Goal: Task Accomplishment & Management: Manage account settings

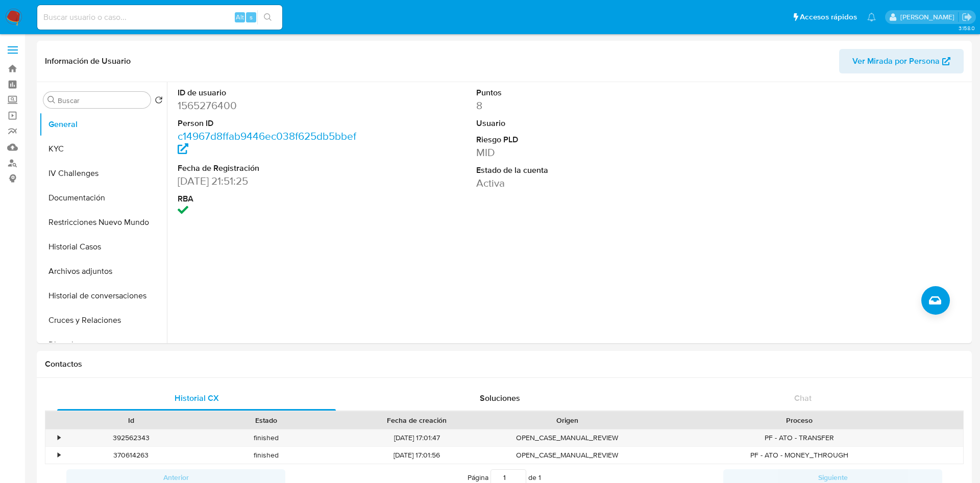
select select "10"
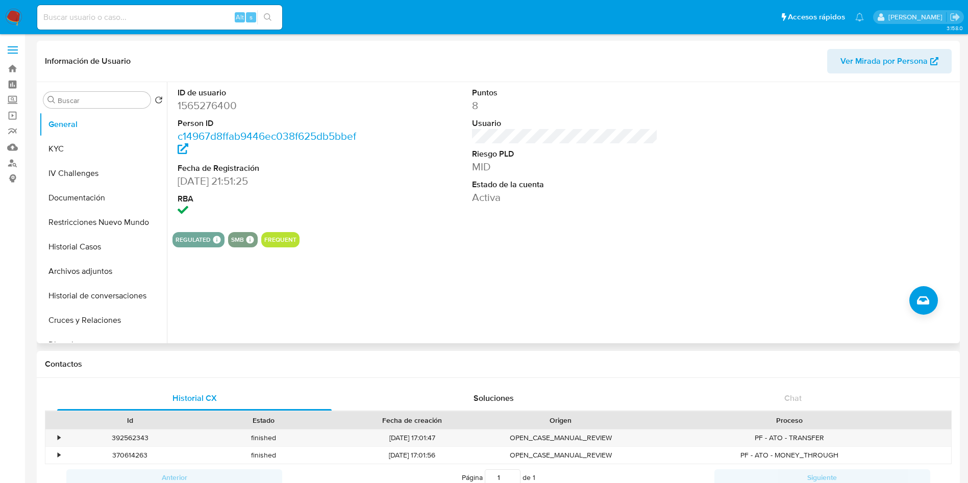
click at [889, 156] on div at bounding box center [860, 153] width 197 height 142
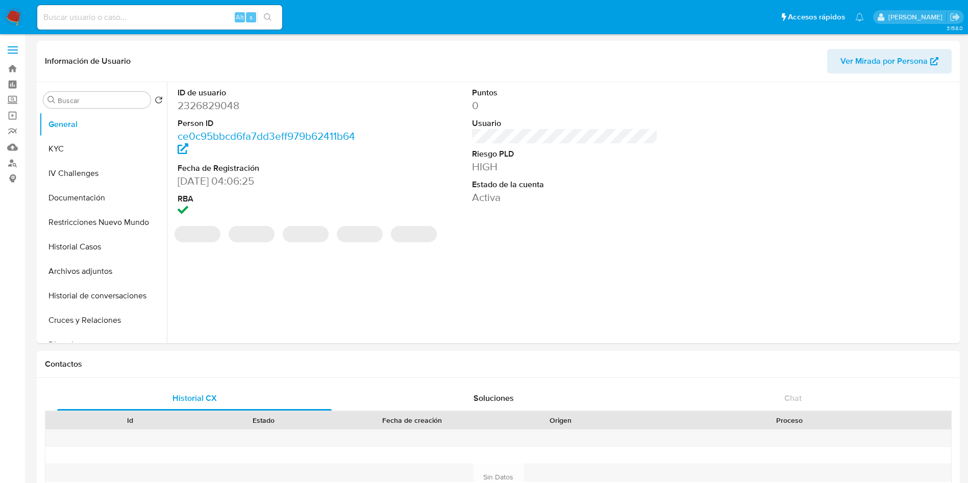
select select "10"
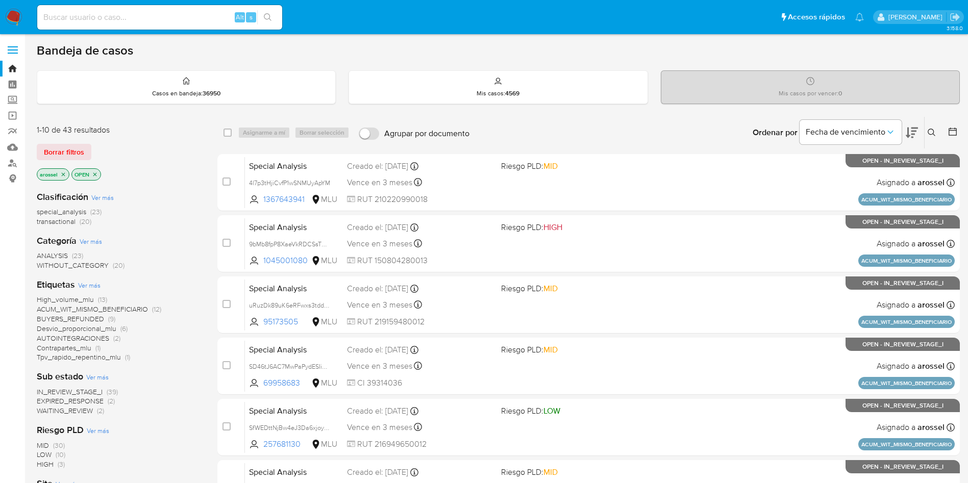
click at [77, 412] on span "WAITING_REVIEW" at bounding box center [65, 411] width 56 height 10
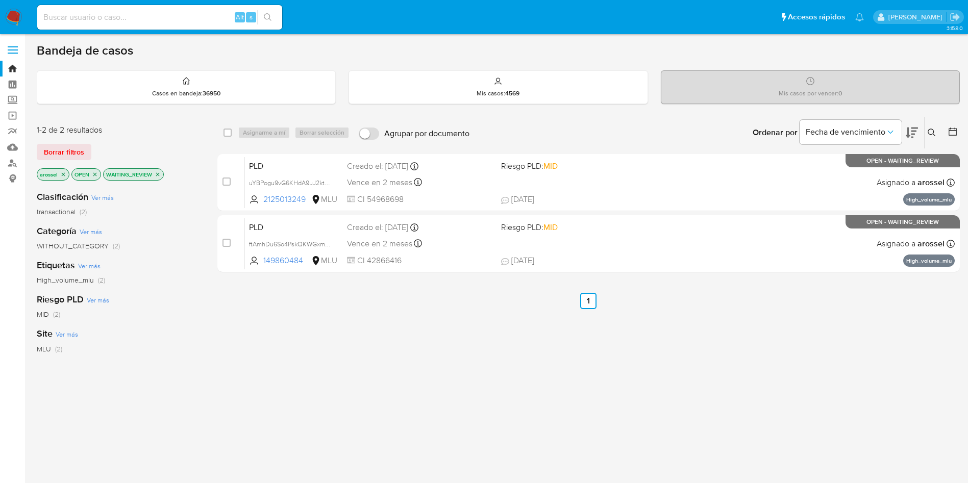
drag, startPoint x: 854, startPoint y: 395, endPoint x: 844, endPoint y: 405, distance: 13.7
click at [854, 394] on div "select-all-cases-checkbox Asignarme a mí Borrar selección Agrupar por documento…" at bounding box center [588, 347] width 743 height 463
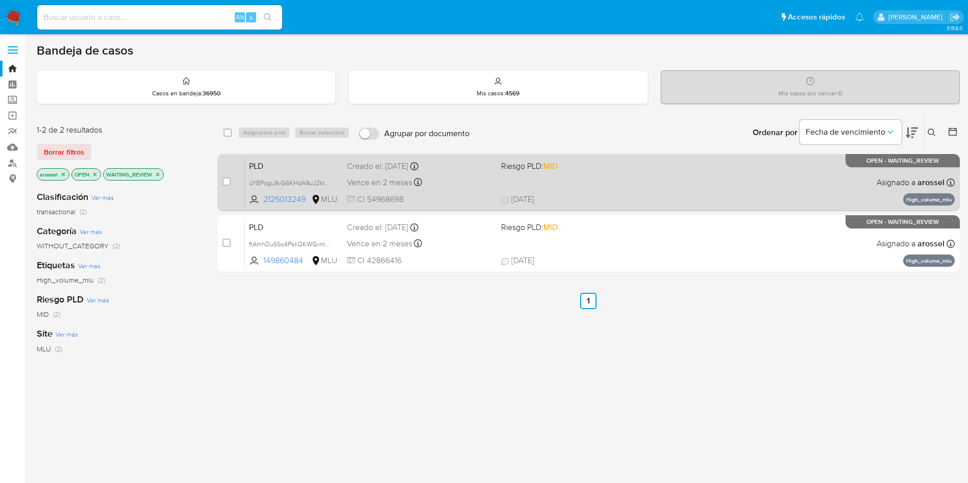
click at [530, 183] on div "PLD uYBPogu9vG6KHdA9uJ2ktl6m 2125013249 MLU Riesgo PLD: MID Creado el: 12/08/20…" at bounding box center [600, 183] width 710 height 52
click at [229, 180] on input "checkbox" at bounding box center [227, 182] width 8 height 8
checkbox input "true"
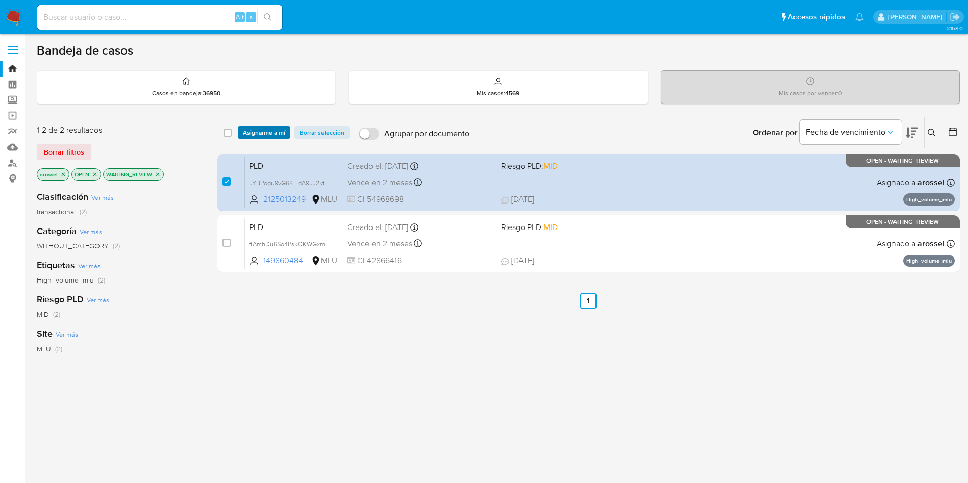
click at [259, 134] on span "Asignarme a mí" at bounding box center [264, 133] width 42 height 10
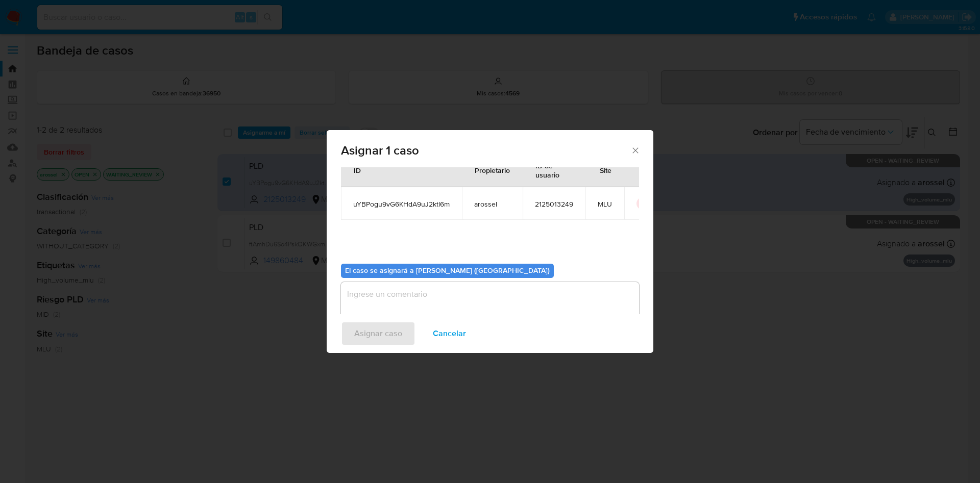
scroll to position [53, 0]
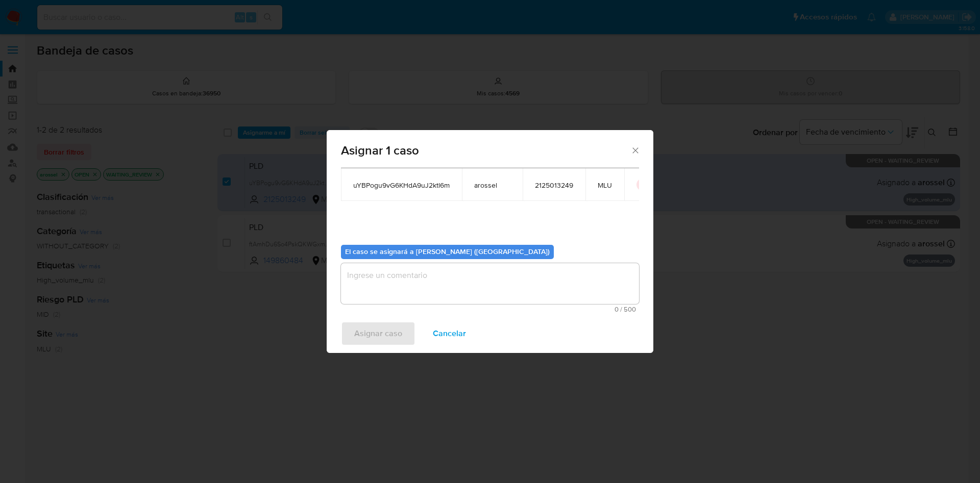
click at [454, 280] on textarea "assign-modal" at bounding box center [490, 283] width 298 height 41
click at [394, 329] on span "Asignar caso" at bounding box center [378, 334] width 48 height 22
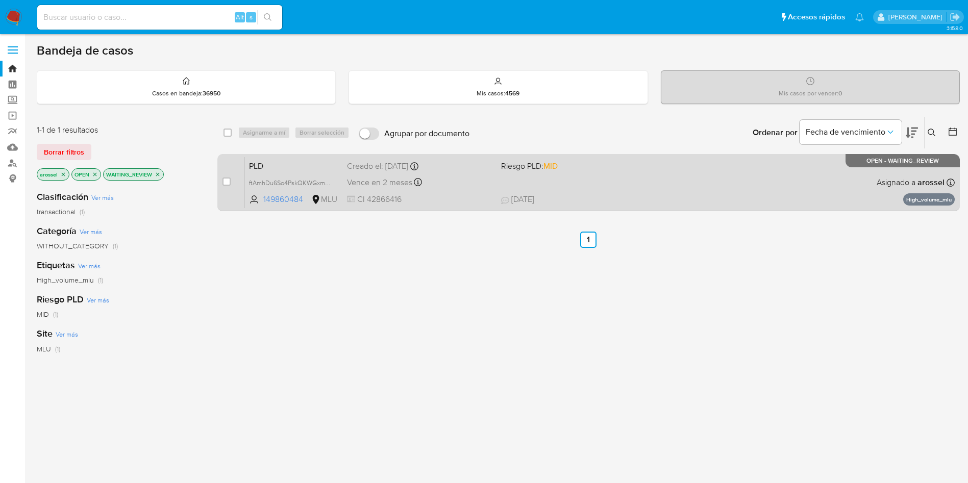
click at [588, 184] on div "PLD ftAmhDu6So4PskQKWGxmAmyZ 149860484 MLU Riesgo PLD: MID Creado el: 12/08/202…" at bounding box center [600, 183] width 710 height 52
drag, startPoint x: 228, startPoint y: 181, endPoint x: 234, endPoint y: 167, distance: 15.6
click at [228, 181] on input "checkbox" at bounding box center [227, 182] width 8 height 8
checkbox input "true"
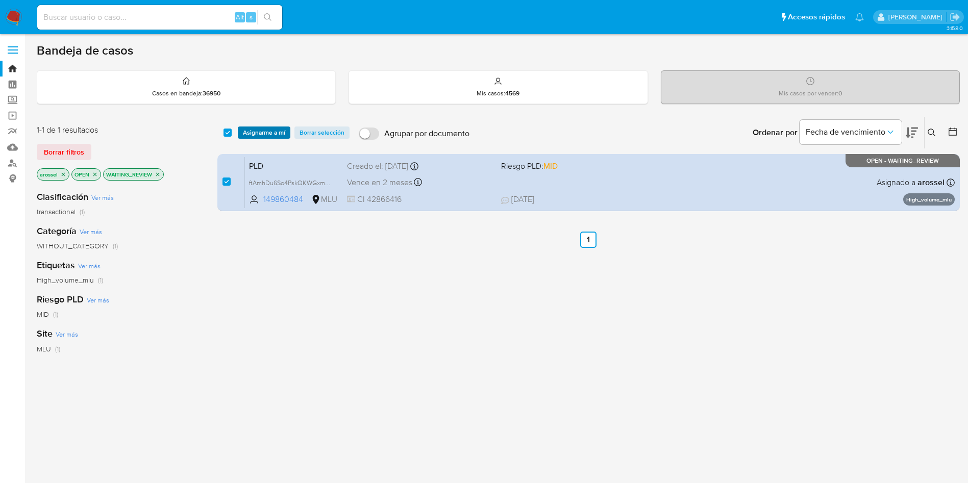
click at [245, 129] on span "Asignarme a mí" at bounding box center [264, 133] width 42 height 10
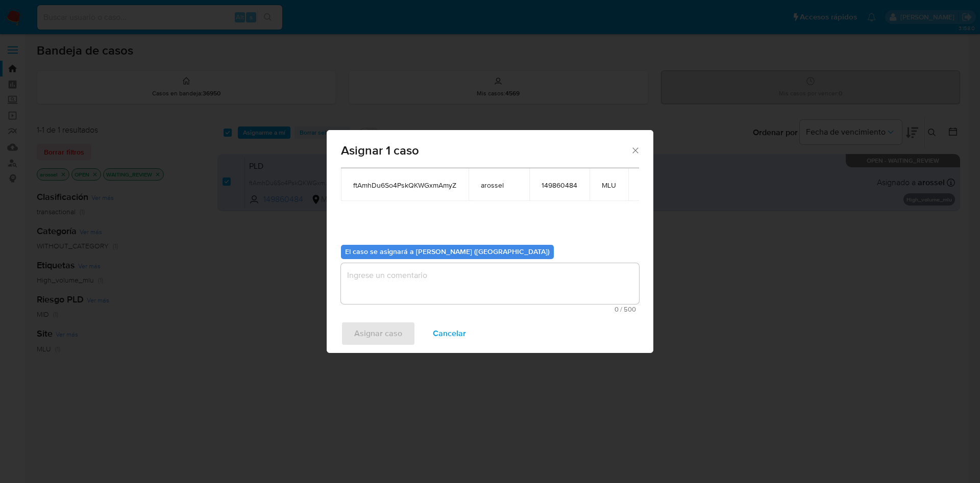
click at [403, 295] on textarea "assign-modal" at bounding box center [490, 283] width 298 height 41
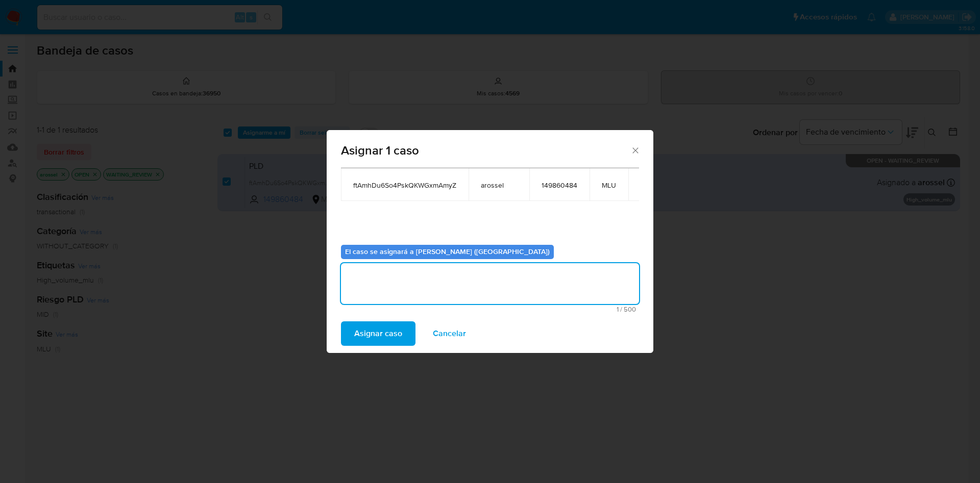
click at [375, 331] on span "Asignar caso" at bounding box center [378, 334] width 48 height 22
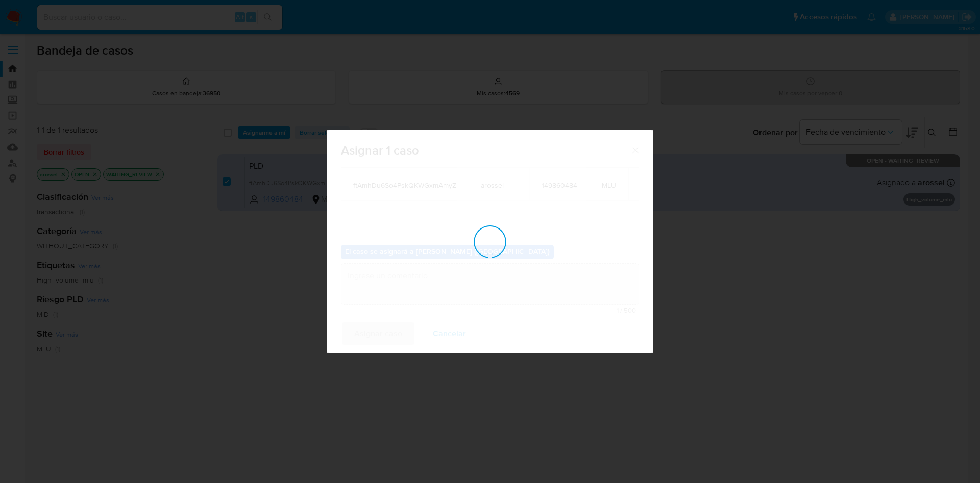
checkbox input "false"
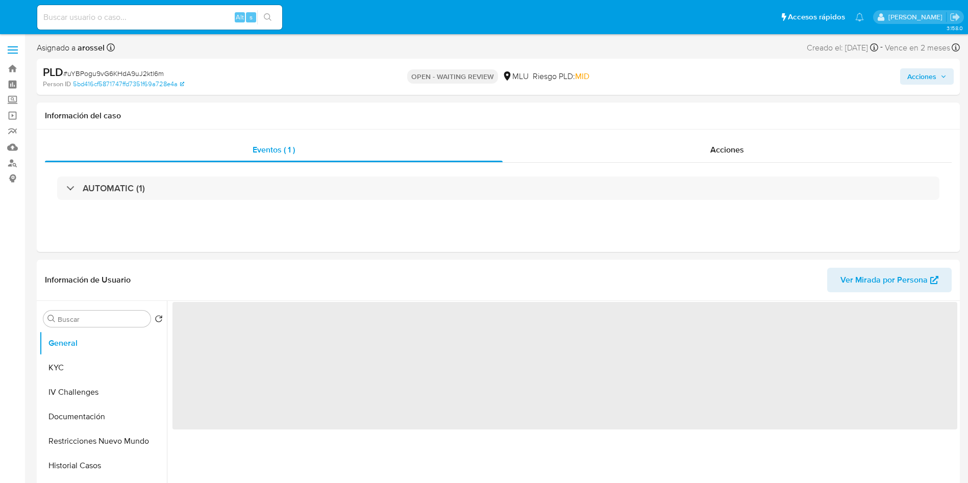
select select "10"
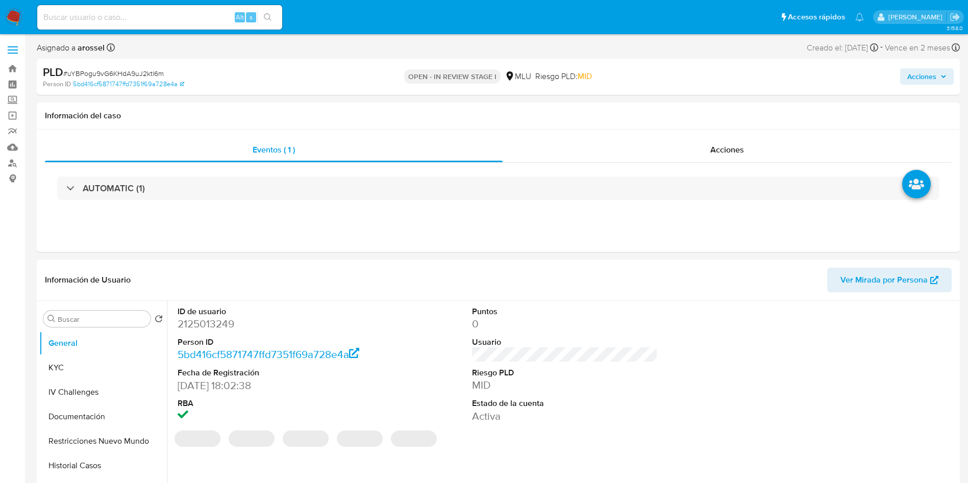
select select "10"
click at [916, 362] on div at bounding box center [860, 365] width 197 height 128
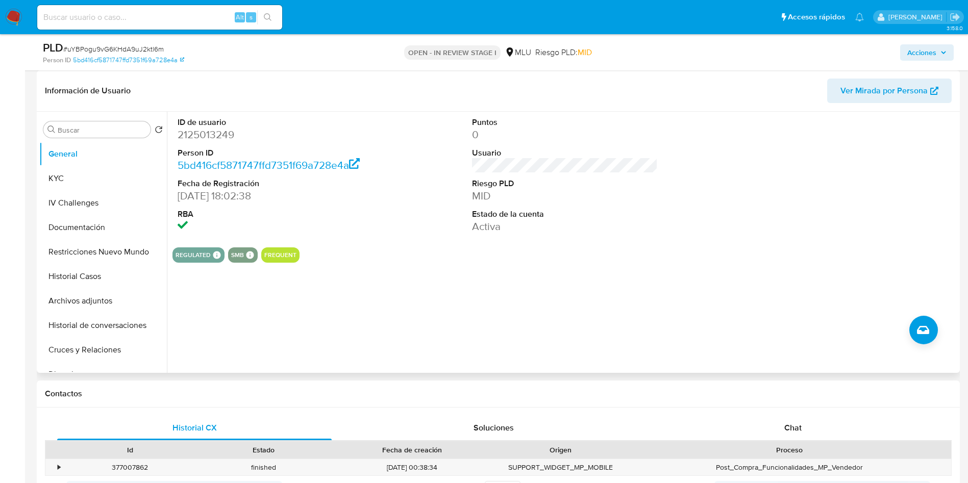
scroll to position [306, 0]
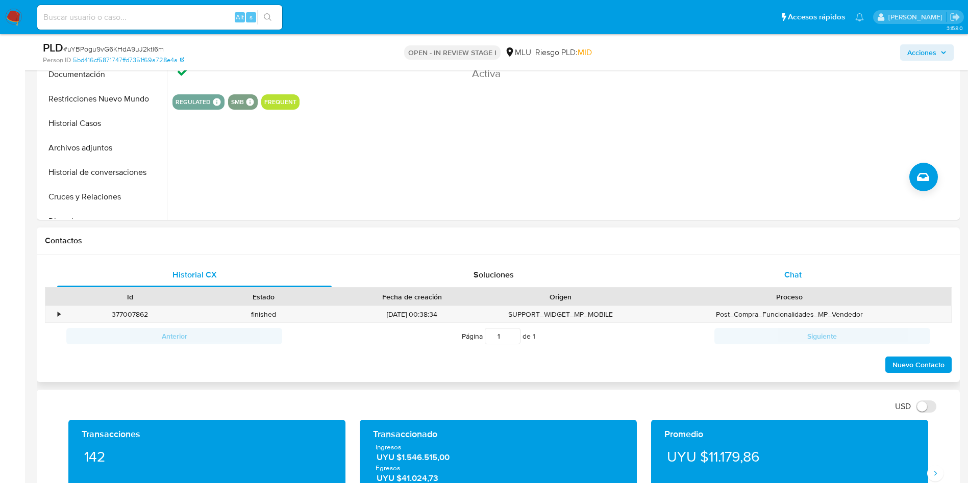
click at [787, 277] on span "Chat" at bounding box center [793, 275] width 17 height 12
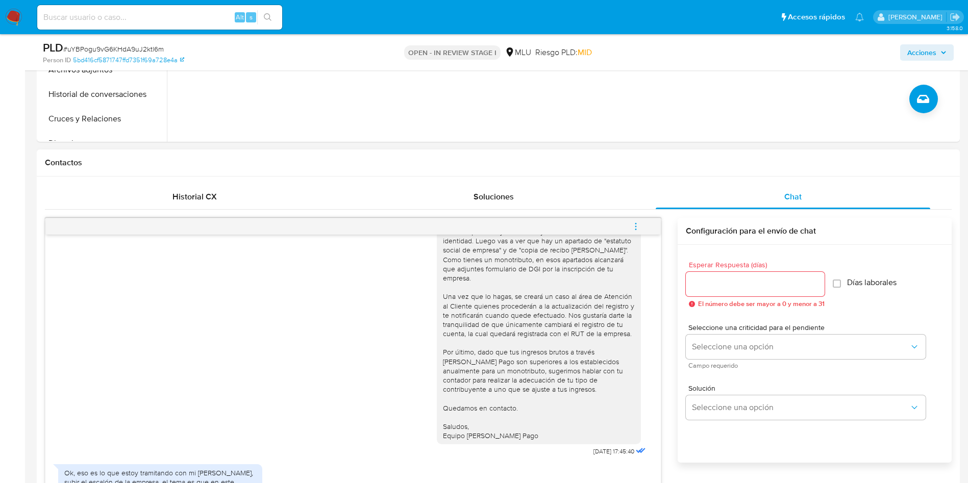
scroll to position [459, 0]
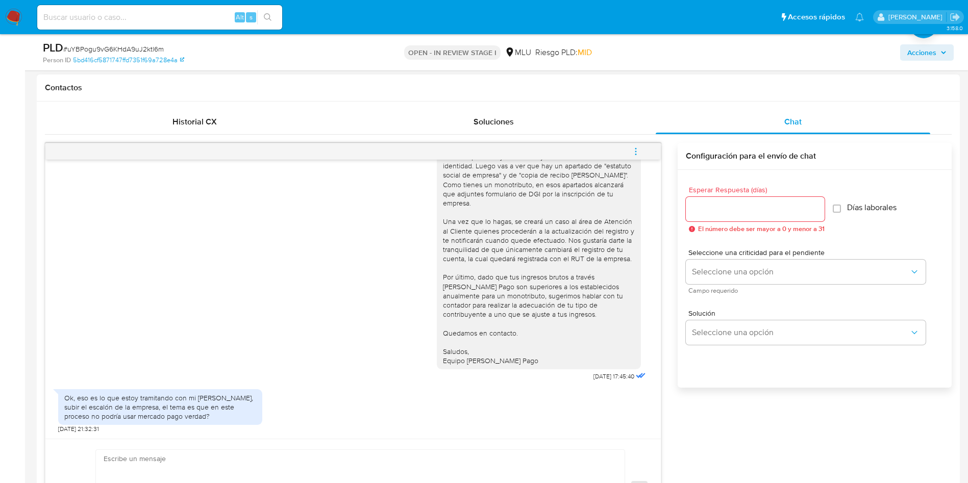
click at [418, 332] on div "Muchas gracias por la información proporcionada, Iván. Una vez que tengas el ce…" at bounding box center [353, 174] width 590 height 420
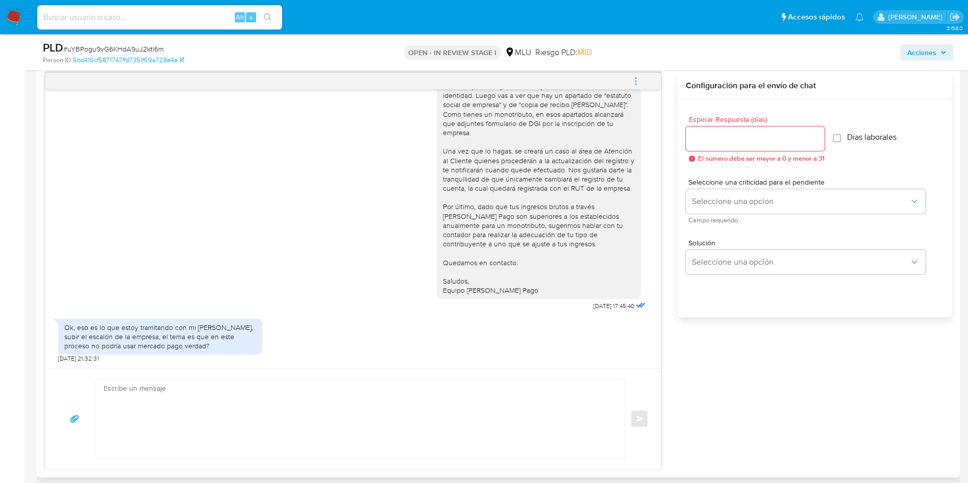
scroll to position [613, 0]
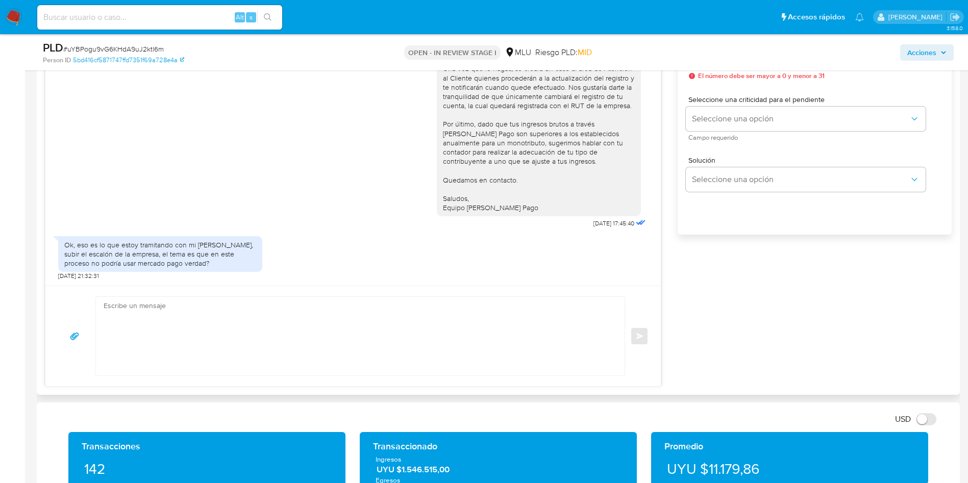
click at [379, 355] on textarea at bounding box center [358, 336] width 508 height 79
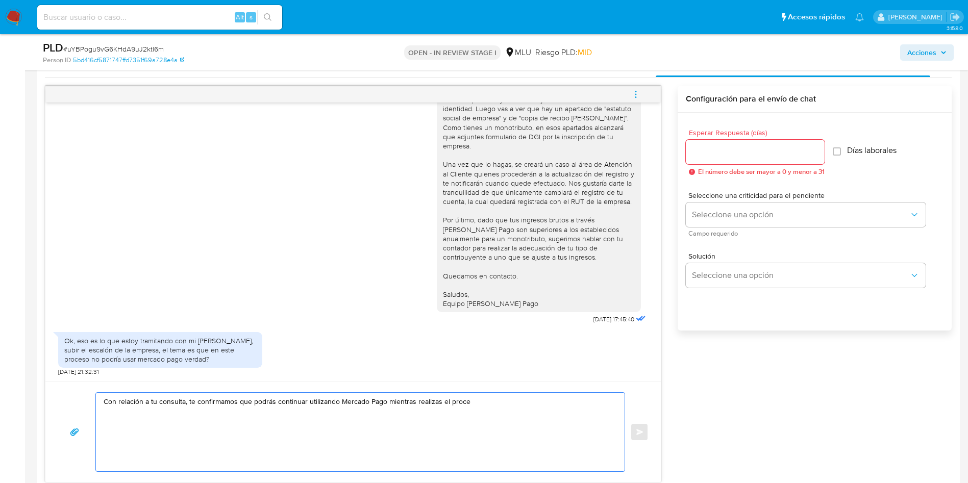
scroll to position [536, 0]
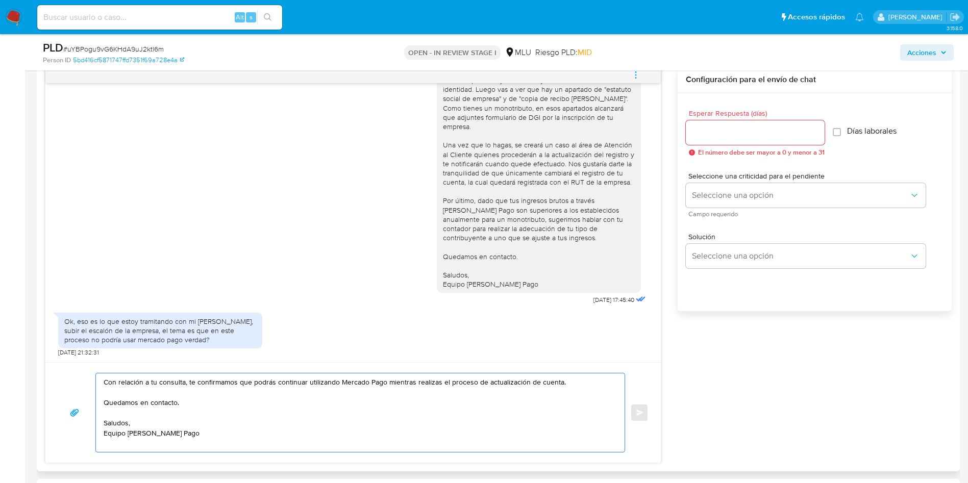
click at [374, 391] on textarea "Con relación a tu consulta, te confirmamos que podrás continuar utilizando Merc…" at bounding box center [358, 413] width 508 height 79
click at [509, 384] on textarea "Con relación a tu consulta, te confirmamos que podrás continuar utilizando Merc…" at bounding box center [358, 413] width 508 height 79
click at [548, 380] on textarea "Con relación a tu consulta, te confirmamos que podrás continuar utilizando Merc…" at bounding box center [358, 413] width 508 height 79
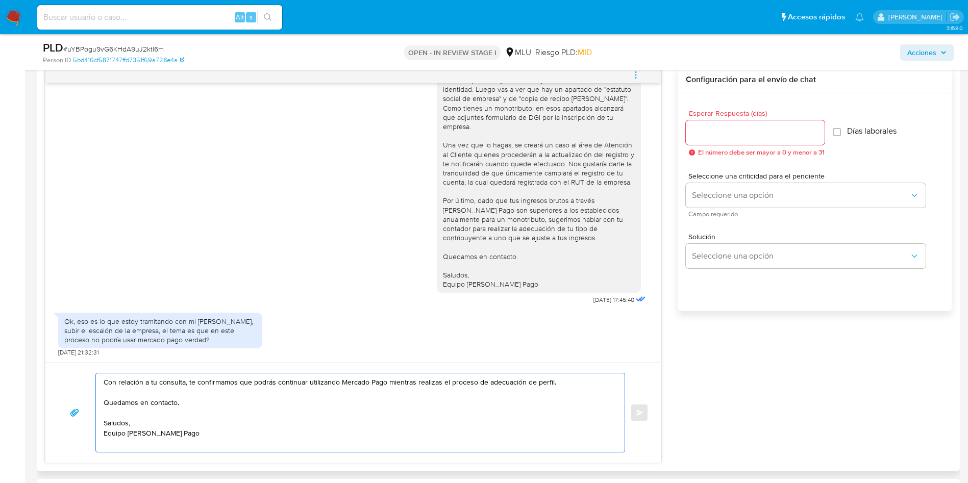
drag, startPoint x: 141, startPoint y: 402, endPoint x: 208, endPoint y: 400, distance: 66.9
click at [208, 400] on textarea "Con relación a tu consulta, te confirmamos que podrás continuar utilizando Merc…" at bounding box center [358, 413] width 508 height 79
click at [209, 392] on textarea "Con relación a tu consulta, te confirmamos que podrás continuar utilizando Merc…" at bounding box center [358, 413] width 508 height 79
click at [225, 439] on textarea "Con relación a tu consulta, te confirmamos que podrás continuar utilizando Merc…" at bounding box center [358, 413] width 508 height 79
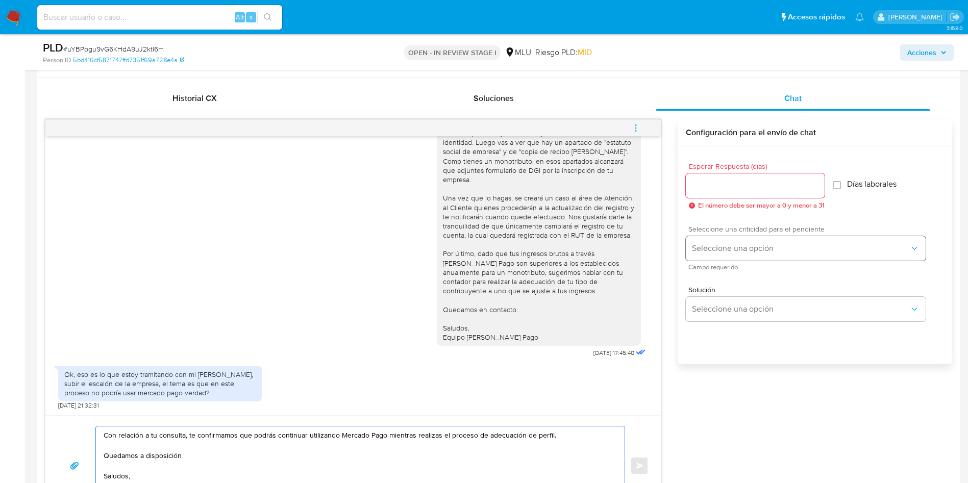
scroll to position [459, 0]
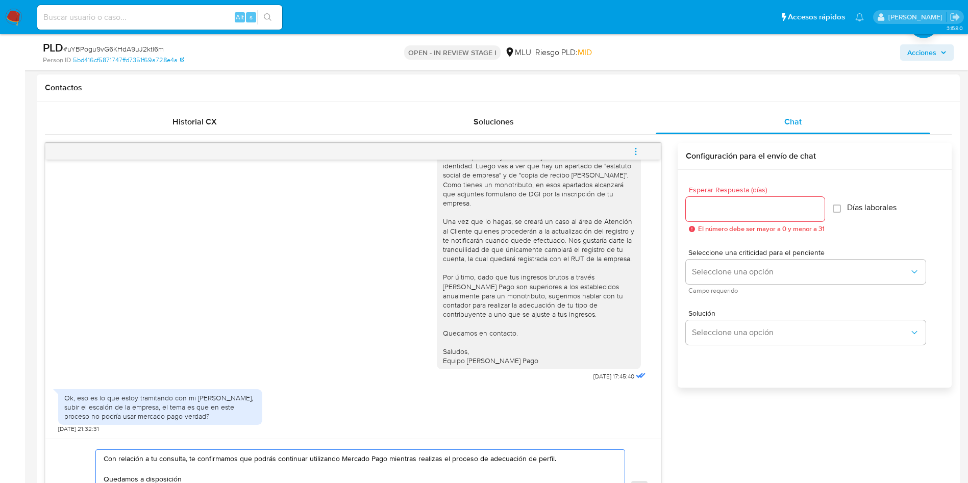
type textarea "Con relación a tu consulta, te confirmamos que podrás continuar utilizando Merc…"
click at [723, 214] on input "Esperar Respuesta (días)" at bounding box center [755, 209] width 139 height 13
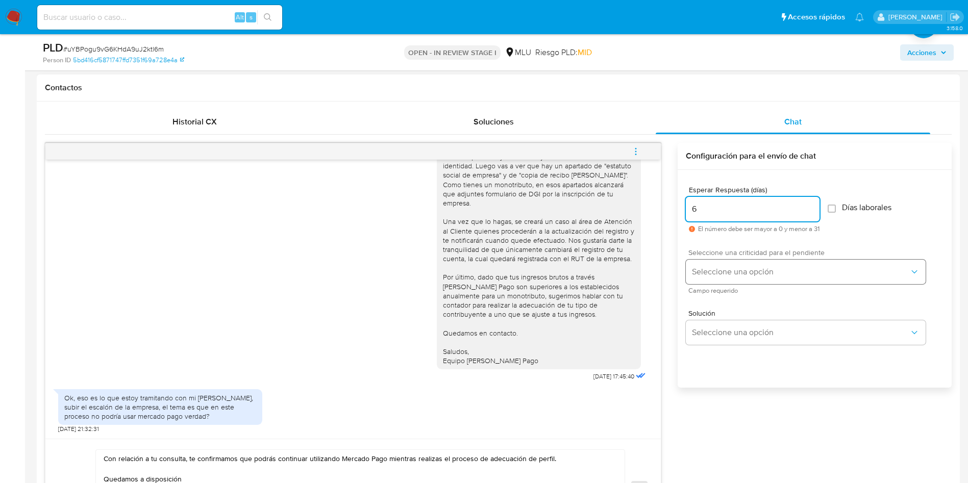
type input "6"
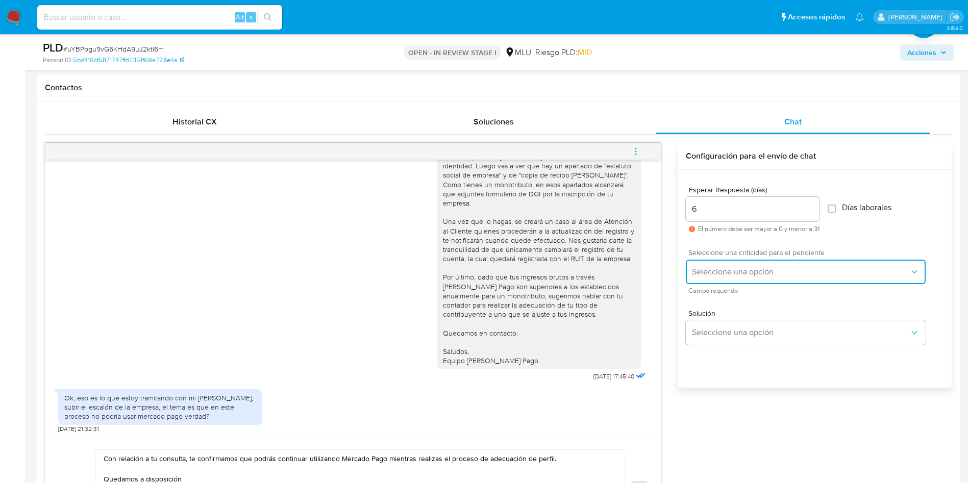
click at [723, 281] on button "Seleccione una opción" at bounding box center [806, 272] width 240 height 25
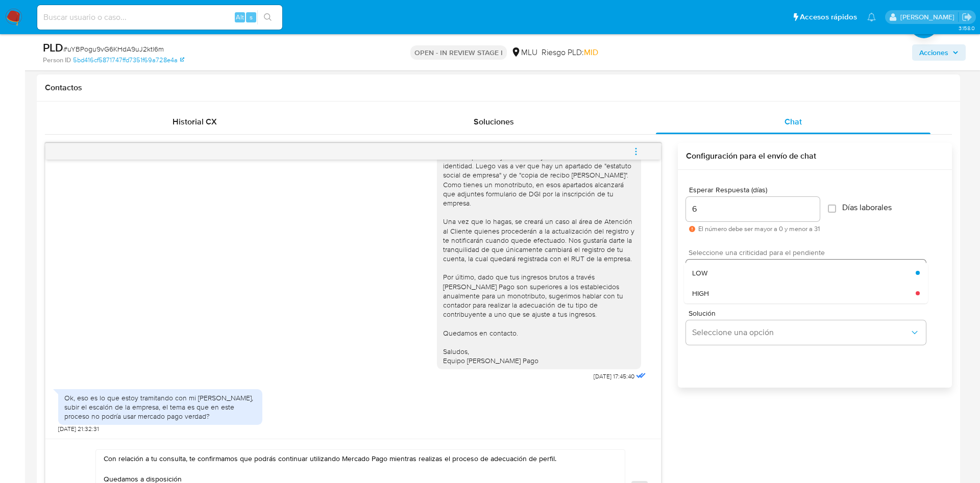
click at [721, 278] on div "LOW" at bounding box center [804, 273] width 224 height 20
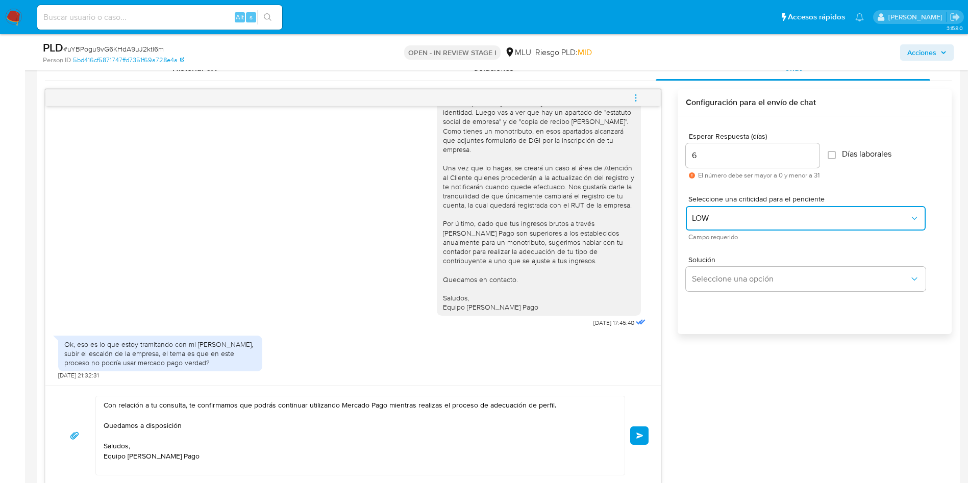
scroll to position [536, 0]
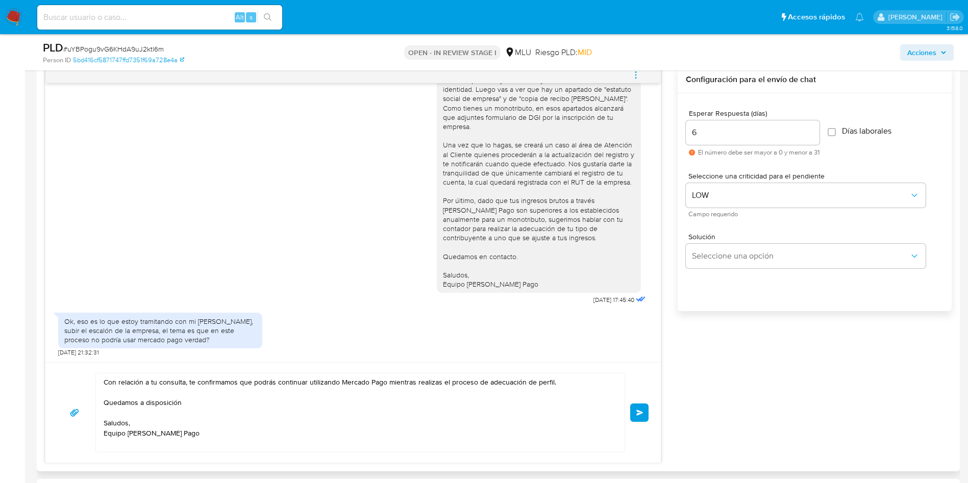
click at [642, 407] on button "Enviar" at bounding box center [639, 413] width 18 height 18
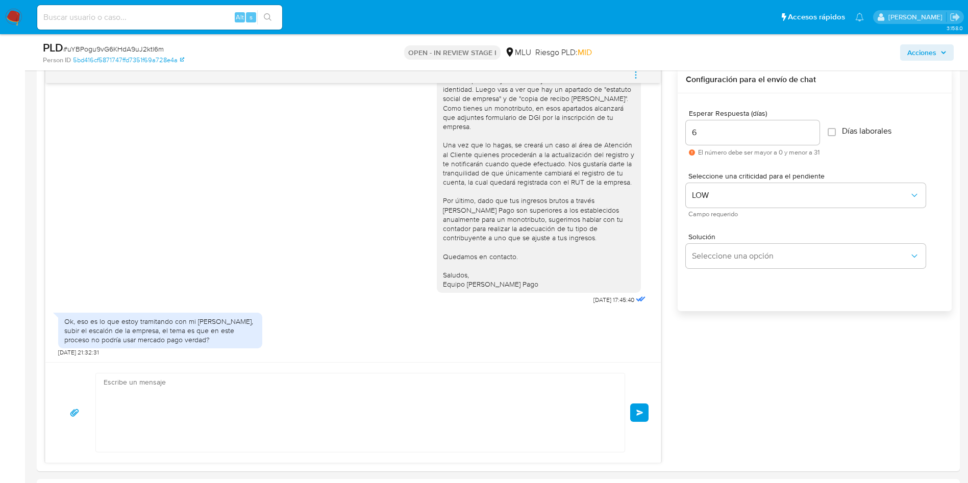
scroll to position [903, 0]
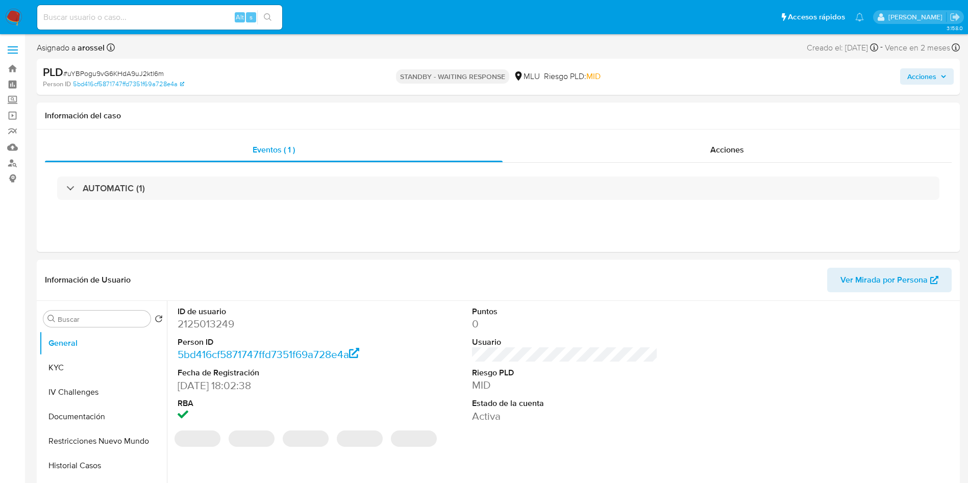
select select "10"
click at [135, 75] on span "# uYBPogu9vG6KHdA9uJ2ktl6m" at bounding box center [113, 73] width 101 height 10
click at [141, 70] on span "# uYBPogu9vG6KHdA9uJ2ktl6m" at bounding box center [113, 73] width 101 height 10
copy span "uYBPogu9vG6KHdA9uJ2ktl6m"
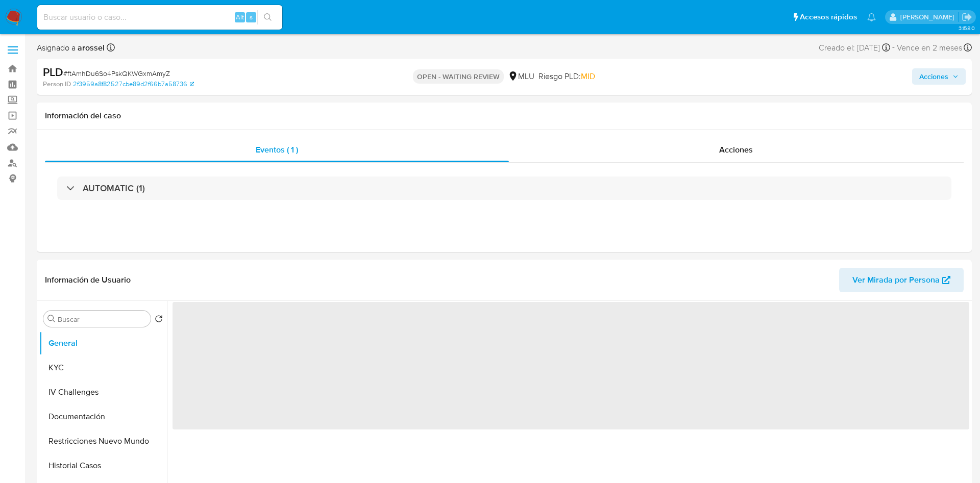
select select "10"
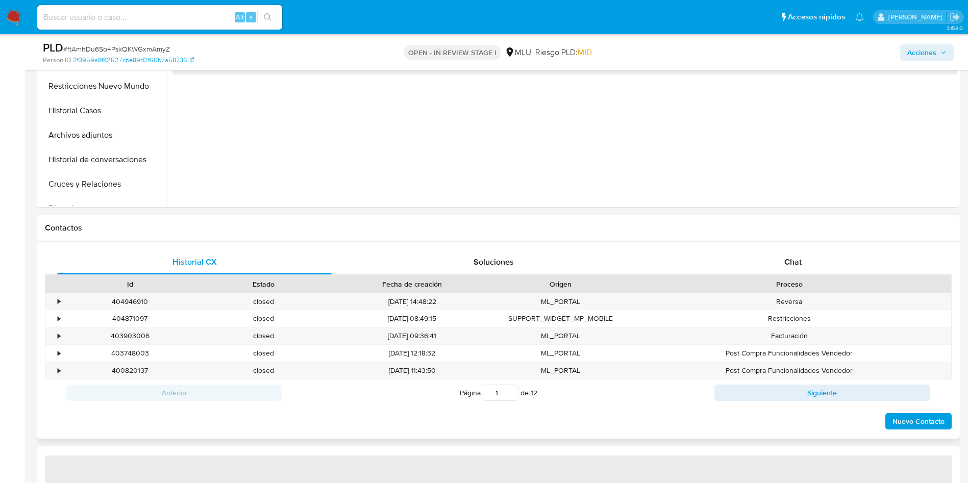
scroll to position [383, 0]
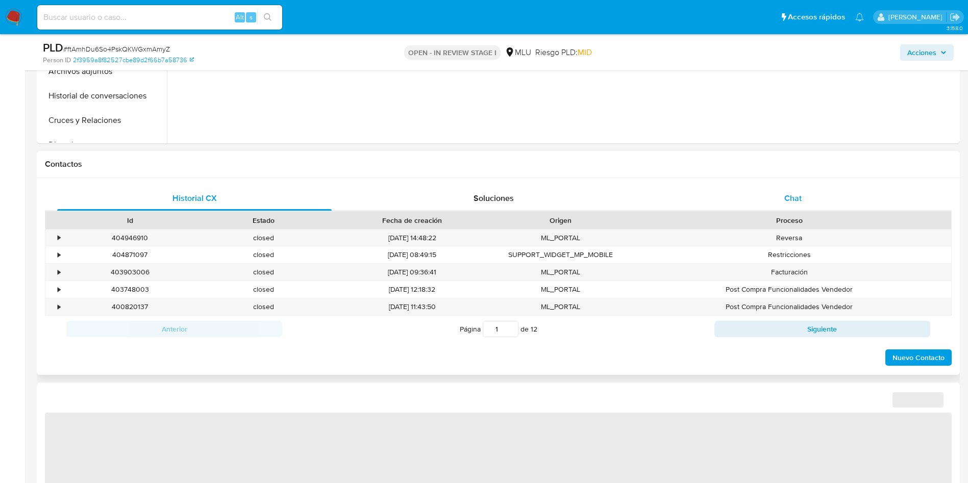
click at [811, 189] on div "Chat" at bounding box center [793, 198] width 275 height 25
select select "10"
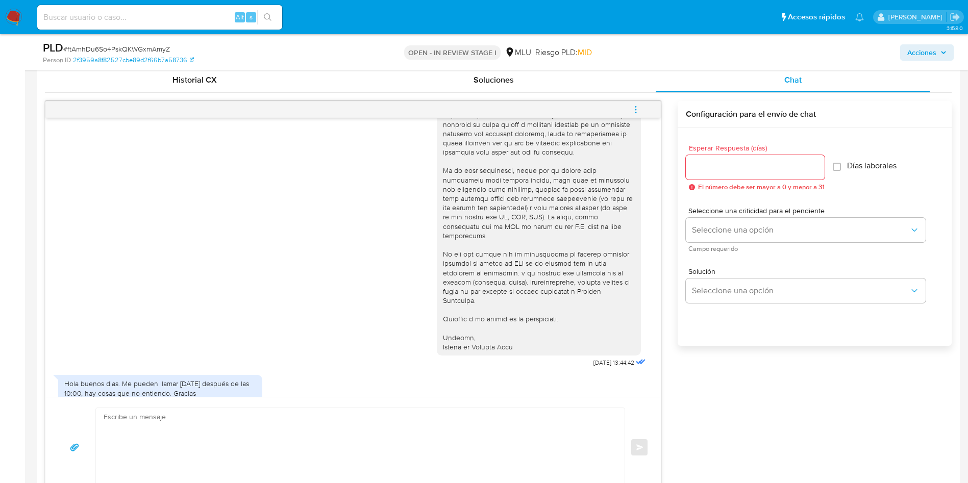
scroll to position [536, 0]
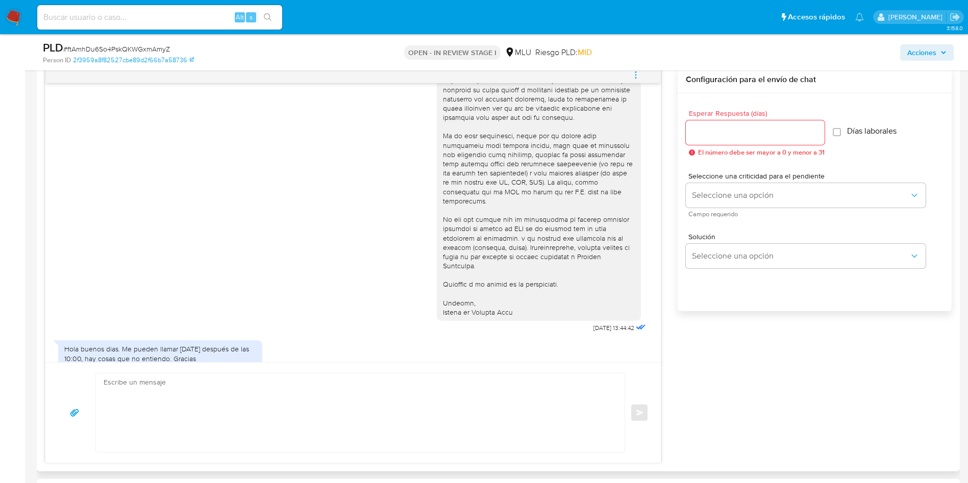
click at [355, 385] on textarea at bounding box center [358, 413] width 508 height 79
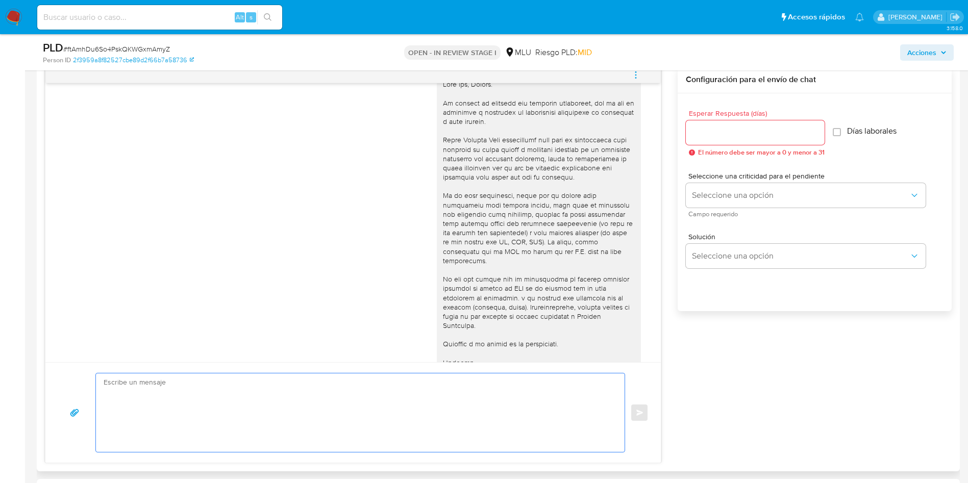
scroll to position [391, 0]
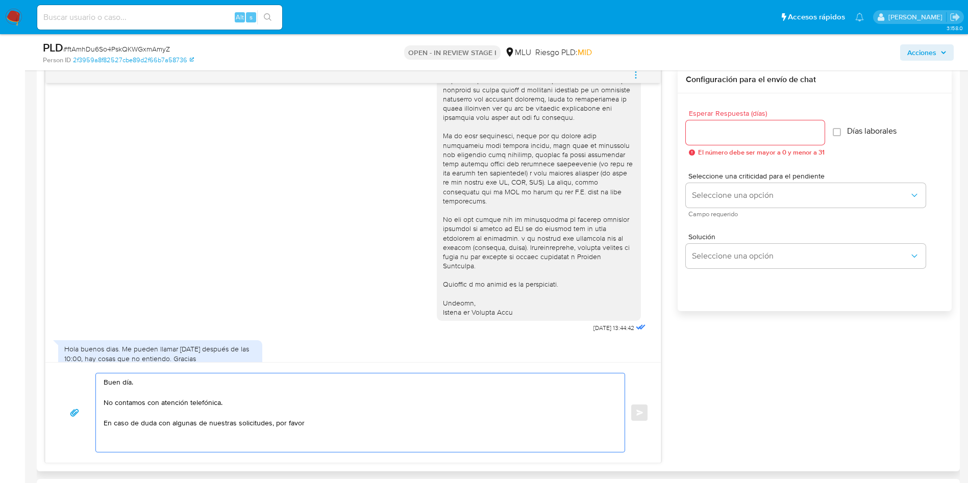
paste textarea "háznoslo saber"
click at [359, 405] on textarea "Buen día. No contamos con atención telefónica. En caso de duda con algunas de n…" at bounding box center [358, 418] width 508 height 89
click at [354, 409] on textarea "Buen día. No contamos con atención telefónica. En caso de duda con algunas de n…" at bounding box center [358, 418] width 508 height 89
click at [467, 421] on textarea "Buen día. No contamos con atención telefónica. En caso de duda con algunas de n…" at bounding box center [358, 418] width 508 height 89
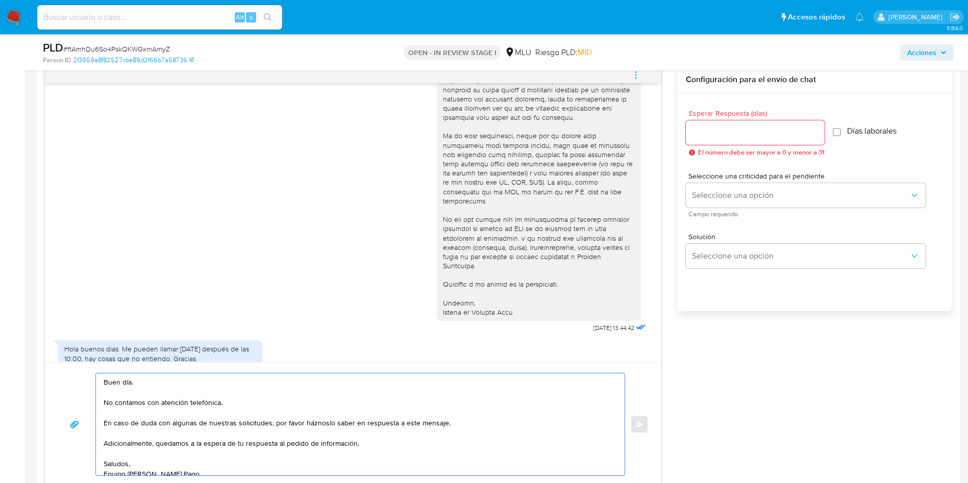
click at [296, 415] on textarea "Buen día. No contamos con atención telefónica. En caso de duda con algunas de n…" at bounding box center [358, 425] width 508 height 102
click at [315, 435] on textarea "Buen día. No contamos con atención telefónica. En caso de duda con algunas de n…" at bounding box center [358, 425] width 508 height 102
type textarea "Buen día. No contamos con atención telefónica. En caso de duda con algunas de n…"
click at [763, 126] on input "Esperar Respuesta (días)" at bounding box center [755, 132] width 139 height 13
type input "3"
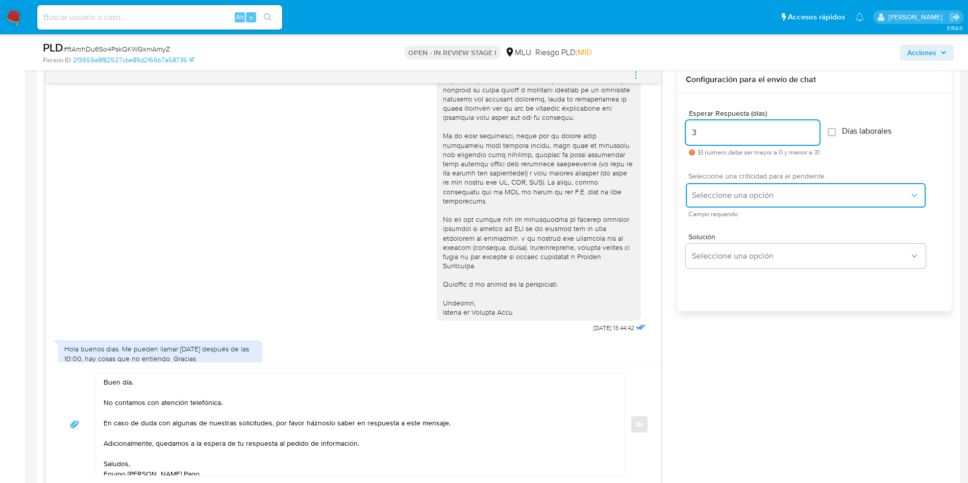
click at [722, 187] on button "Seleccione una opción" at bounding box center [806, 195] width 240 height 25
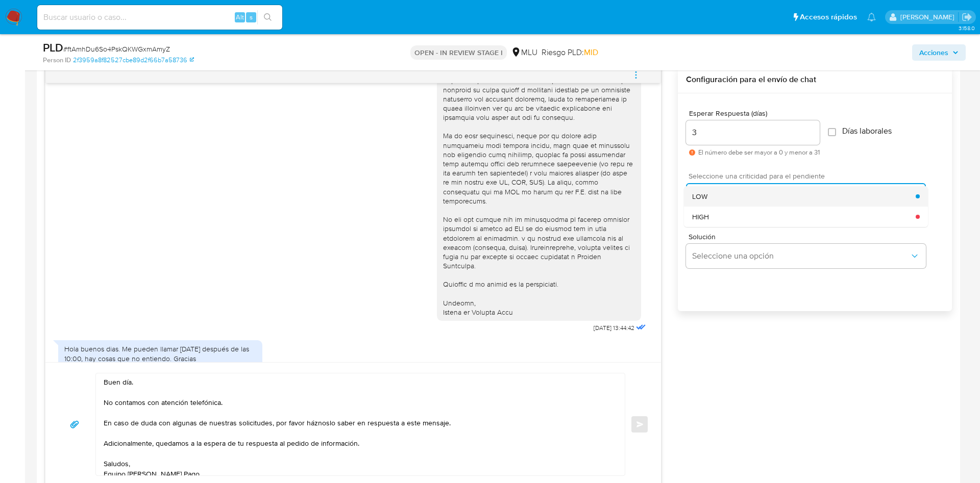
click at [721, 189] on div "LOW" at bounding box center [804, 196] width 224 height 20
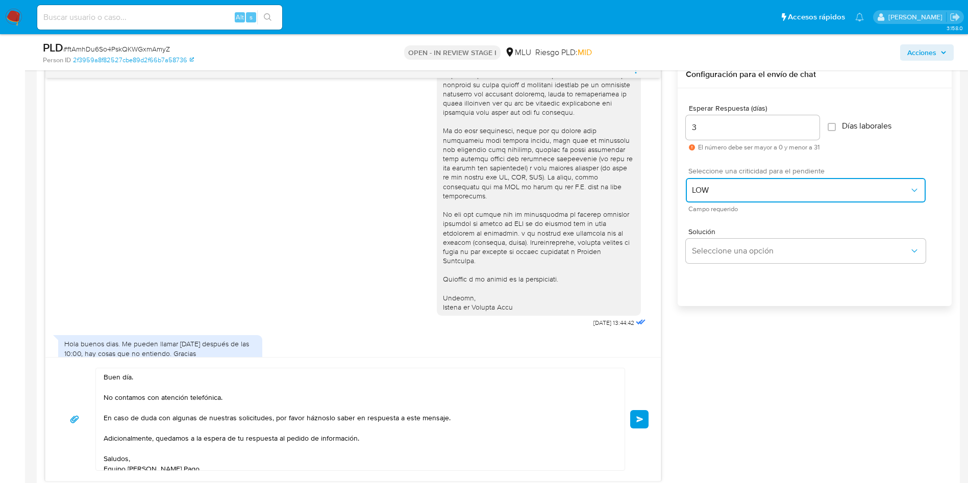
scroll to position [613, 0]
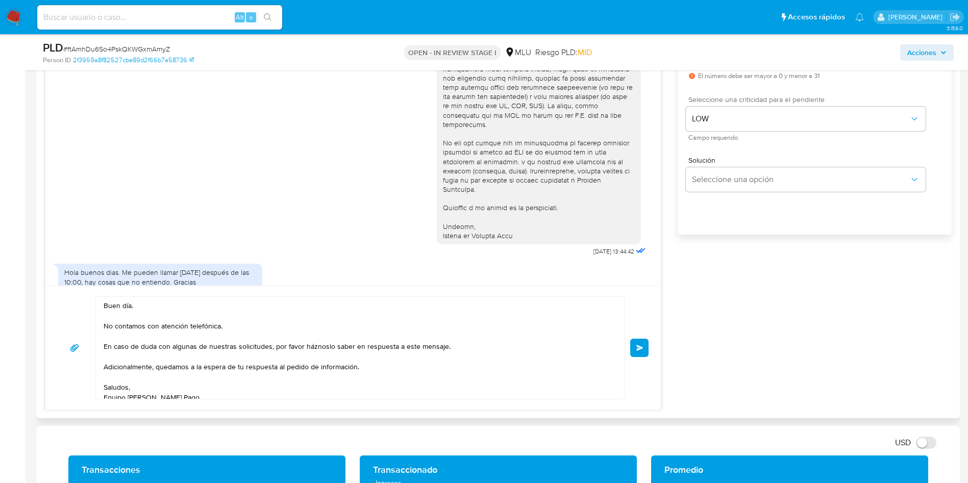
click at [461, 314] on textarea "Buen día. No contamos con atención telefónica. En caso de duda con algunas de n…" at bounding box center [358, 348] width 508 height 102
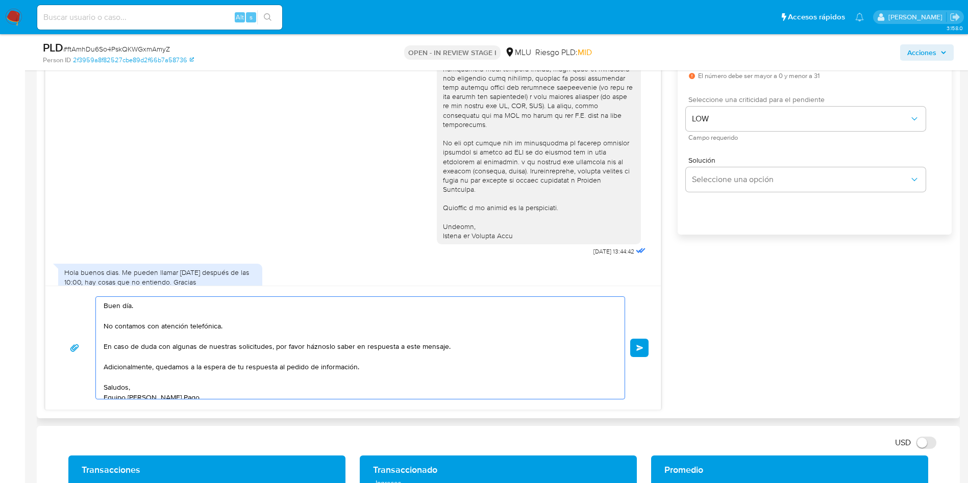
click at [280, 332] on textarea "Buen día. No contamos con atención telefónica. En caso de duda con algunas de n…" at bounding box center [358, 348] width 508 height 102
click at [647, 350] on button "Enviar" at bounding box center [639, 348] width 18 height 18
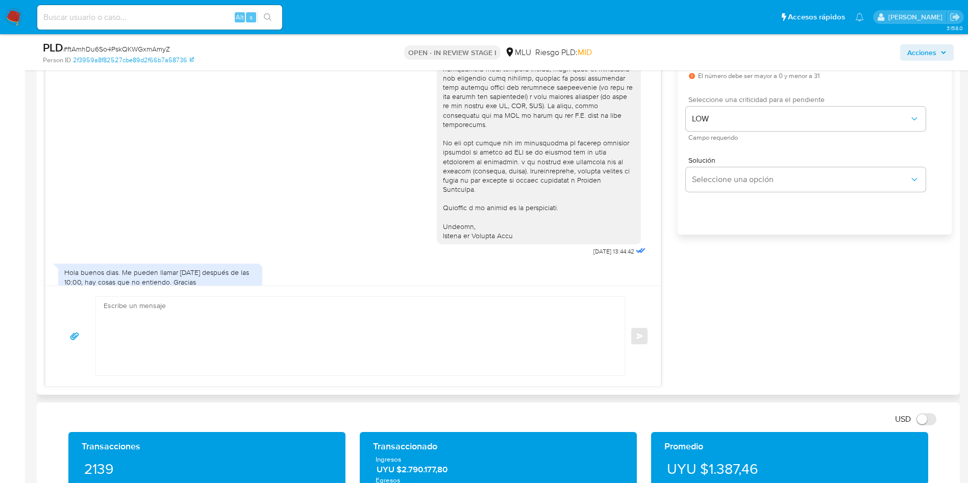
scroll to position [531, 0]
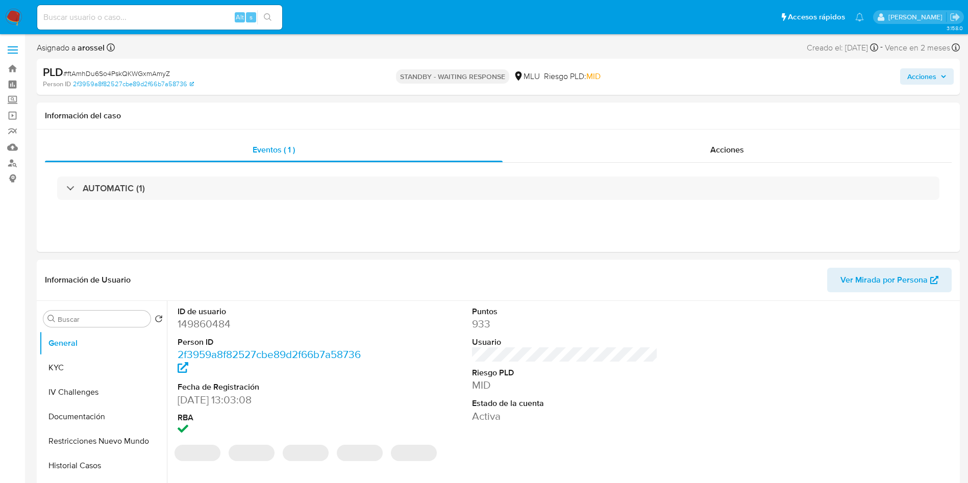
click at [154, 72] on span "# ftAmhDu6So4PskQKWGxmAmyZ" at bounding box center [116, 73] width 107 height 10
select select "10"
copy span "ftAmhDu6So4PskQKWGxmAmyZ"
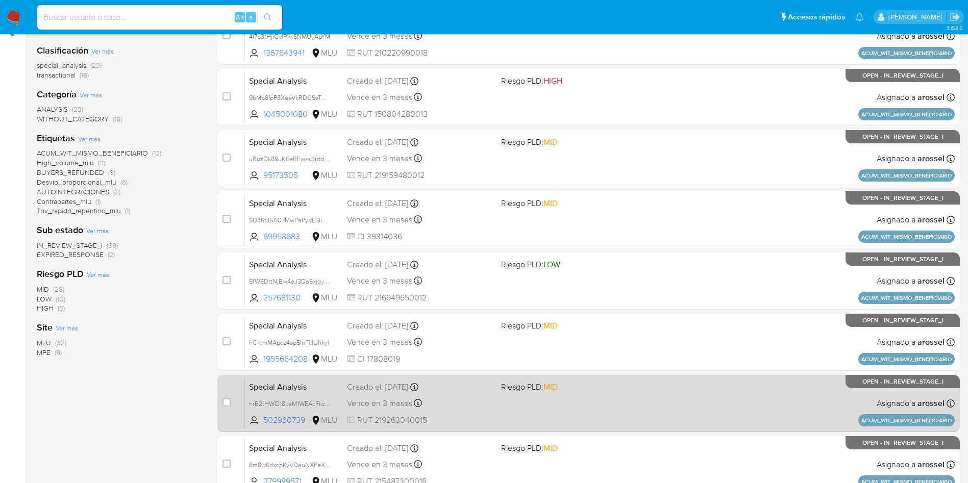
scroll to position [153, 0]
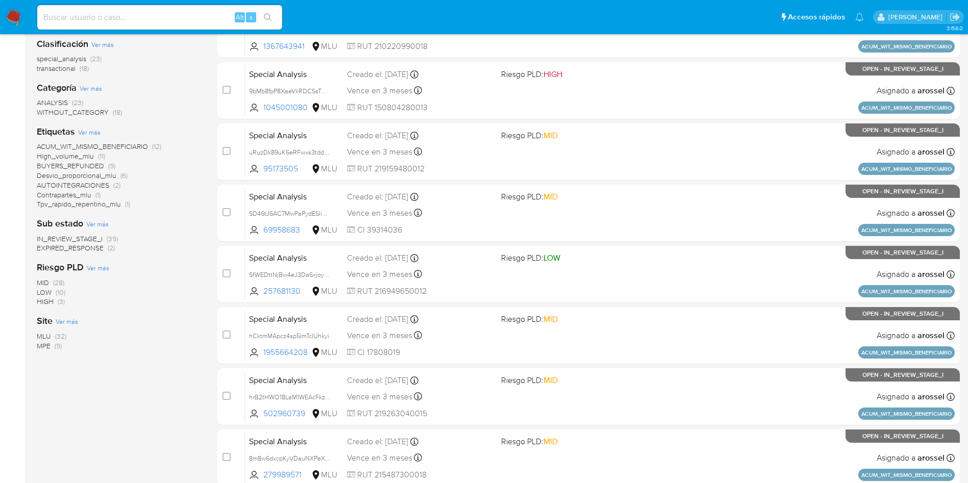
click at [95, 249] on span "EXPIRED_RESPONSE" at bounding box center [70, 248] width 67 height 10
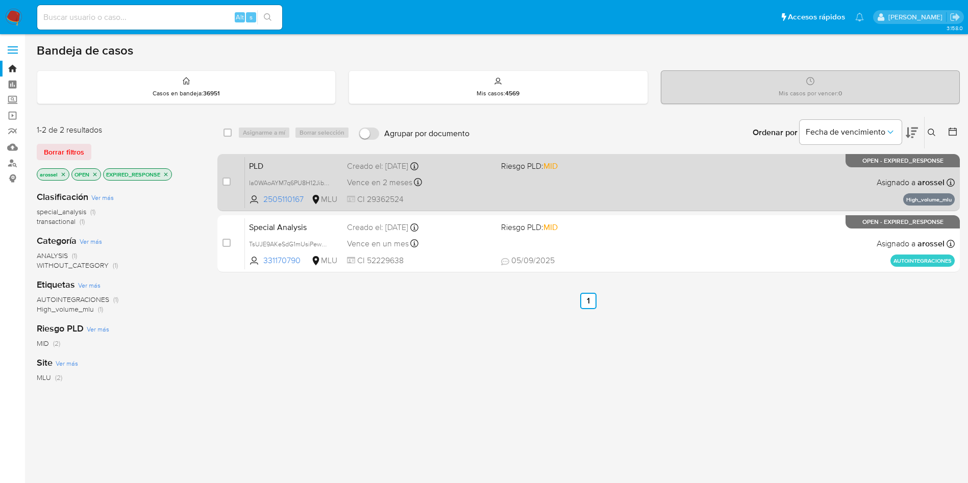
click at [590, 180] on div "PLD Ia0WAoAYM7q6PU8H12Jibrca 2505110167 MLU Riesgo PLD: MID Creado el: 12/08/20…" at bounding box center [600, 183] width 710 height 52
click at [229, 178] on input "checkbox" at bounding box center [227, 182] width 8 height 8
checkbox input "true"
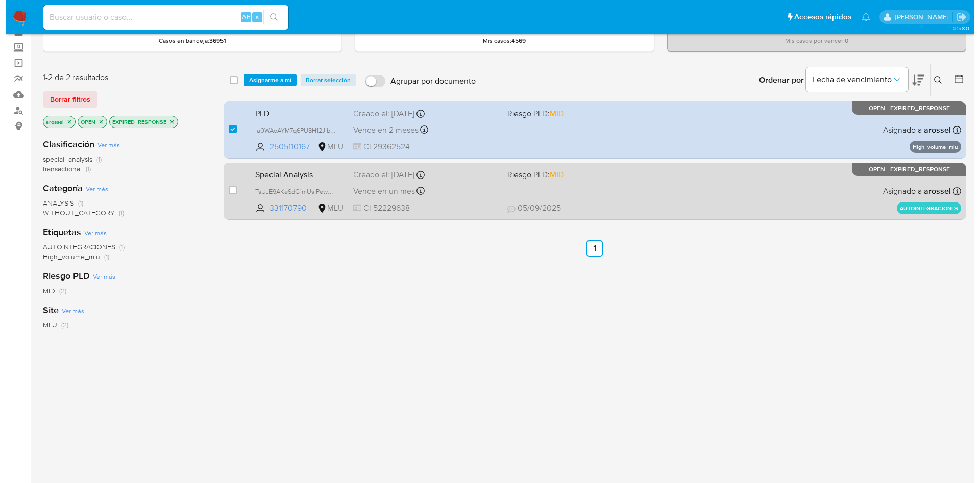
scroll to position [77, 0]
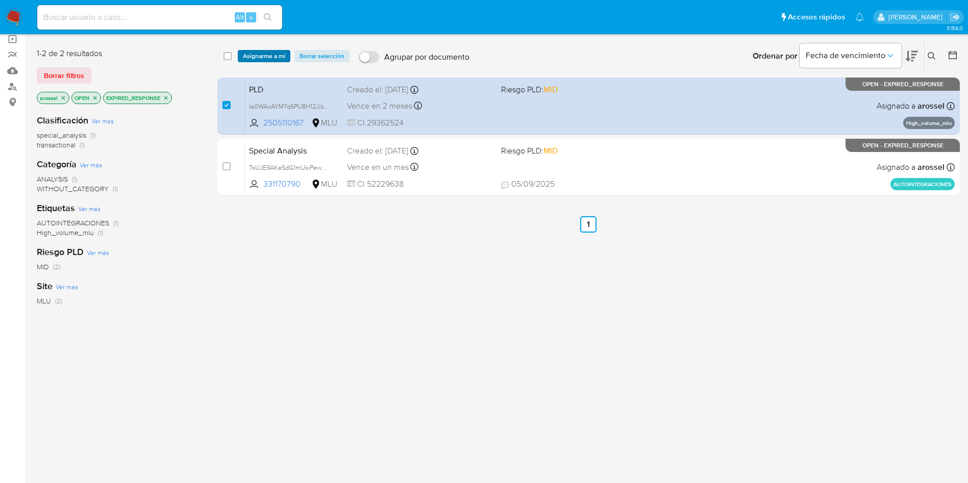
click at [266, 54] on span "Asignarme a mí" at bounding box center [264, 56] width 42 height 10
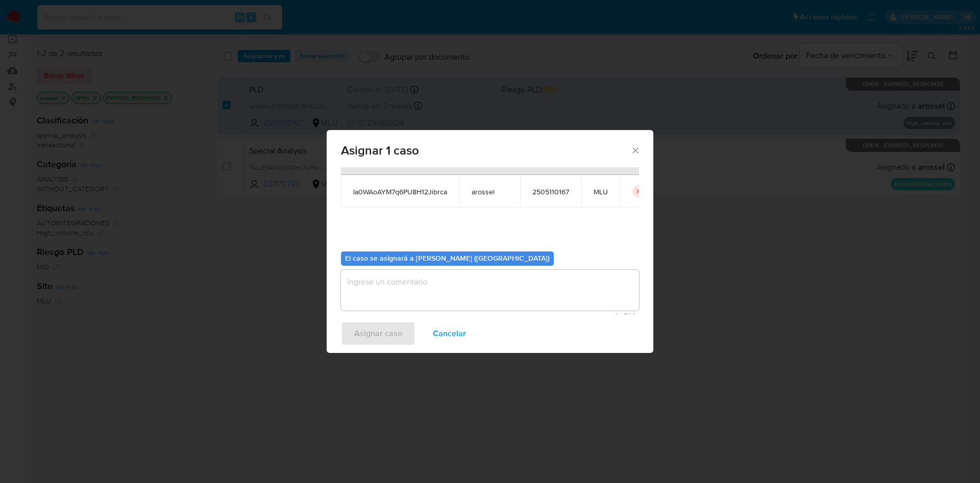
scroll to position [53, 0]
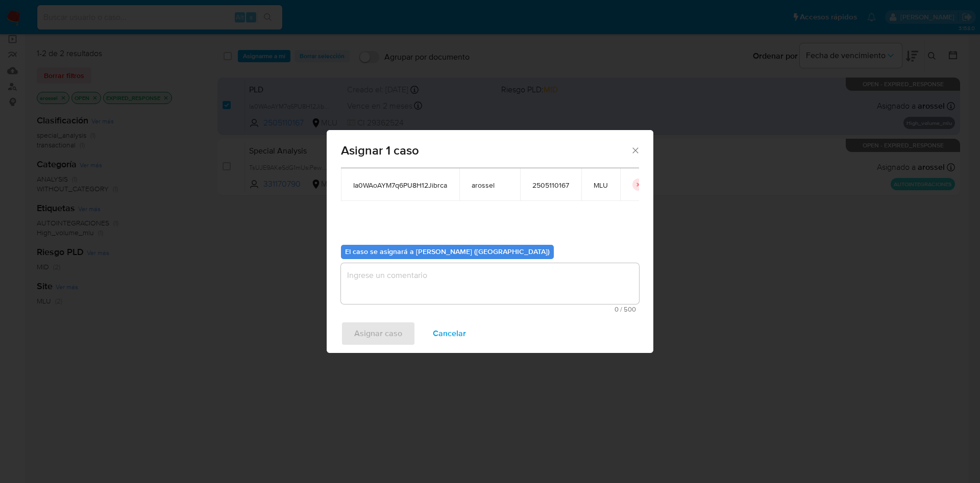
click at [428, 279] on textarea "assign-modal" at bounding box center [490, 283] width 298 height 41
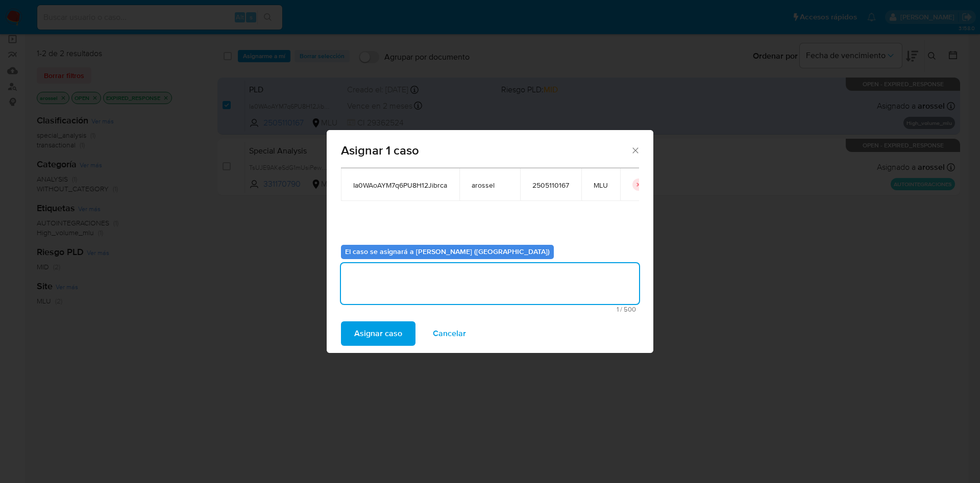
click at [370, 328] on span "Asignar caso" at bounding box center [378, 334] width 48 height 22
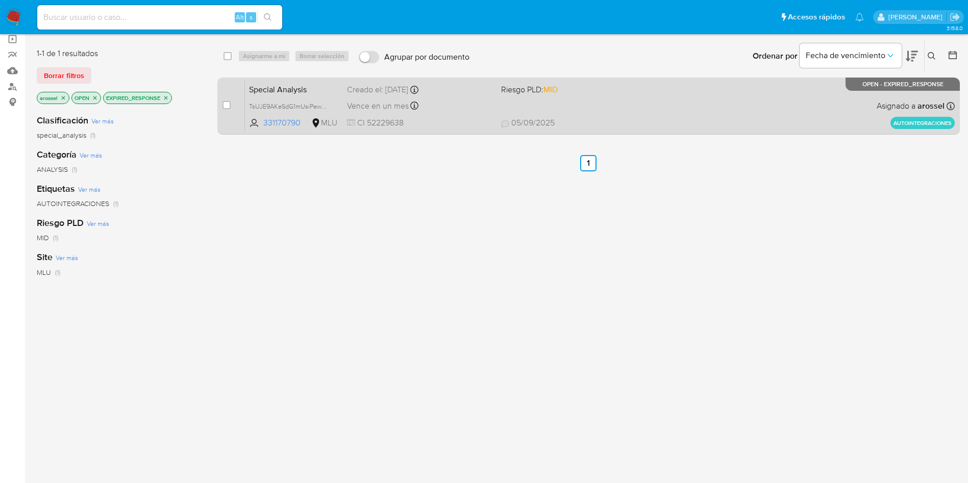
click at [525, 108] on div "Special Analysis TsUJE9AKeSdG1mUsiPewwmpG 331170790 MLU Riesgo PLD: MID Creado …" at bounding box center [600, 106] width 710 height 52
click at [228, 103] on input "checkbox" at bounding box center [227, 105] width 8 height 8
checkbox input "true"
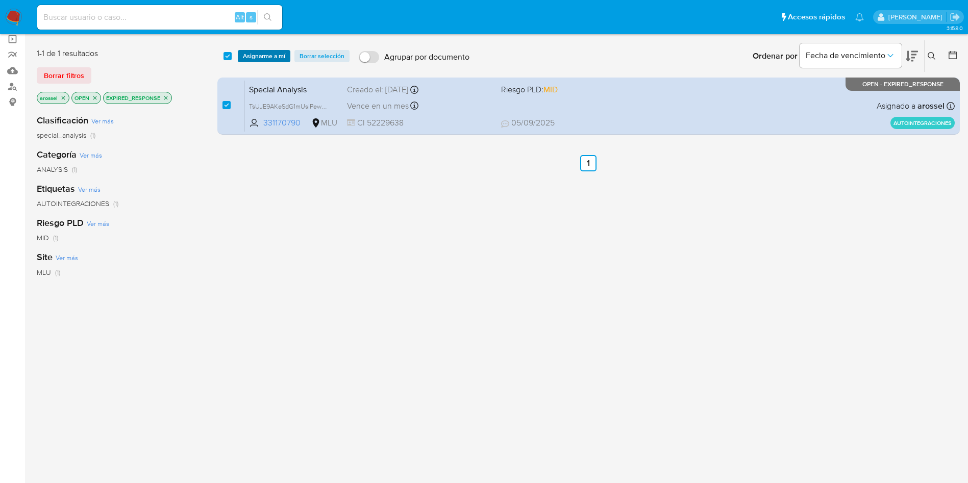
click at [254, 61] on span "Asignarme a mí" at bounding box center [264, 56] width 42 height 10
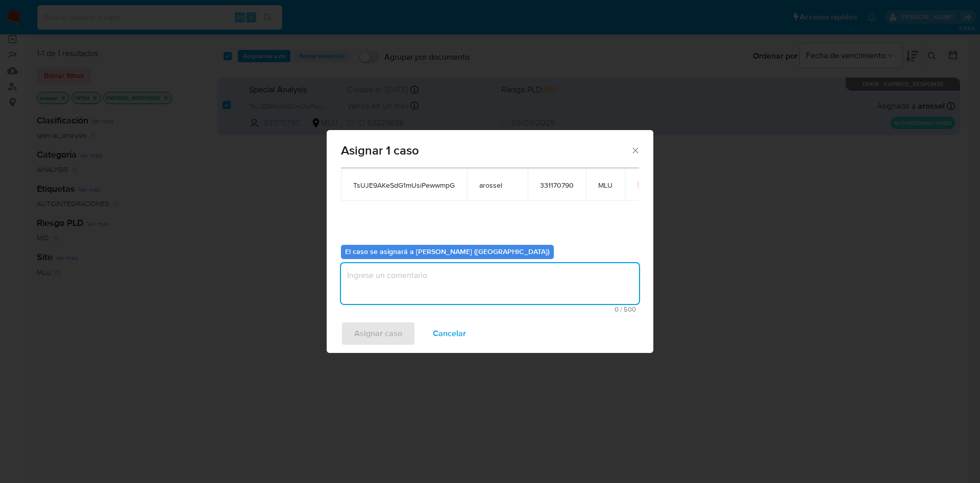
click at [445, 269] on textarea "assign-modal" at bounding box center [490, 283] width 298 height 41
click at [403, 325] on button "Asignar caso" at bounding box center [378, 334] width 75 height 25
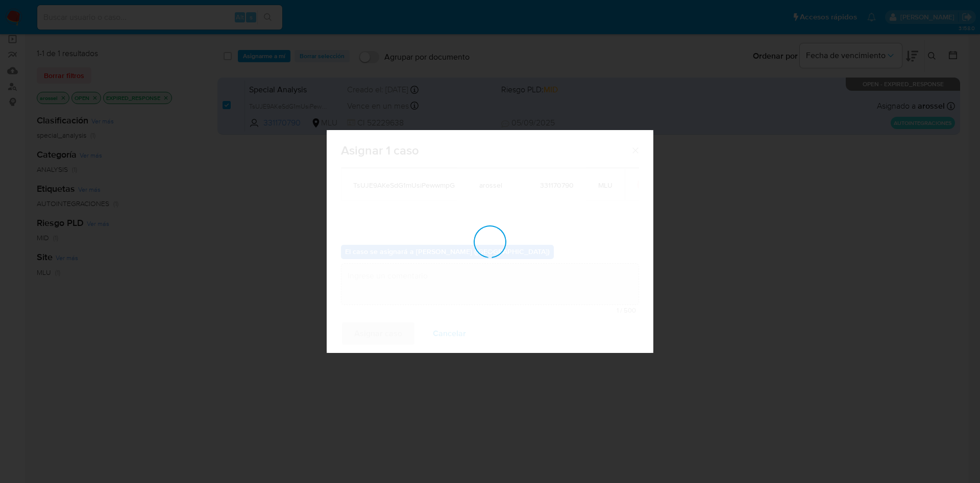
checkbox input "false"
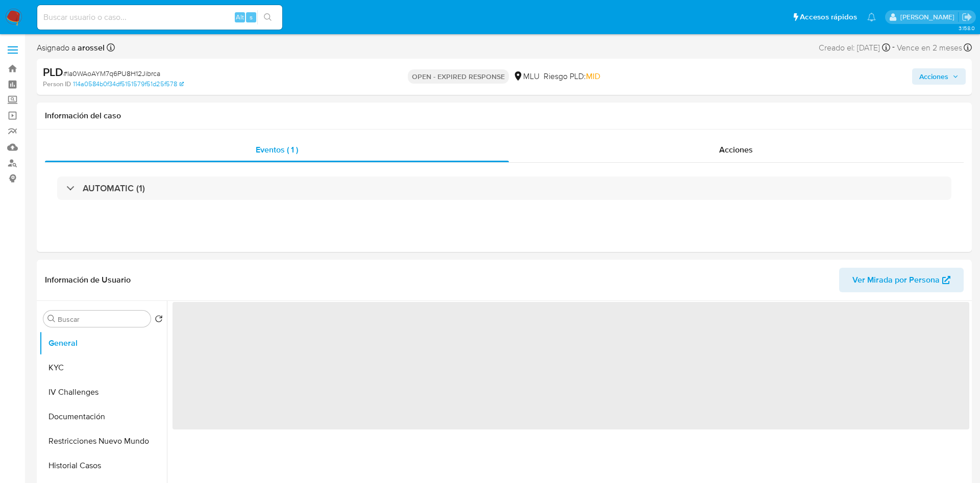
select select "10"
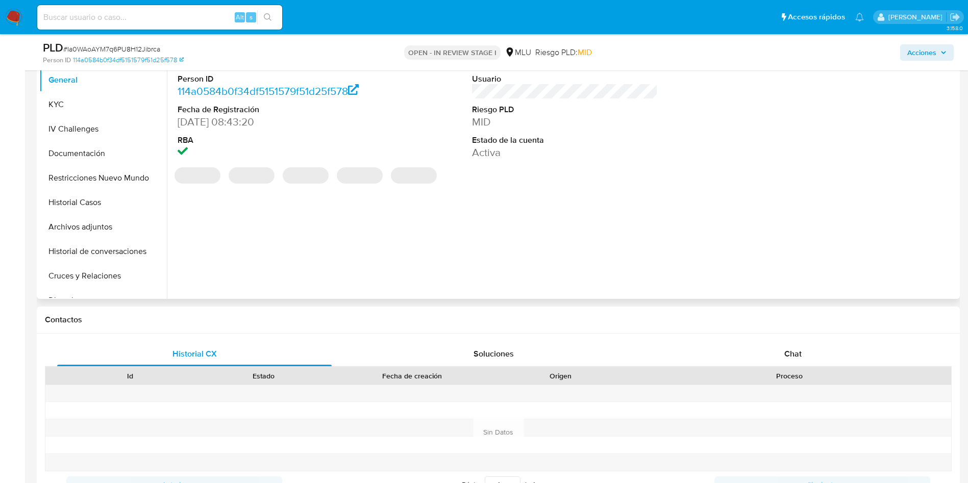
select select "10"
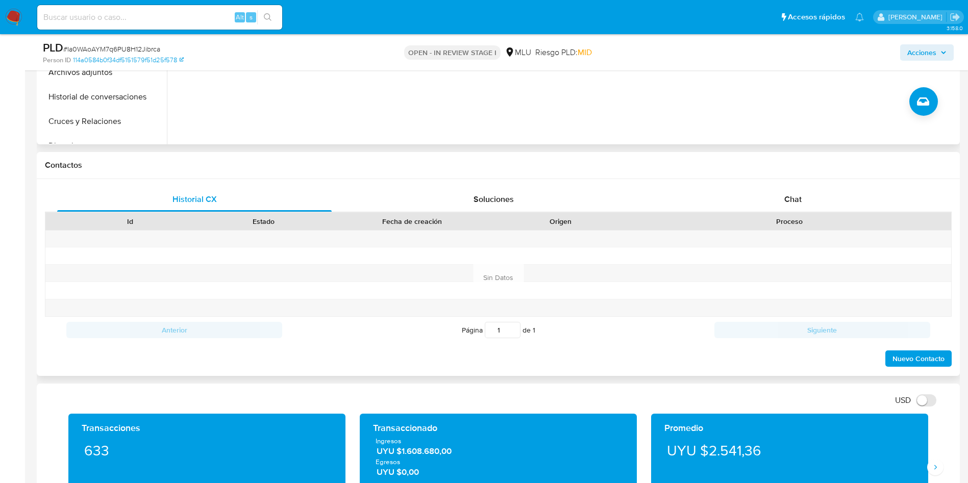
scroll to position [383, 0]
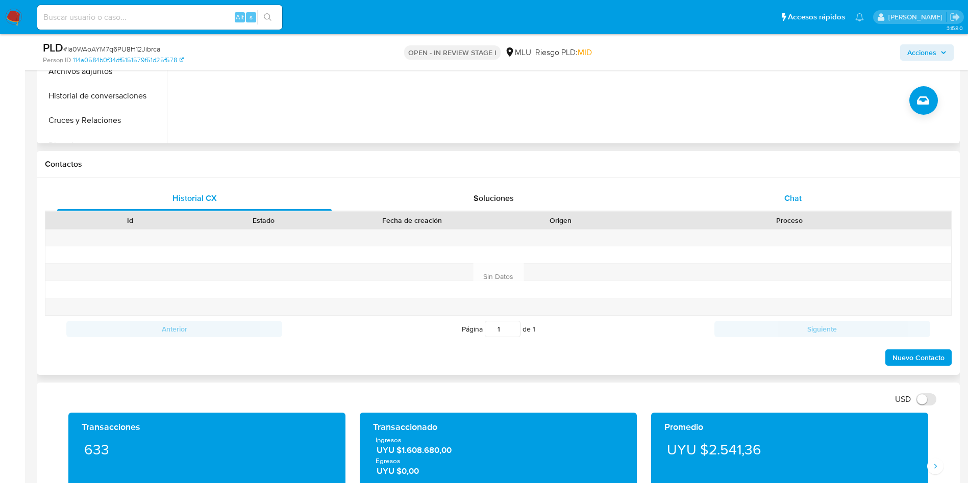
click at [805, 199] on div "Chat" at bounding box center [793, 198] width 275 height 25
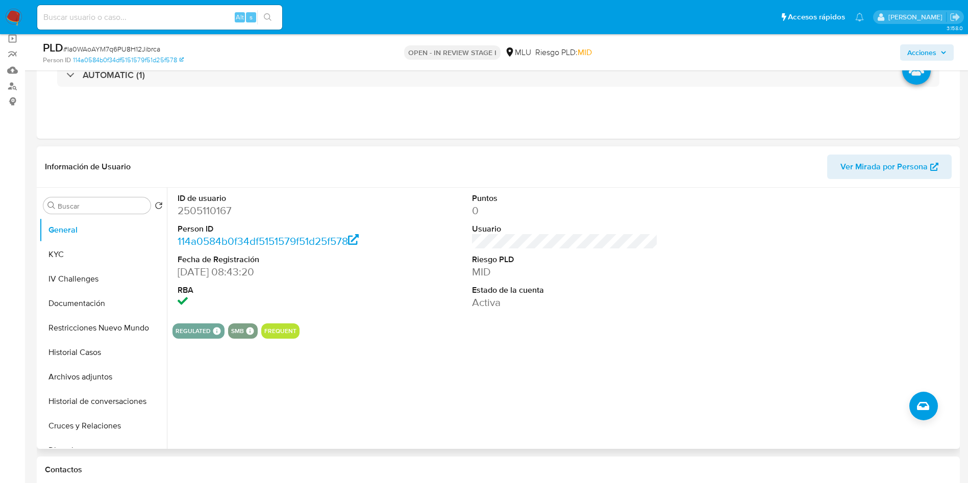
scroll to position [77, 0]
click at [214, 211] on dd "2505110167" at bounding box center [271, 211] width 186 height 14
copy dd "2505110167"
click at [107, 356] on button "Historial Casos" at bounding box center [98, 353] width 119 height 25
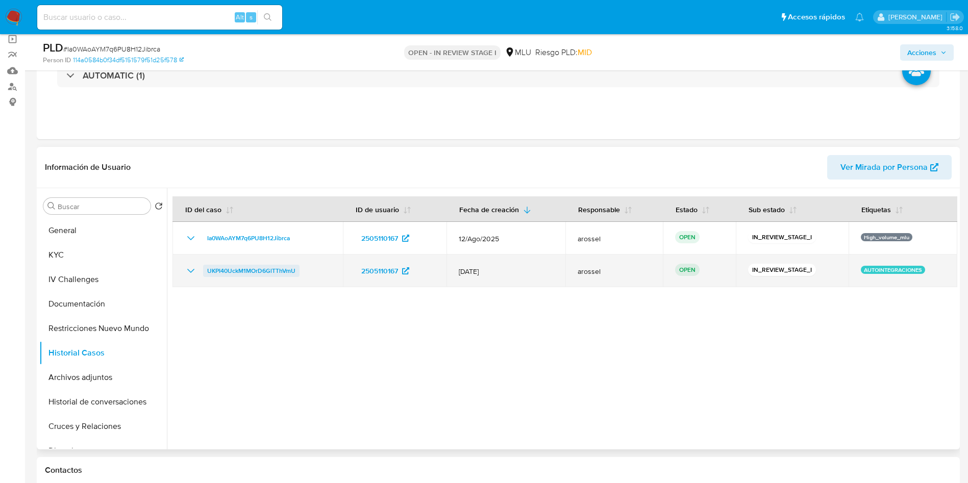
click at [262, 270] on span "UKPI40UckM1MOrD6GlTThVmU" at bounding box center [251, 271] width 88 height 12
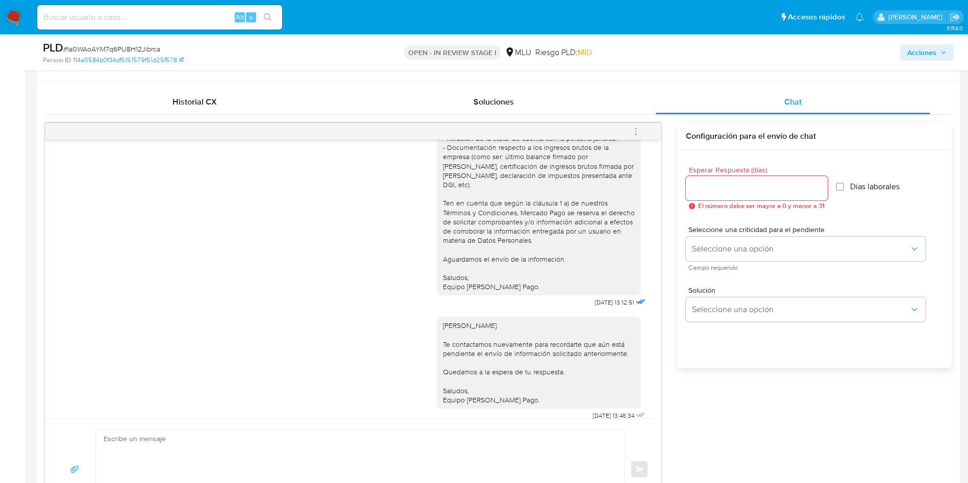
scroll to position [459, 0]
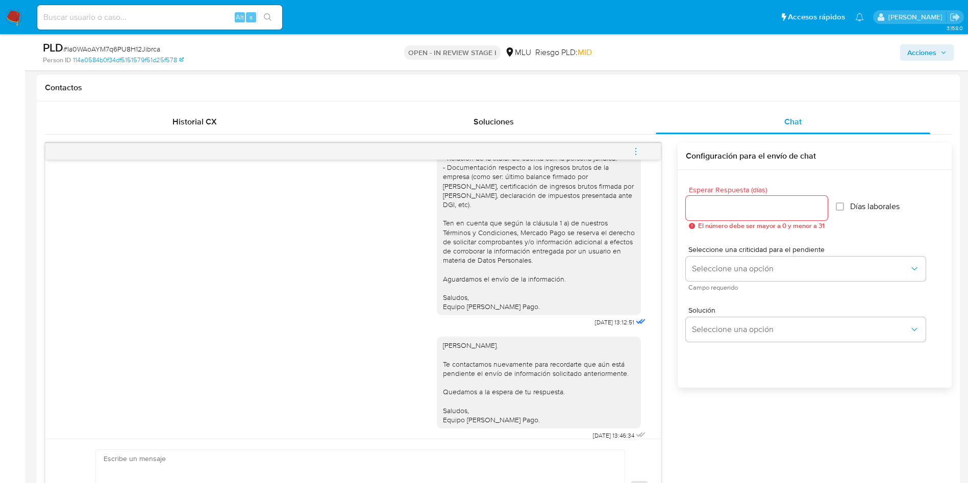
click at [640, 152] on icon "menu-action" at bounding box center [635, 151] width 9 height 9
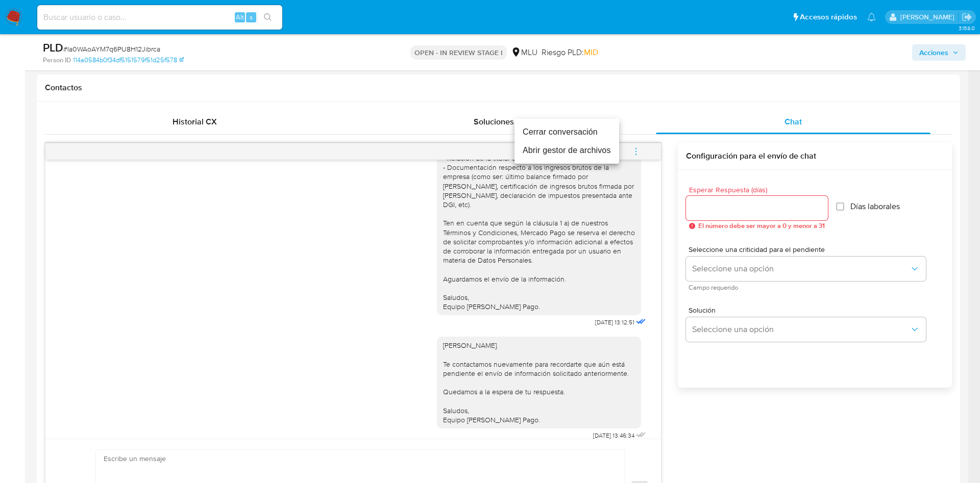
click at [607, 129] on li "Cerrar conversación" at bounding box center [567, 132] width 105 height 18
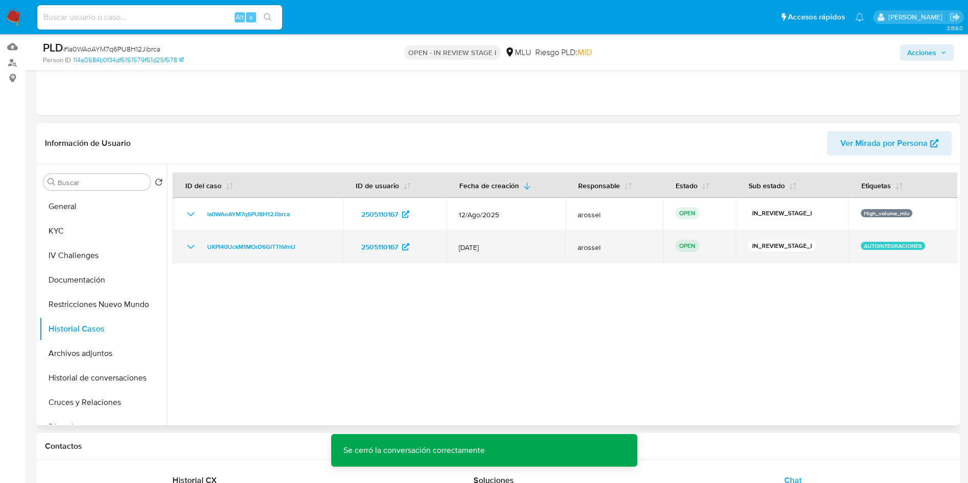
scroll to position [77, 0]
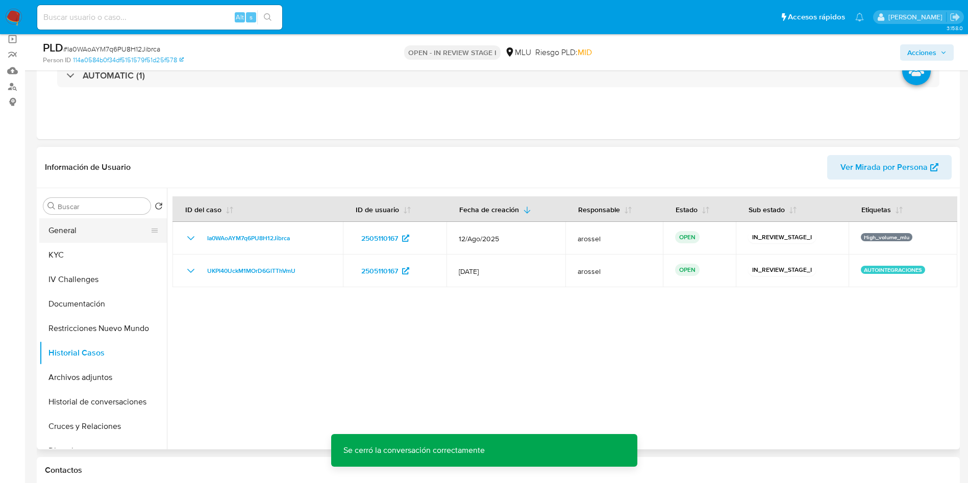
click at [84, 231] on button "General" at bounding box center [98, 230] width 119 height 25
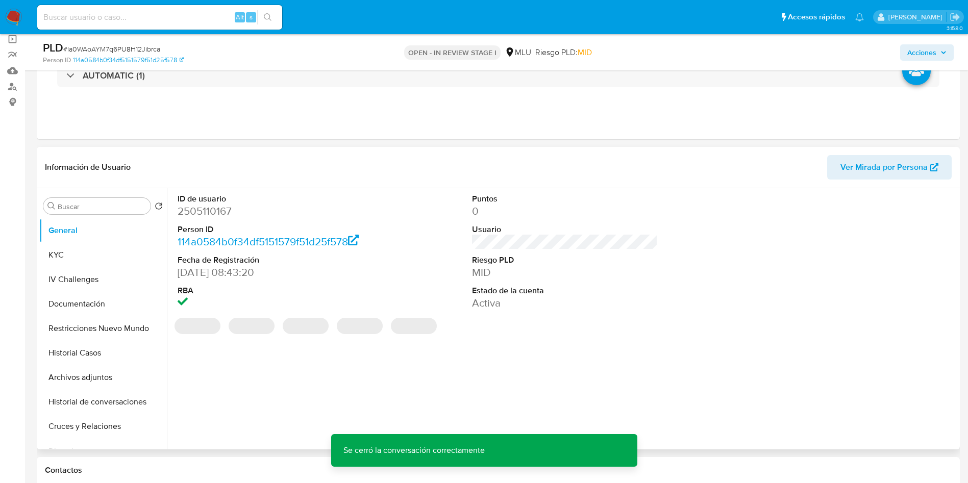
click at [219, 208] on dd "2505110167" at bounding box center [271, 211] width 186 height 14
copy dd "2505110167"
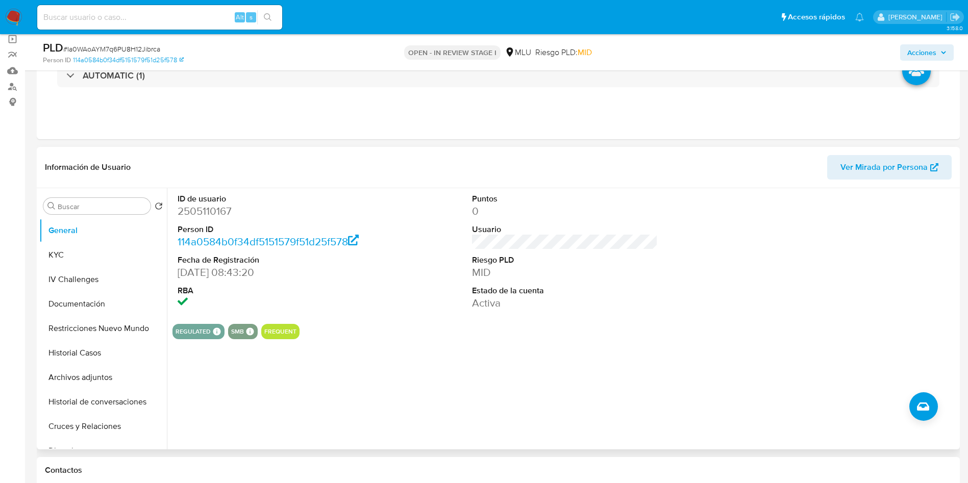
drag, startPoint x: 721, startPoint y: 255, endPoint x: 714, endPoint y: 263, distance: 11.6
click at [721, 255] on div "ID de usuario 2505110167 Person ID 114a0584b0f34df5151579f51d25f578 Fecha de Re…" at bounding box center [565, 252] width 785 height 128
click at [110, 377] on button "Archivos adjuntos" at bounding box center [98, 378] width 119 height 25
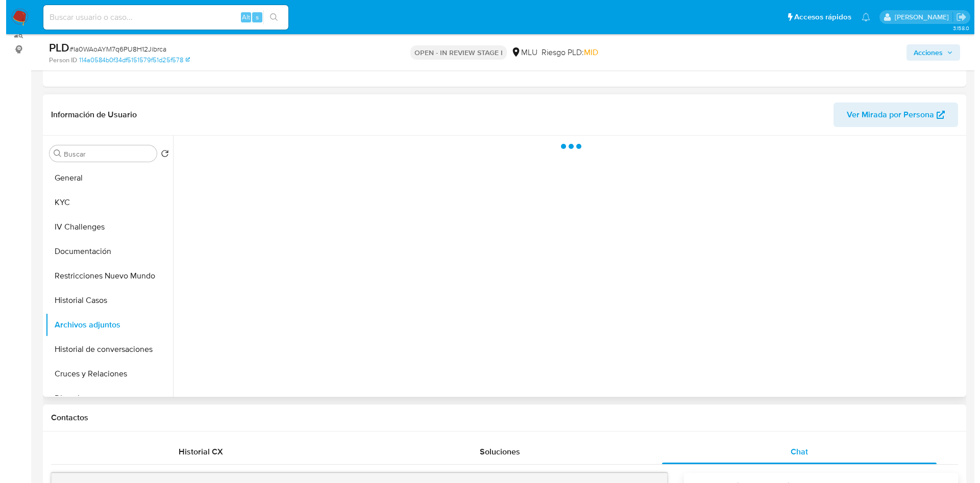
scroll to position [153, 0]
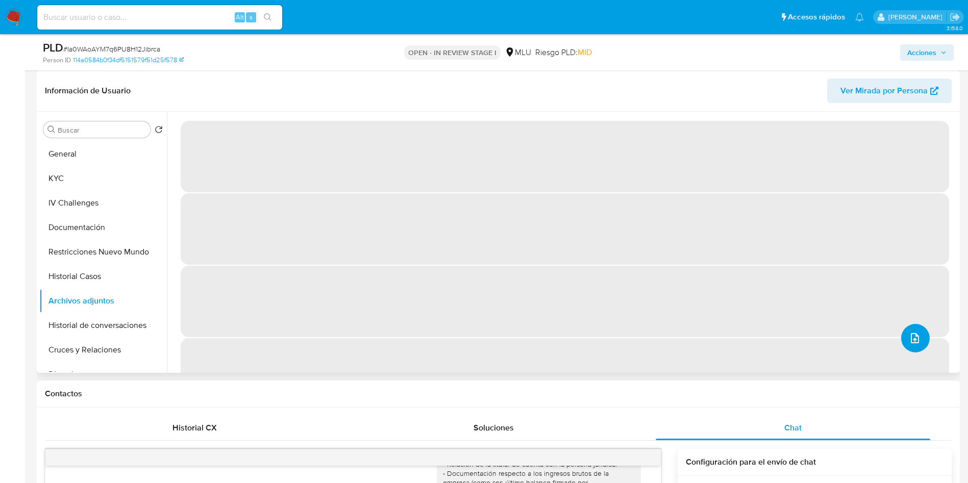
click at [916, 346] on button "upload-file" at bounding box center [916, 338] width 29 height 29
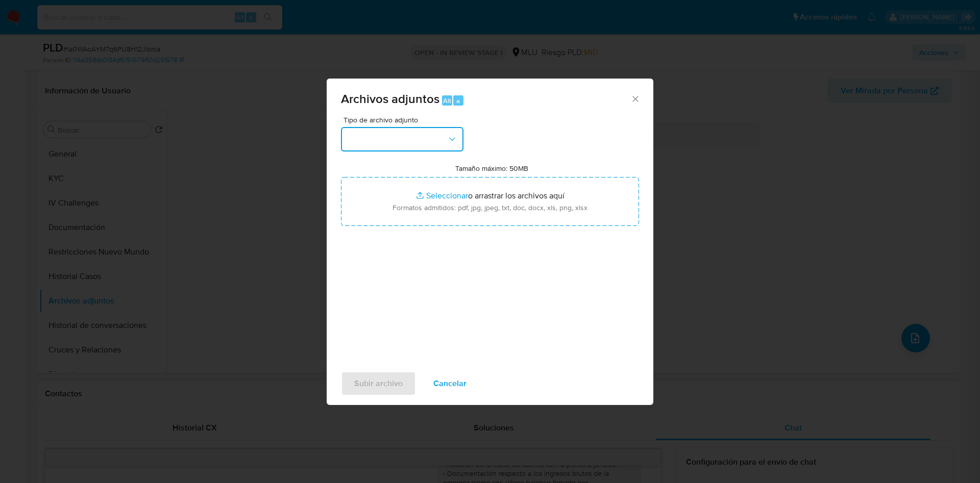
drag, startPoint x: 419, startPoint y: 140, endPoint x: 427, endPoint y: 149, distance: 12.0
click at [420, 141] on button "button" at bounding box center [402, 139] width 123 height 25
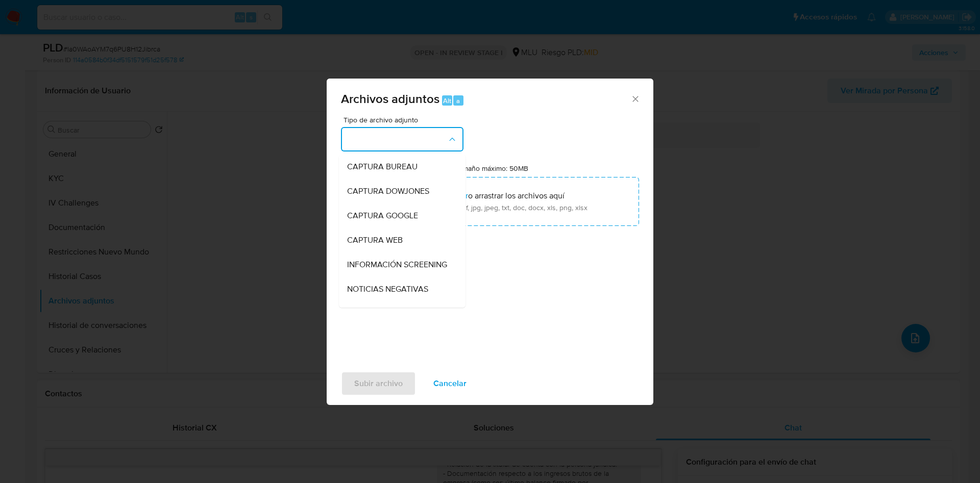
click at [539, 154] on div "Tipo de archivo adjunto CAPTURA BUREAU CAPTURA DOWJONES CAPTURA GOOGLE CAPTURA …" at bounding box center [490, 236] width 298 height 241
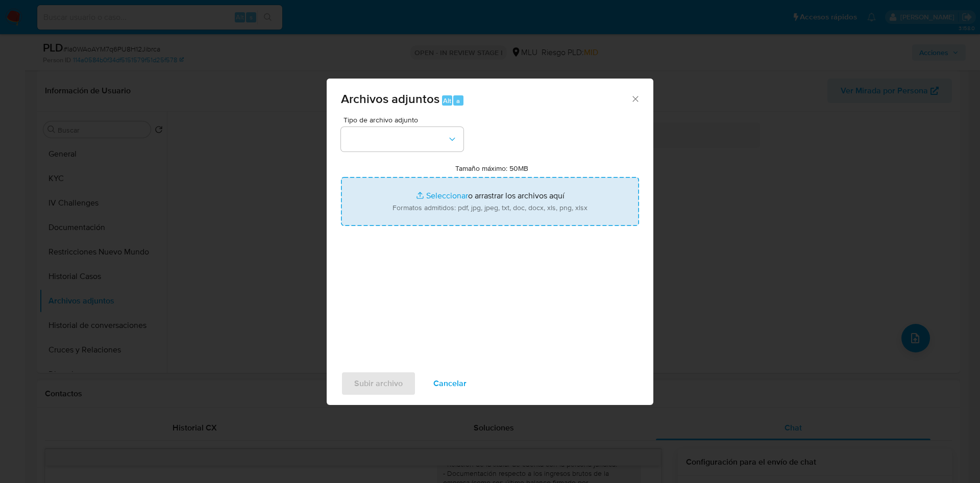
click at [509, 224] on input "Tamaño máximo: 50MB Seleccionar archivos" at bounding box center [490, 201] width 298 height 49
type input "C:\fakepath\Anexos 2505110167 - 02_09_2025.pdf"
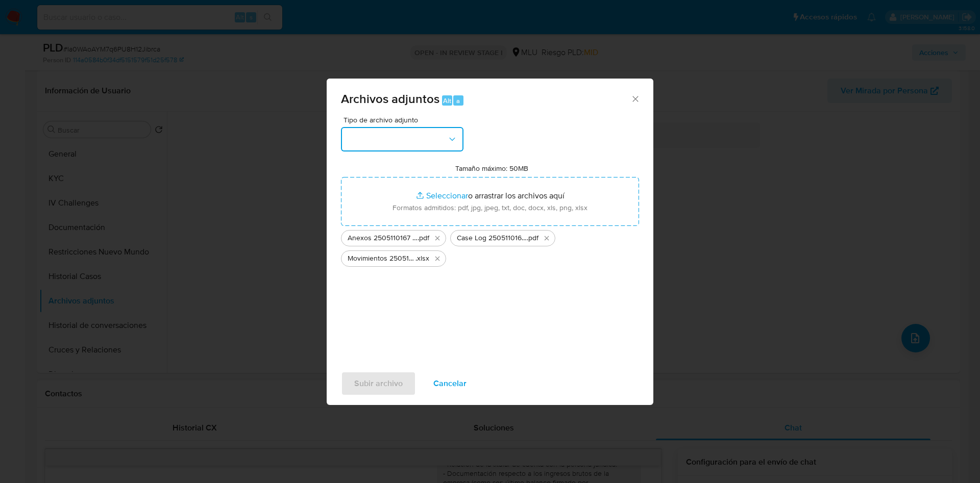
click at [412, 135] on button "button" at bounding box center [402, 139] width 123 height 25
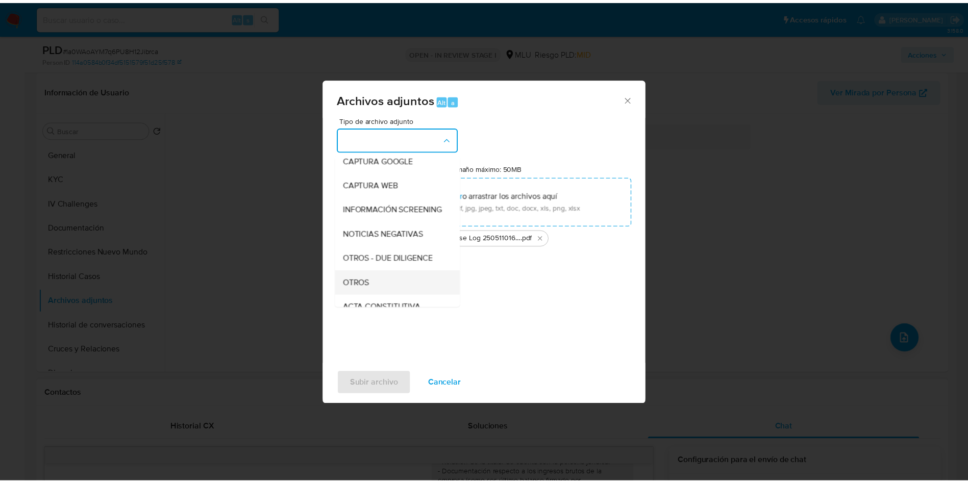
scroll to position [77, 0]
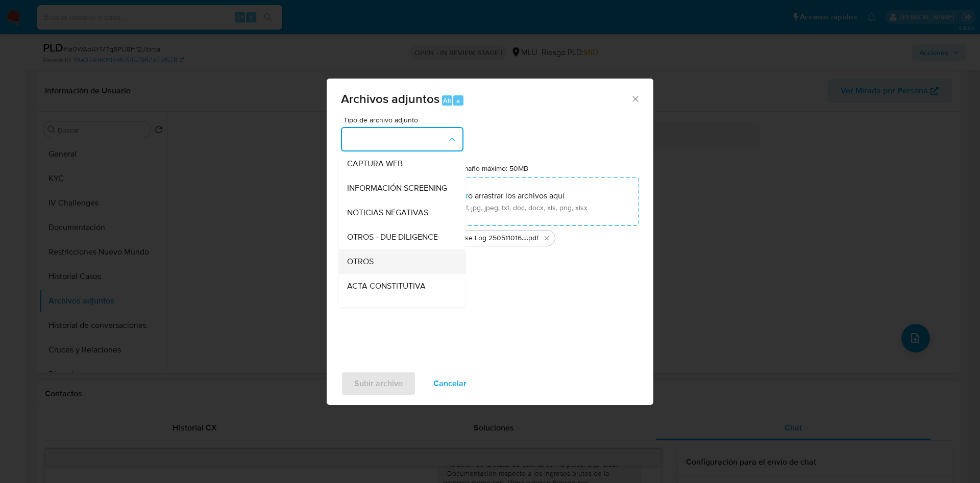
click at [395, 274] on div "OTROS" at bounding box center [399, 262] width 104 height 25
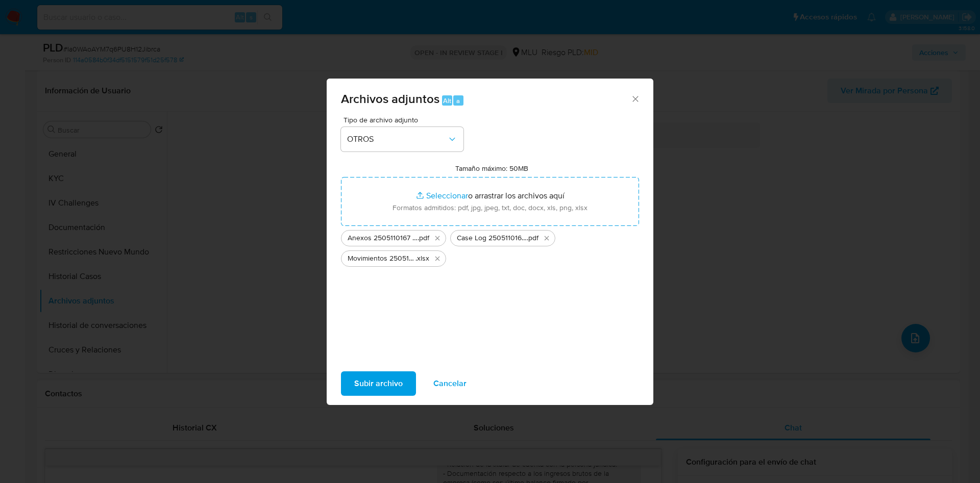
click at [385, 393] on span "Subir archivo" at bounding box center [378, 384] width 48 height 22
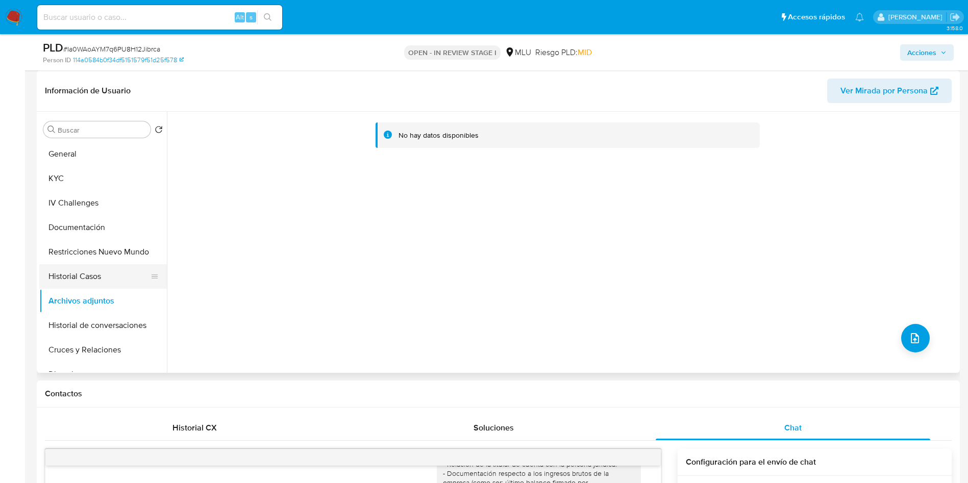
click at [95, 270] on button "Historial Casos" at bounding box center [98, 276] width 119 height 25
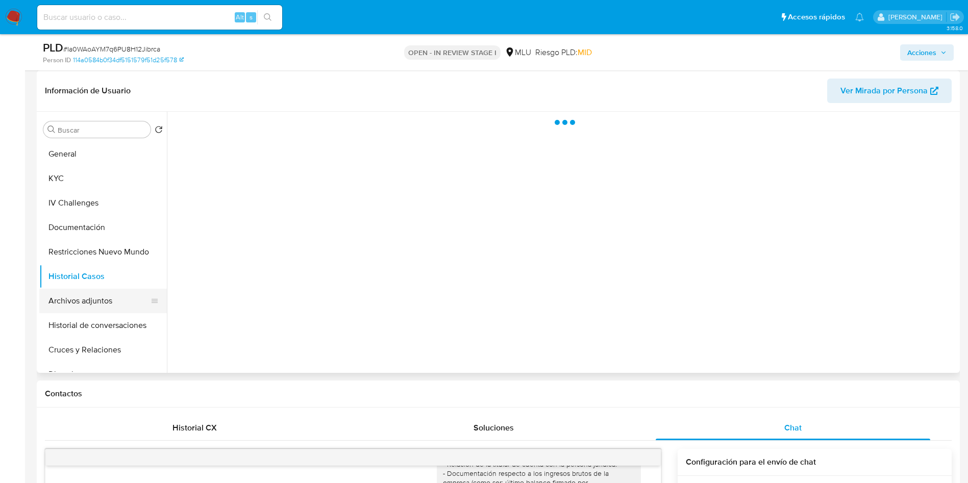
click at [105, 304] on button "Archivos adjuntos" at bounding box center [98, 301] width 119 height 25
click at [947, 55] on button "Acciones" at bounding box center [928, 52] width 54 height 16
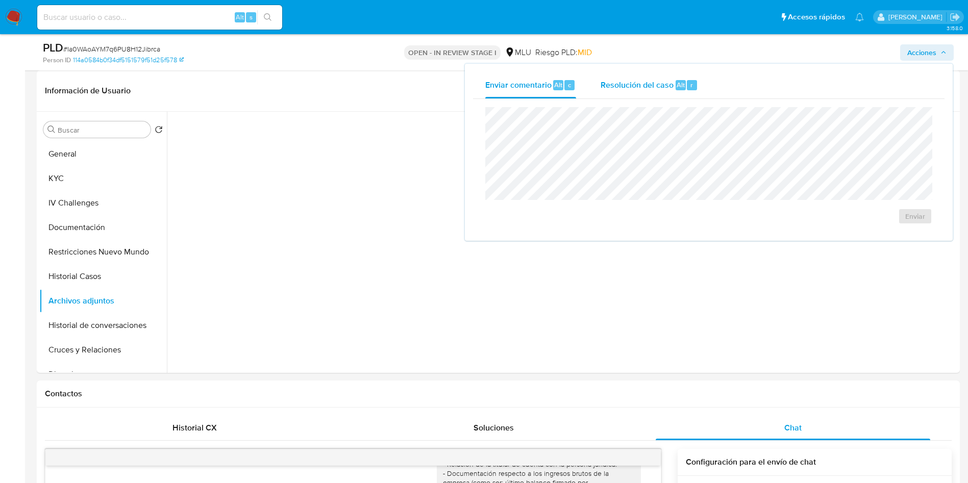
click at [620, 87] on span "Resolución del caso" at bounding box center [637, 85] width 73 height 12
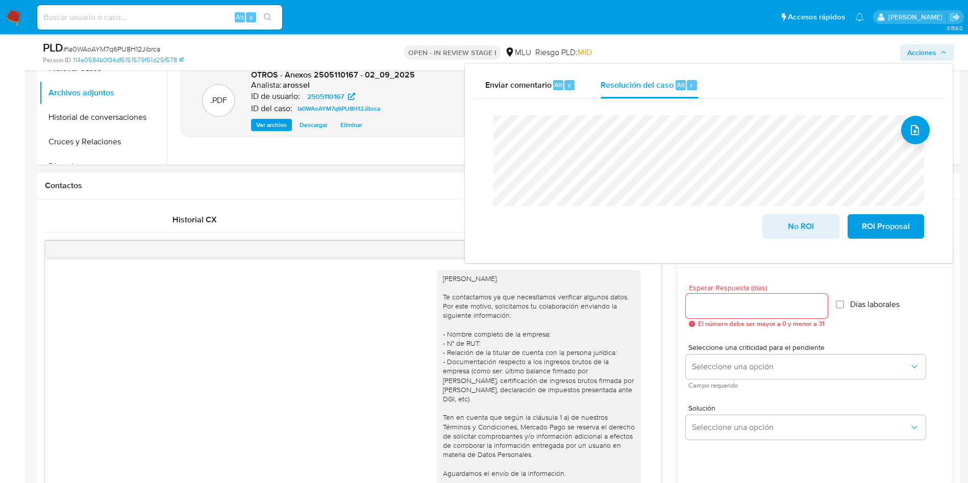
scroll to position [306, 0]
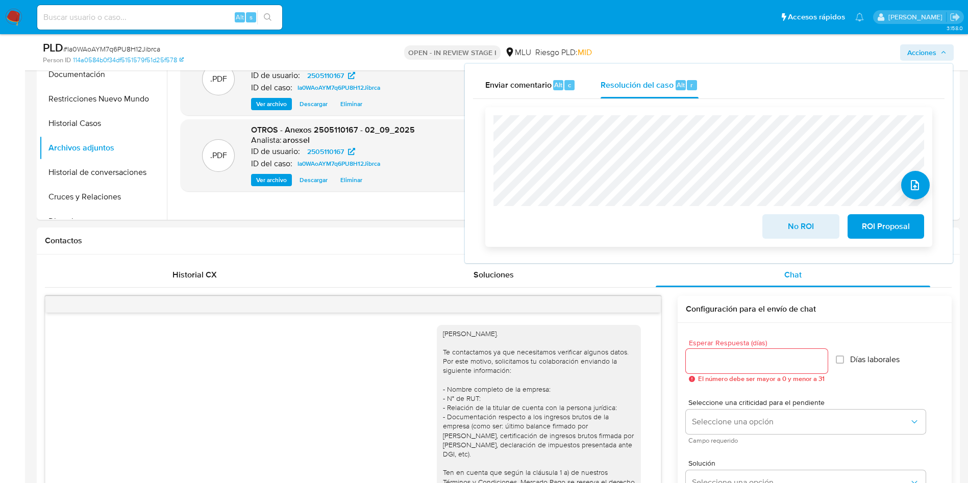
click at [910, 234] on span "ROI Proposal" at bounding box center [886, 226] width 50 height 22
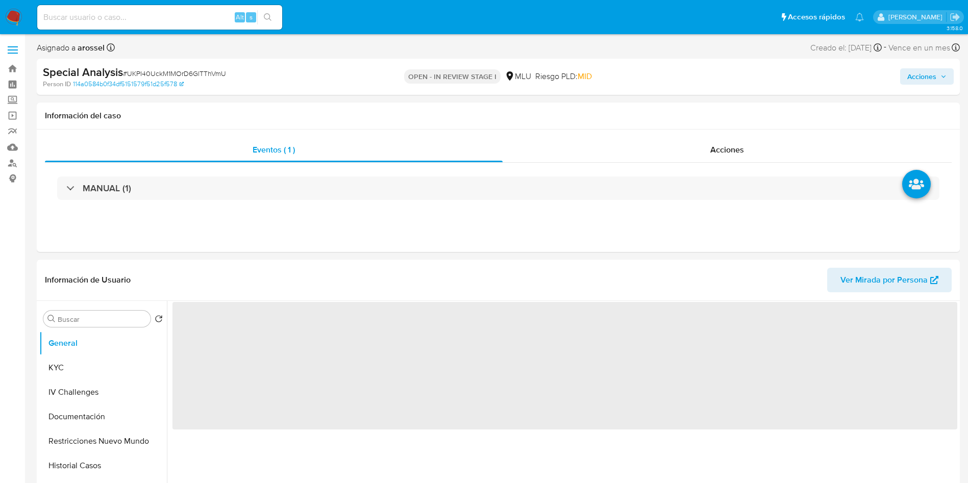
select select "10"
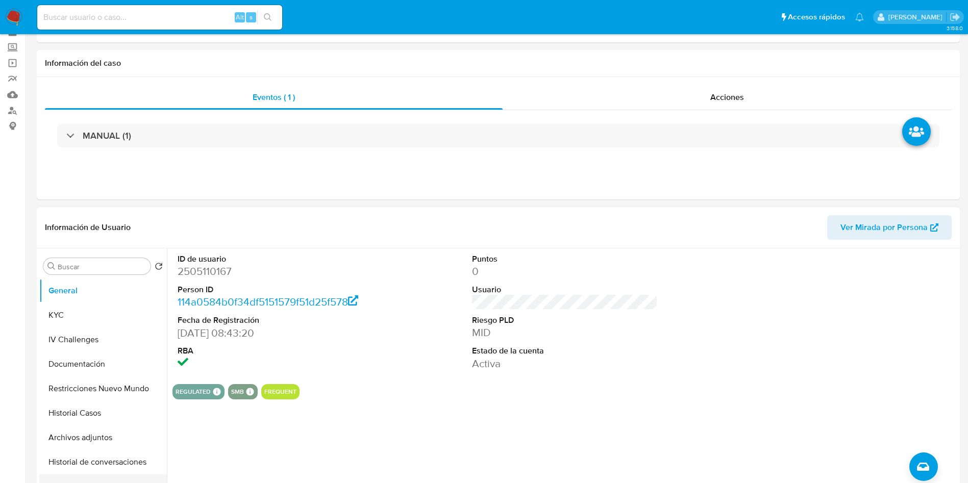
scroll to position [77, 0]
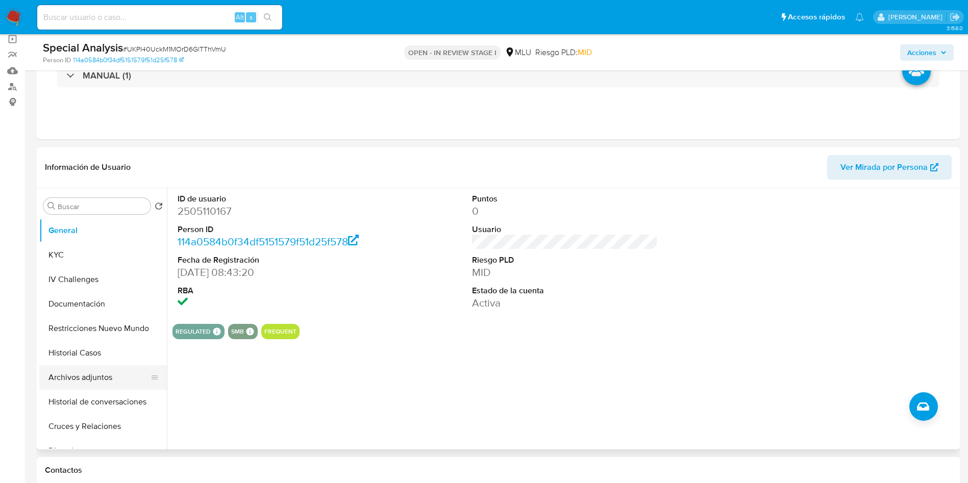
click at [84, 376] on button "Archivos adjuntos" at bounding box center [98, 378] width 119 height 25
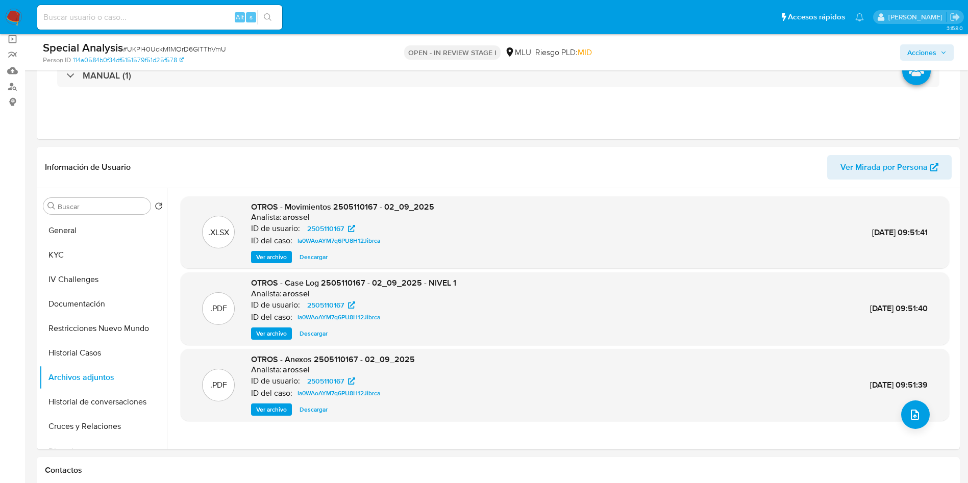
click at [922, 51] on span "Acciones" at bounding box center [922, 52] width 29 height 16
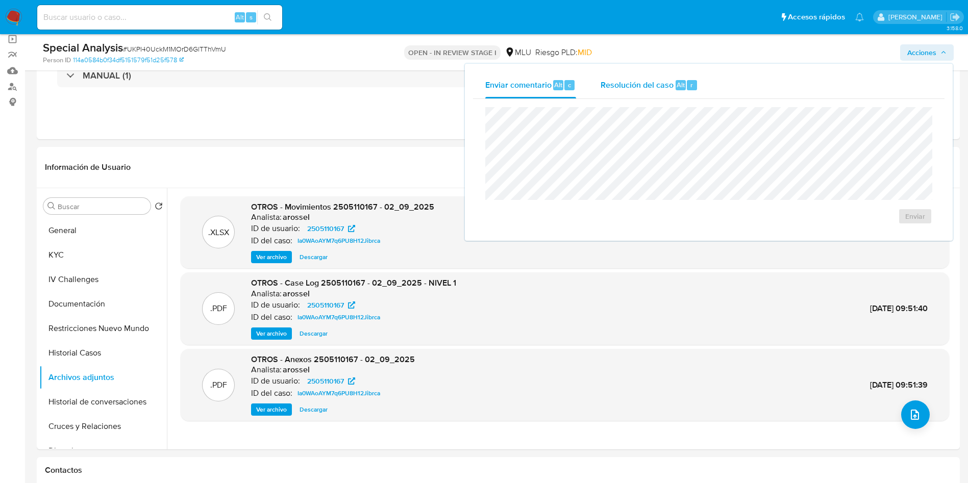
click at [656, 78] on div "Resolución del caso Alt r" at bounding box center [650, 85] width 98 height 27
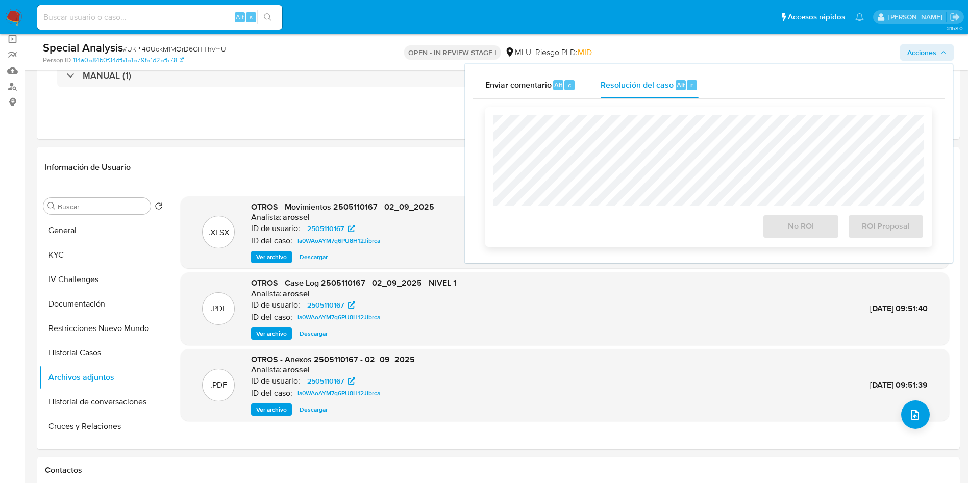
click at [666, 116] on div at bounding box center [709, 160] width 431 height 91
click at [895, 228] on span "ROI Proposal" at bounding box center [886, 226] width 50 height 22
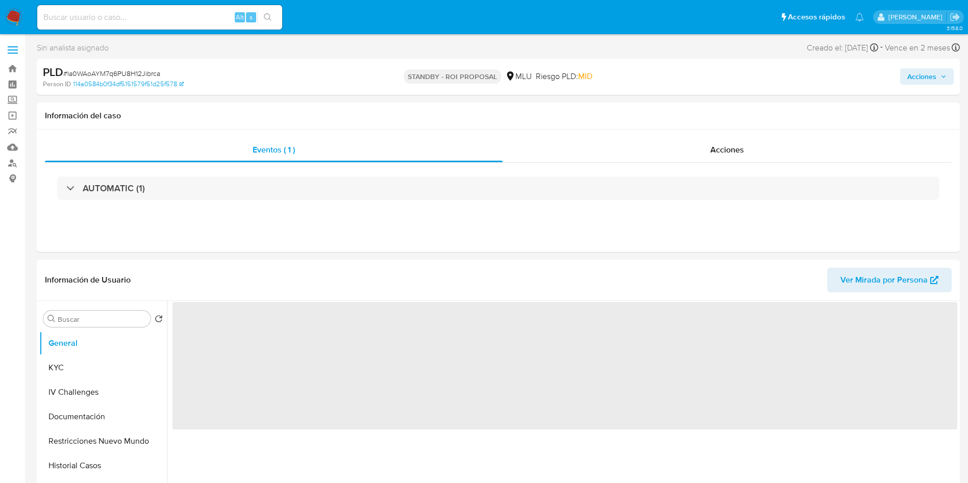
click at [145, 74] on span "# Ia0WAoAYM7q6PU8H12Jibrca" at bounding box center [111, 73] width 97 height 10
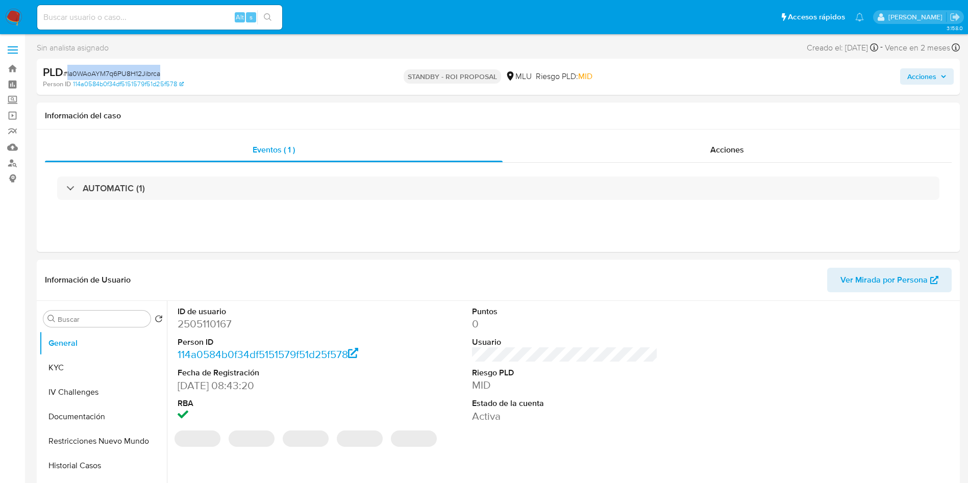
copy span "Ia0WAoAYM7q6PU8H12Jibrca"
select select "10"
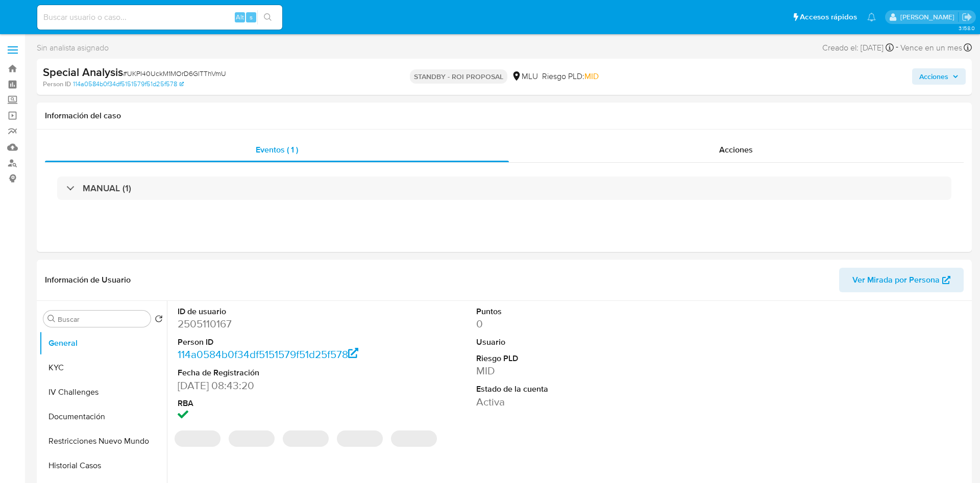
select select "10"
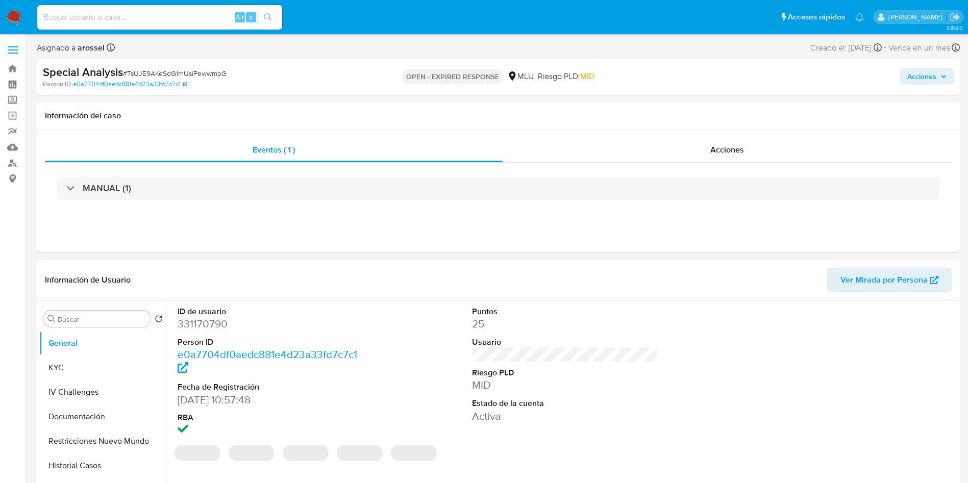
select select "10"
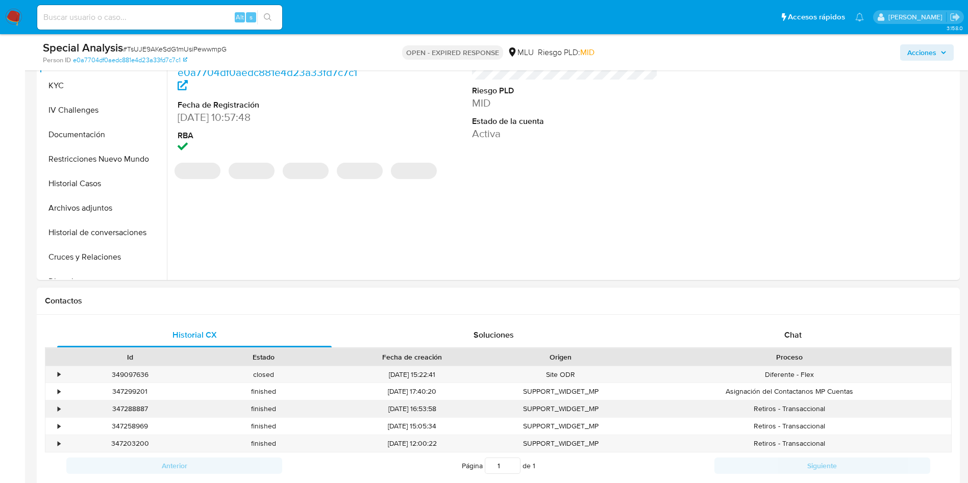
scroll to position [306, 0]
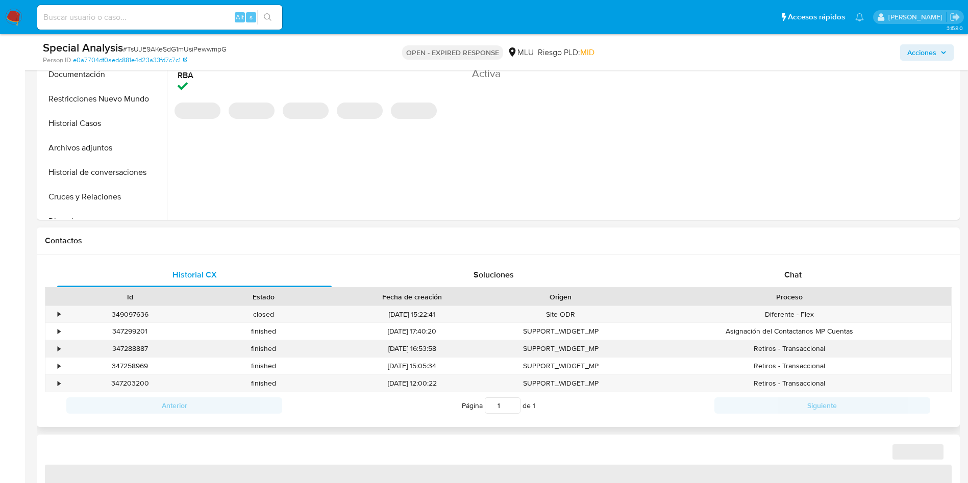
select select "10"
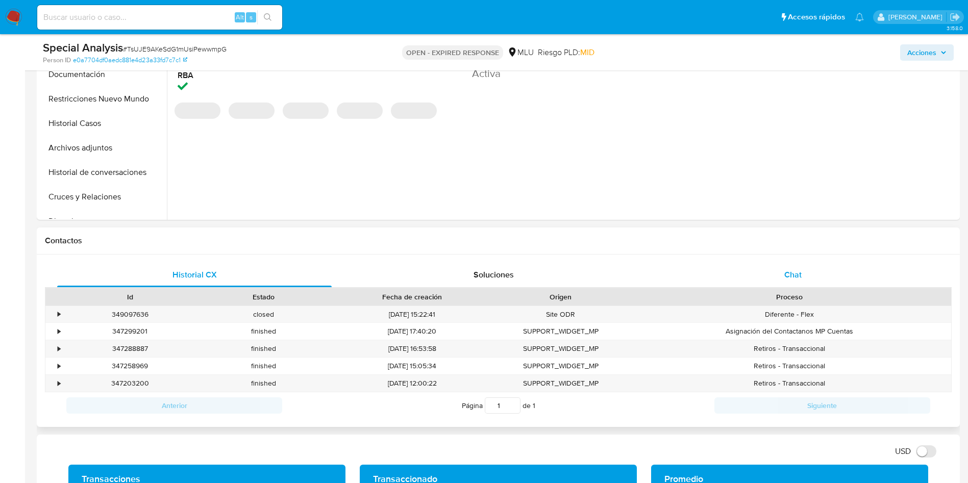
click at [800, 282] on div "Chat" at bounding box center [793, 275] width 275 height 25
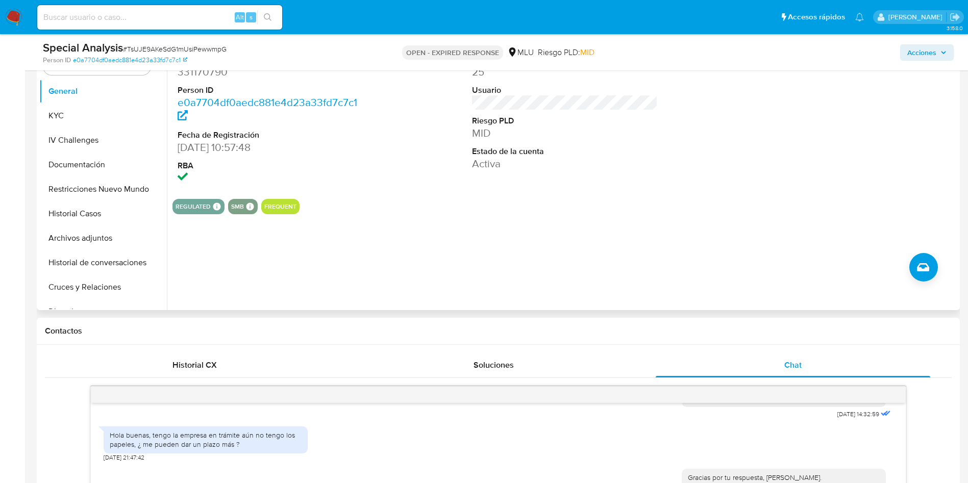
scroll to position [77, 0]
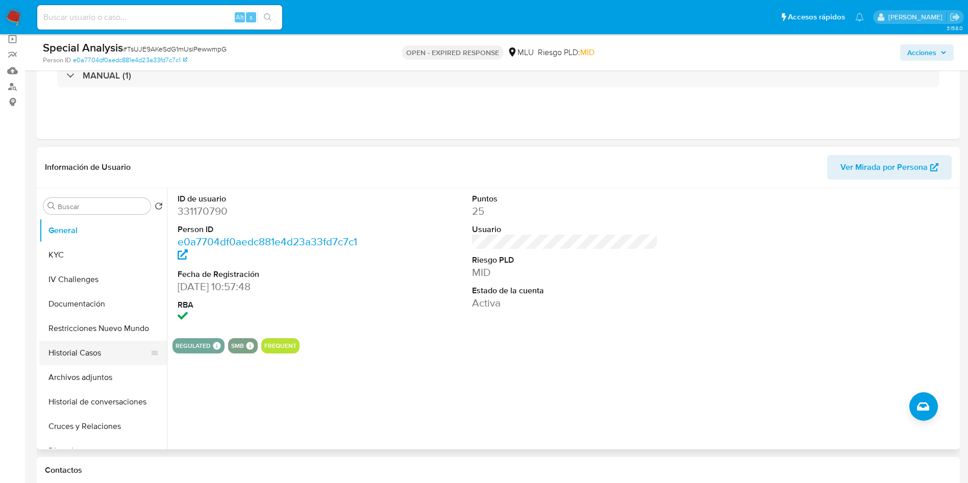
click at [93, 361] on button "Historial Casos" at bounding box center [98, 353] width 119 height 25
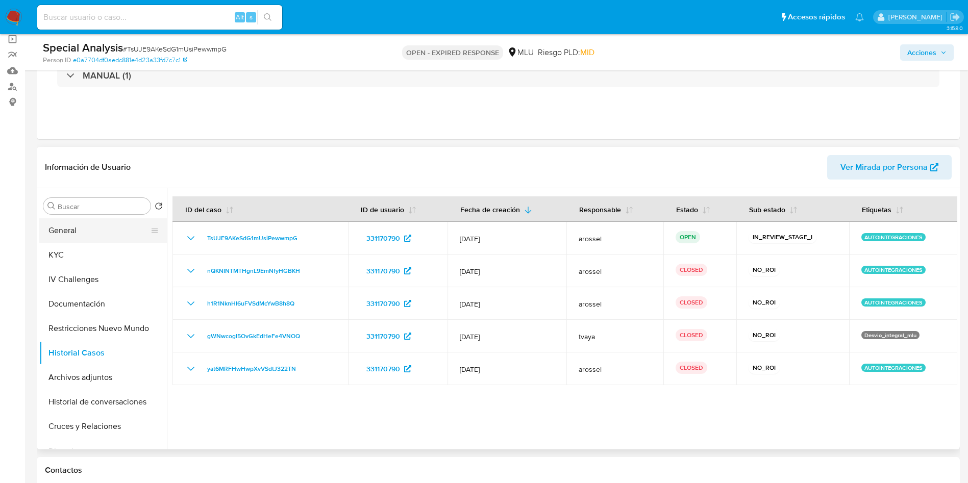
click at [65, 235] on button "General" at bounding box center [98, 230] width 119 height 25
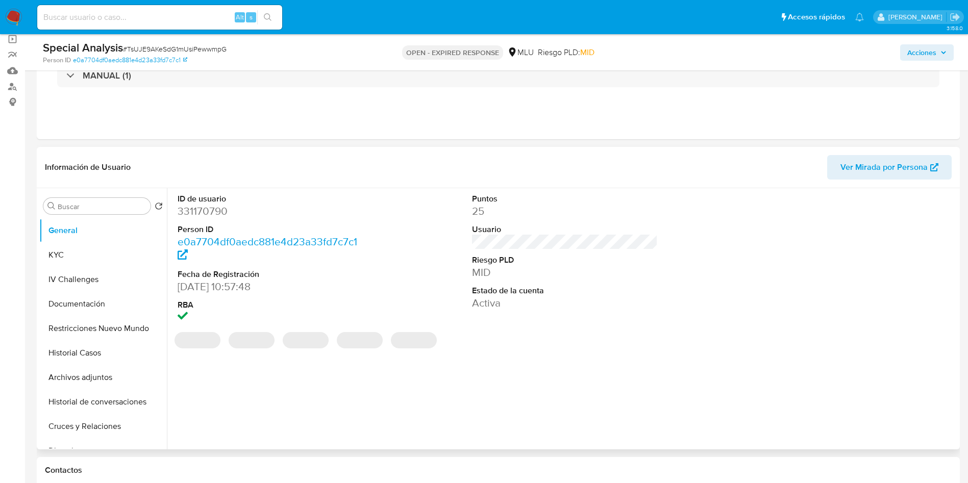
click at [205, 209] on dd "331170790" at bounding box center [271, 211] width 186 height 14
copy dd "331170790"
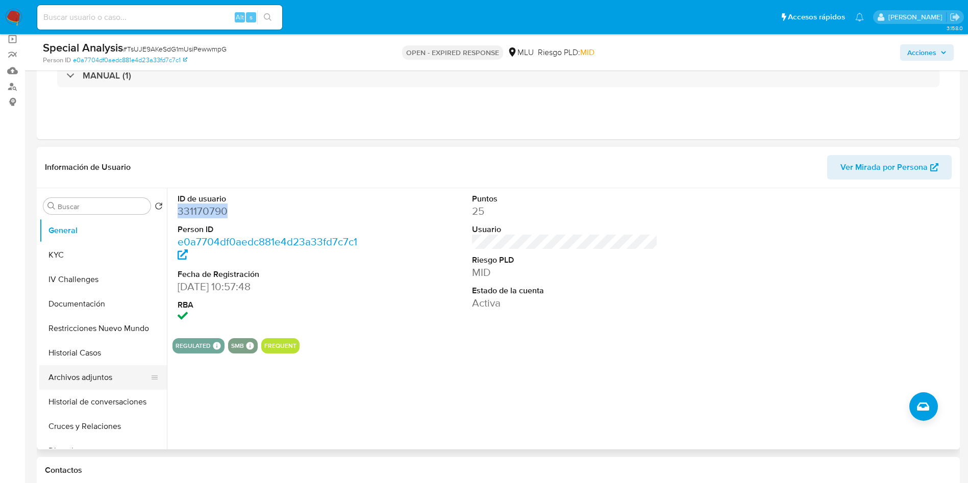
click at [78, 379] on button "Archivos adjuntos" at bounding box center [98, 378] width 119 height 25
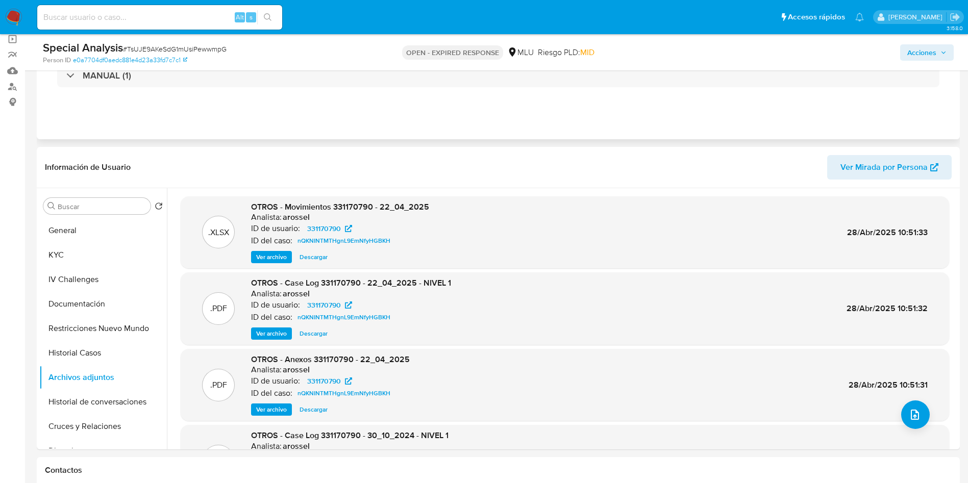
click at [703, 97] on div "MANUAL (1)" at bounding box center [498, 75] width 907 height 51
click at [912, 418] on icon "upload-file" at bounding box center [915, 415] width 12 height 12
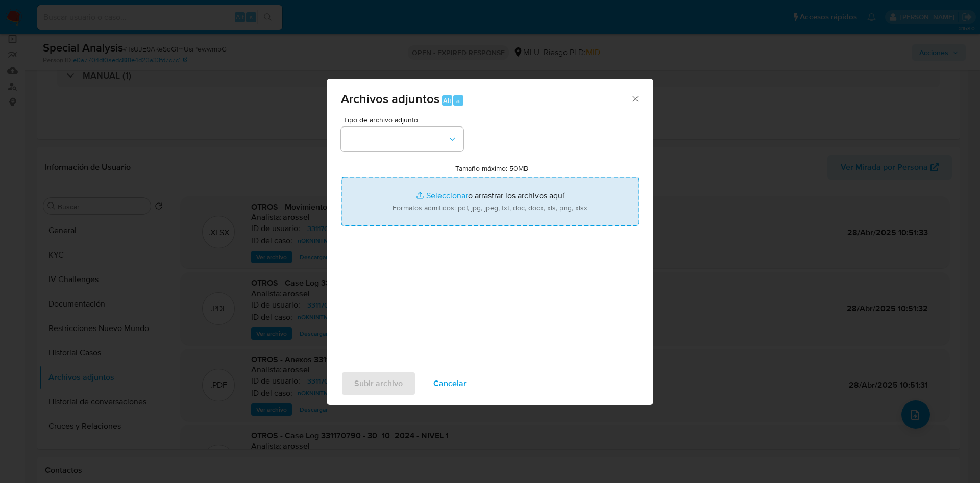
click at [447, 210] on input "Tamaño máximo: 50MB Seleccionar archivos" at bounding box center [490, 201] width 298 height 49
type input "C:\fakepath\Anexos 331170790 - 03_09_2025.pdf"
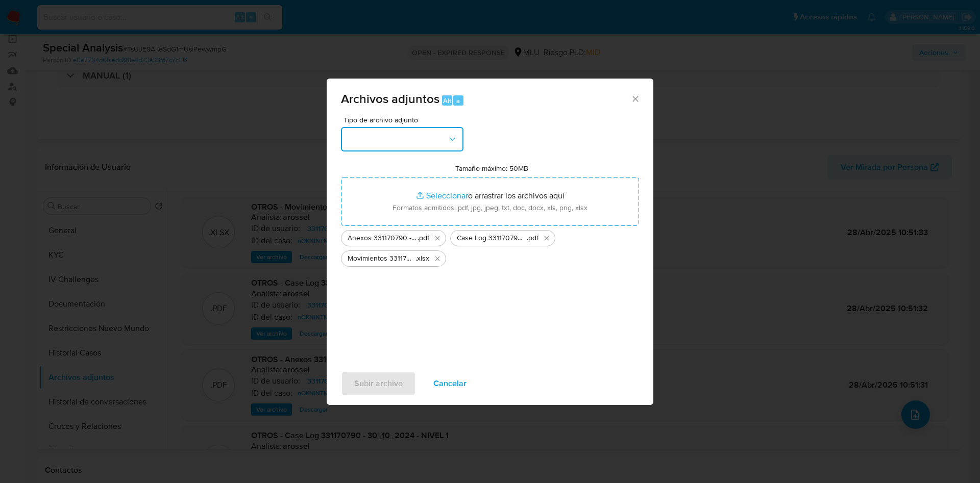
click at [399, 133] on button "button" at bounding box center [402, 139] width 123 height 25
click at [391, 266] on div "OTROS" at bounding box center [399, 262] width 104 height 25
click at [395, 385] on span "Subir archivo" at bounding box center [378, 384] width 48 height 22
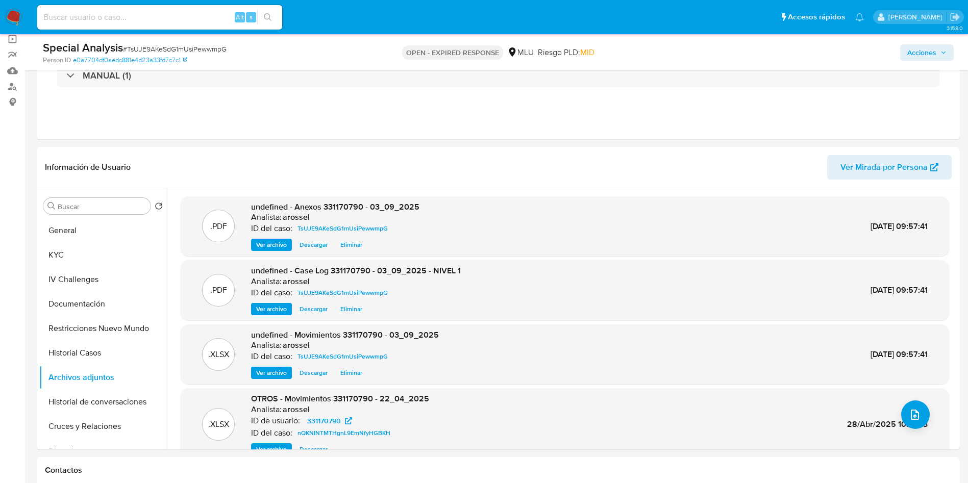
click at [931, 48] on span "Acciones" at bounding box center [922, 52] width 29 height 16
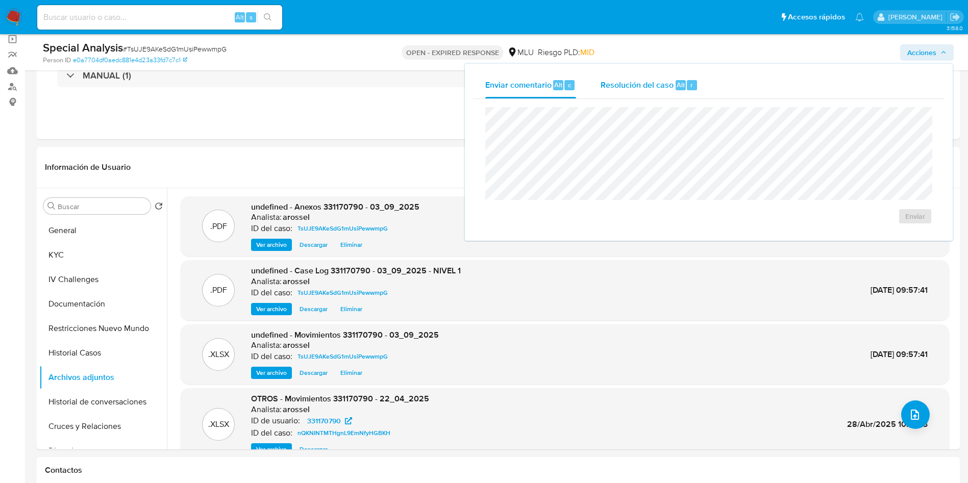
click at [658, 93] on div "Resolución del caso Alt r" at bounding box center [650, 85] width 98 height 27
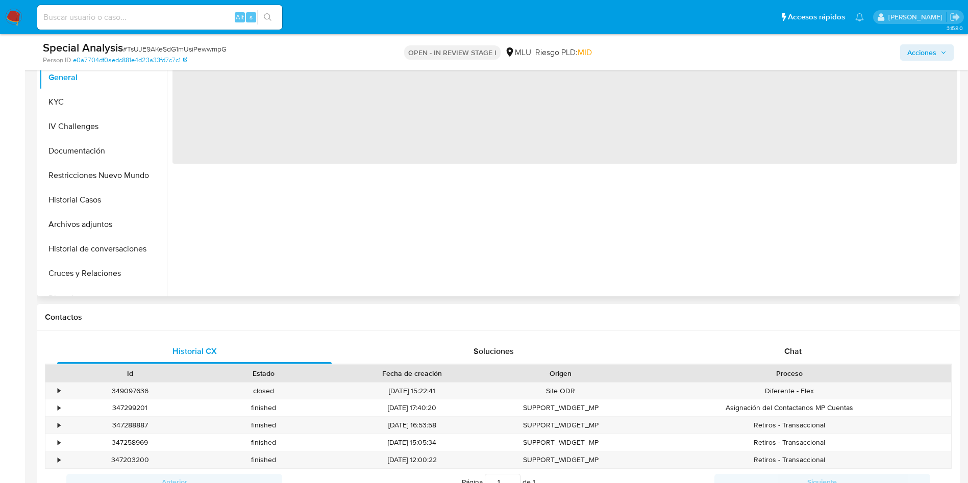
scroll to position [383, 0]
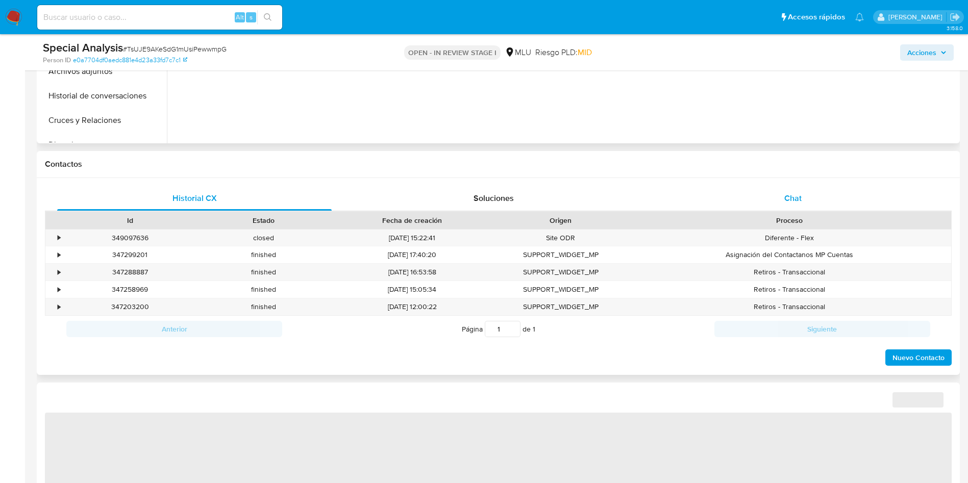
select select "10"
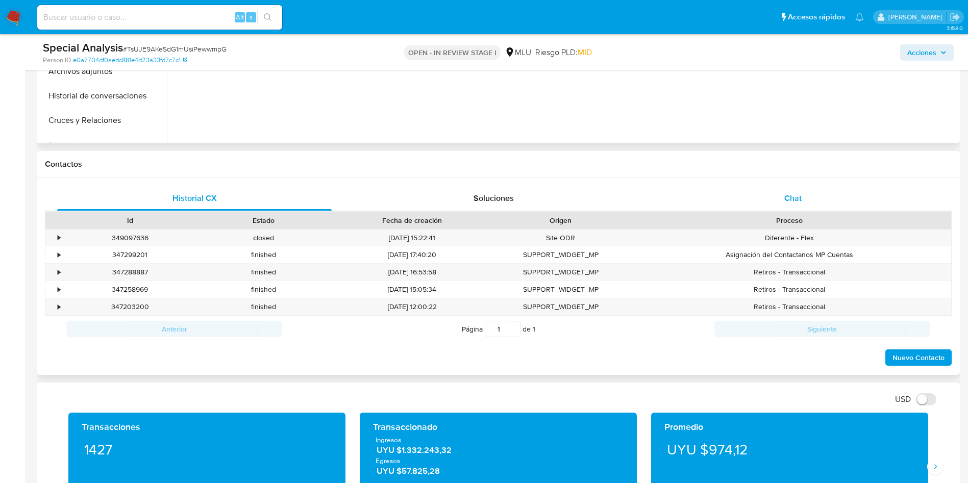
click at [823, 193] on div "Chat" at bounding box center [793, 198] width 275 height 25
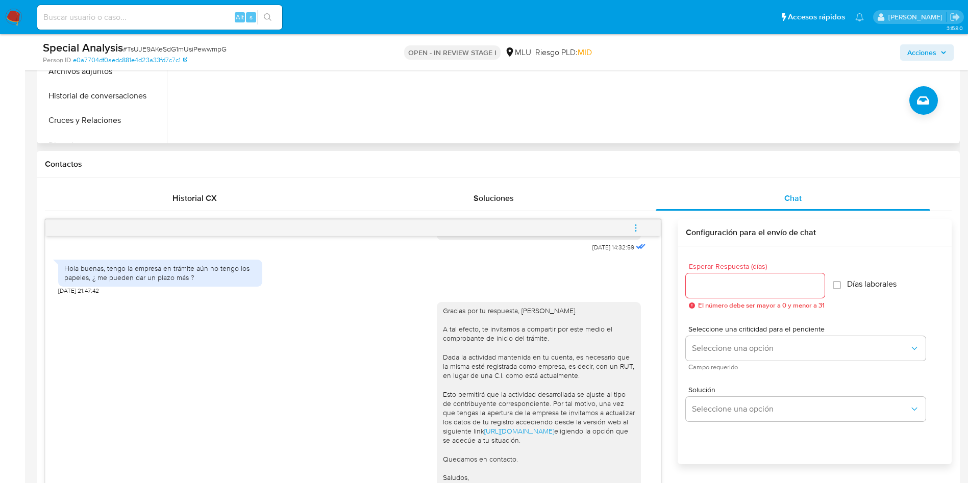
click at [632, 227] on icon "menu-action" at bounding box center [635, 228] width 9 height 9
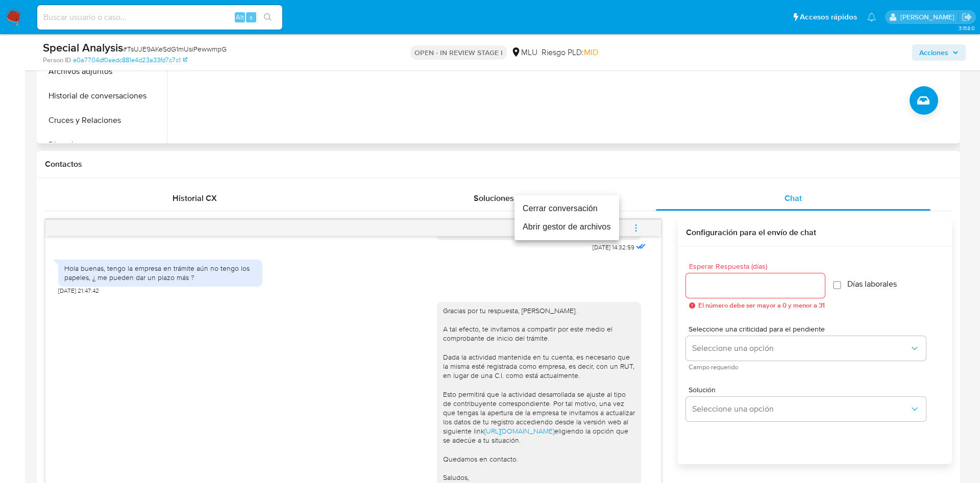
click at [576, 212] on li "Cerrar conversación" at bounding box center [567, 209] width 105 height 18
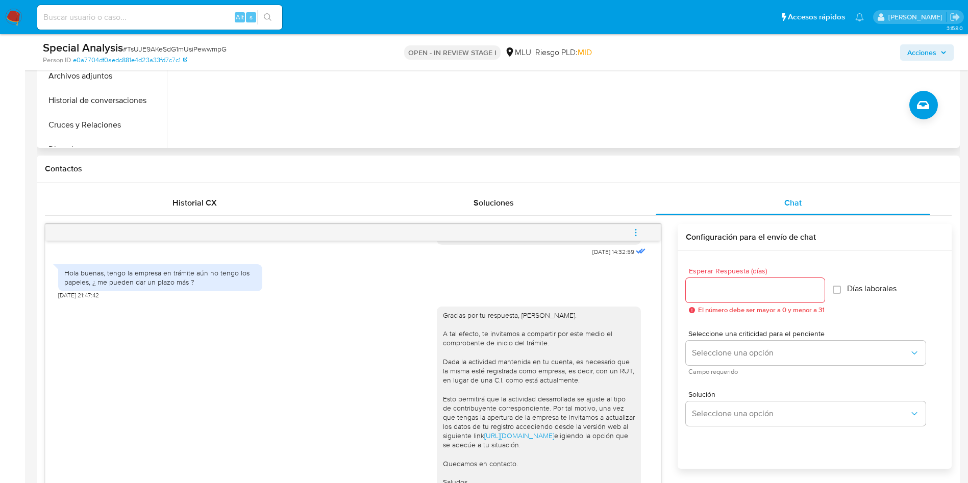
scroll to position [153, 0]
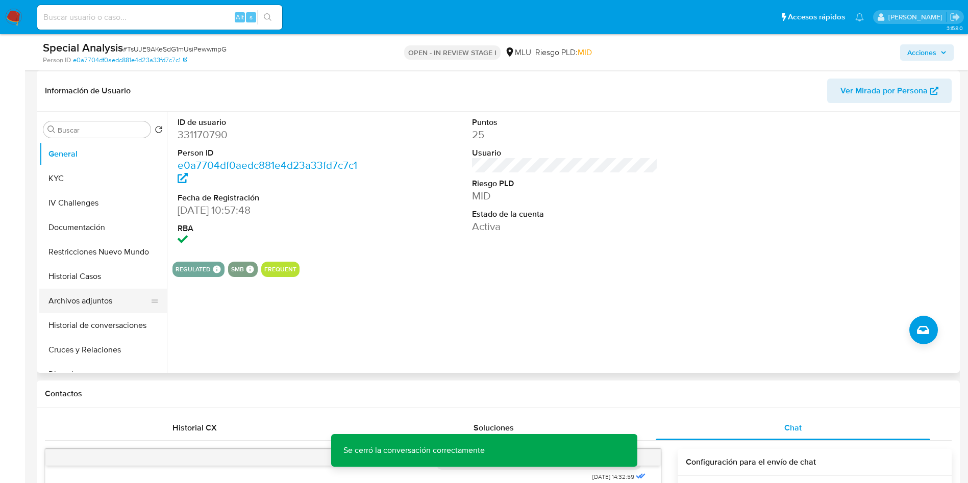
click at [84, 304] on button "Archivos adjuntos" at bounding box center [98, 301] width 119 height 25
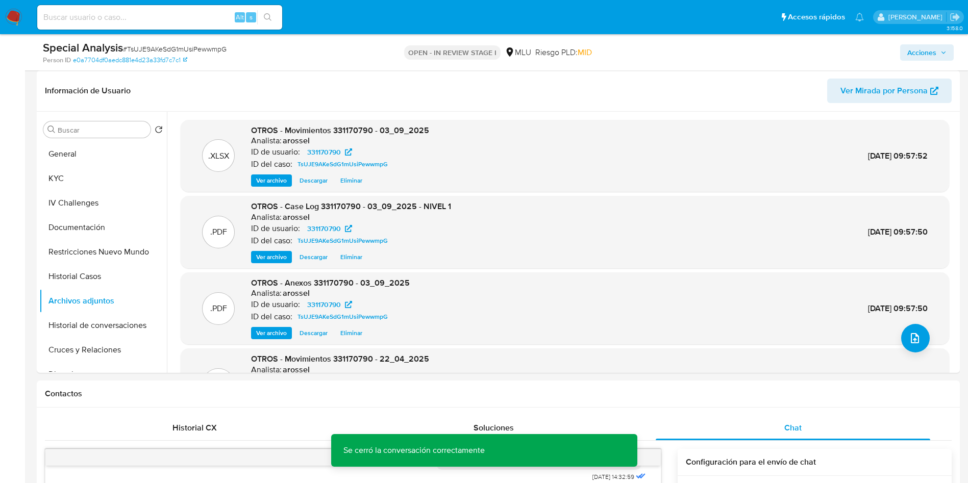
click at [926, 57] on span "Acciones" at bounding box center [922, 52] width 29 height 16
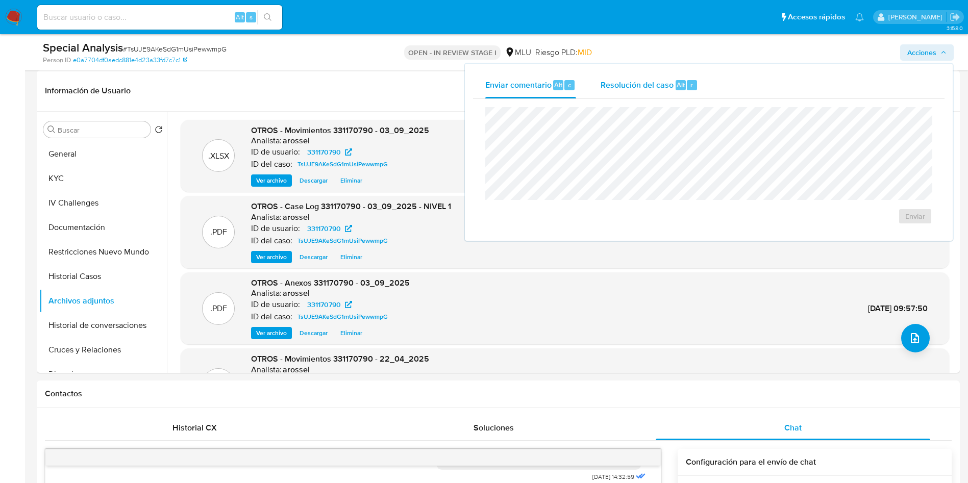
click at [656, 87] on span "Resolución del caso" at bounding box center [637, 85] width 73 height 12
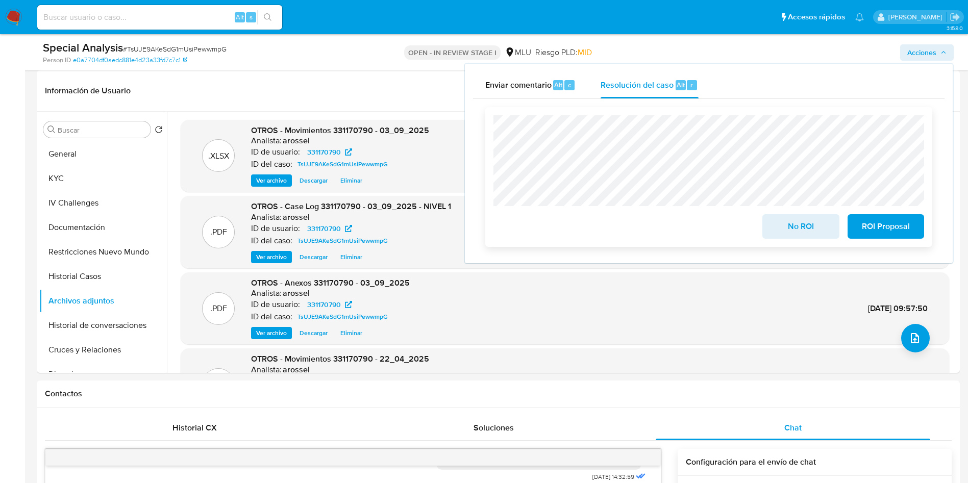
click at [917, 230] on button "ROI Proposal" at bounding box center [886, 226] width 77 height 25
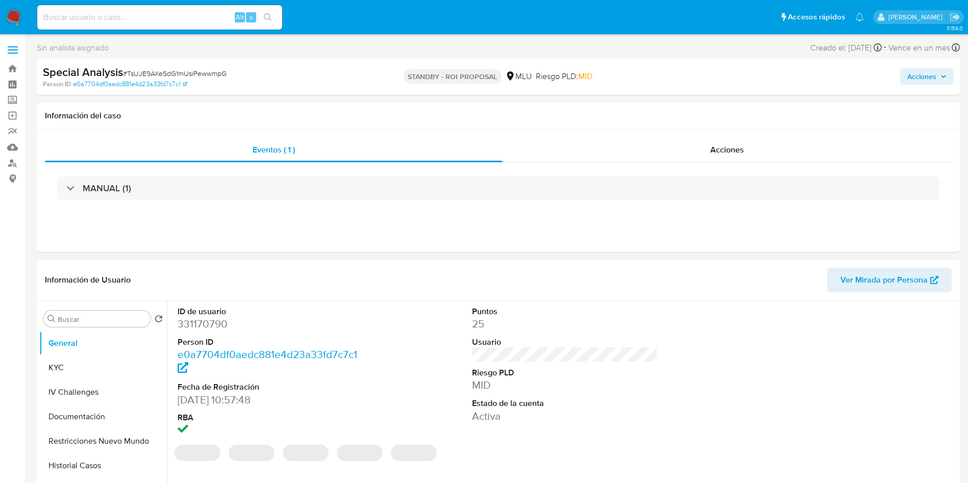
click at [176, 74] on span "# TsUJE9AKeSdG1mUsiPewwmpG" at bounding box center [175, 73] width 104 height 10
select select "10"
copy span "TsUJE9AKeSdG1mUsiPewwmpG"
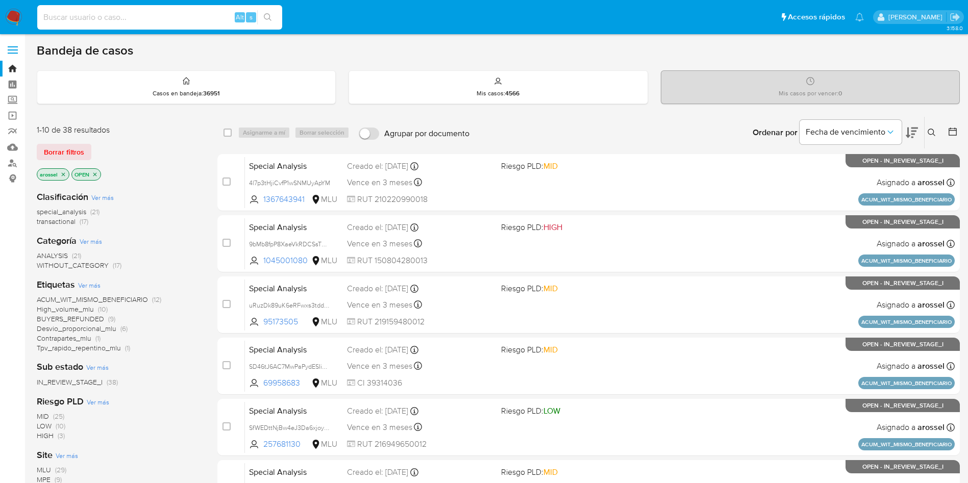
click at [161, 11] on input at bounding box center [159, 17] width 245 height 13
paste input "1565276400"
type input "1565276400"
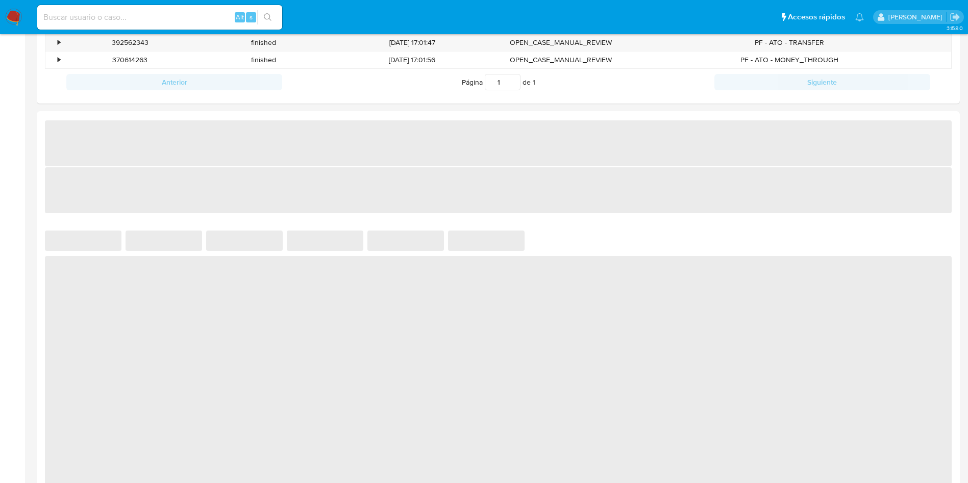
scroll to position [536, 0]
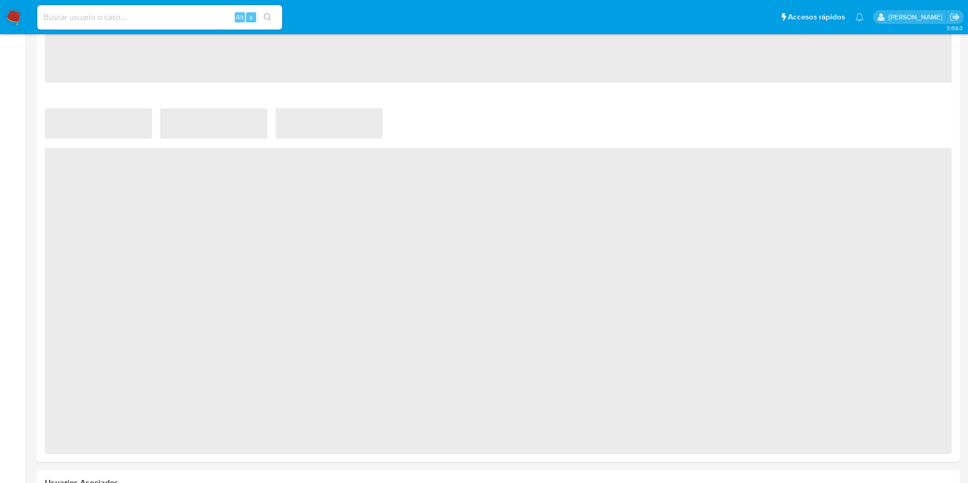
select select "10"
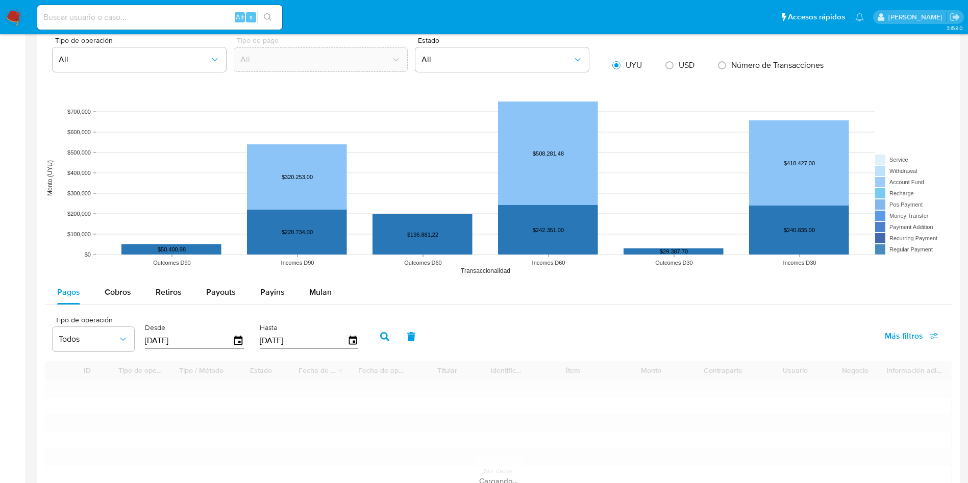
scroll to position [766, 0]
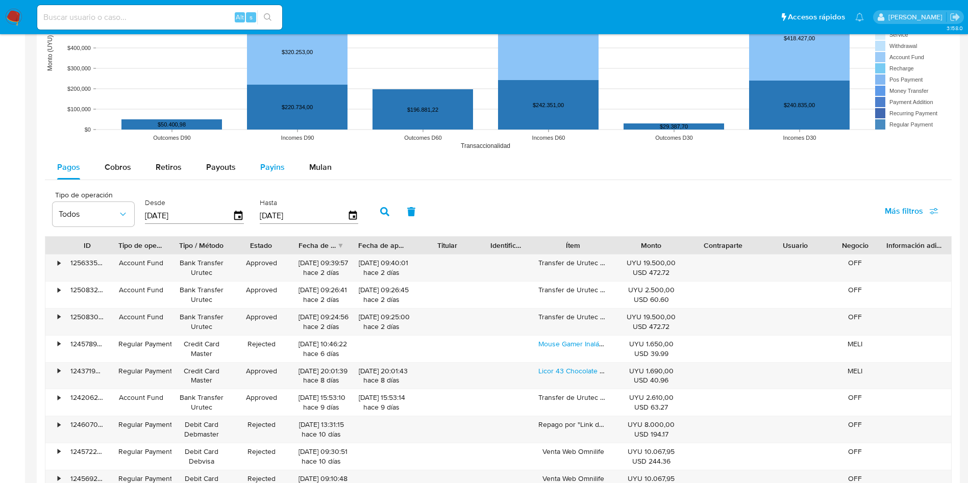
click at [280, 168] on span "Payins" at bounding box center [272, 167] width 25 height 12
select select "10"
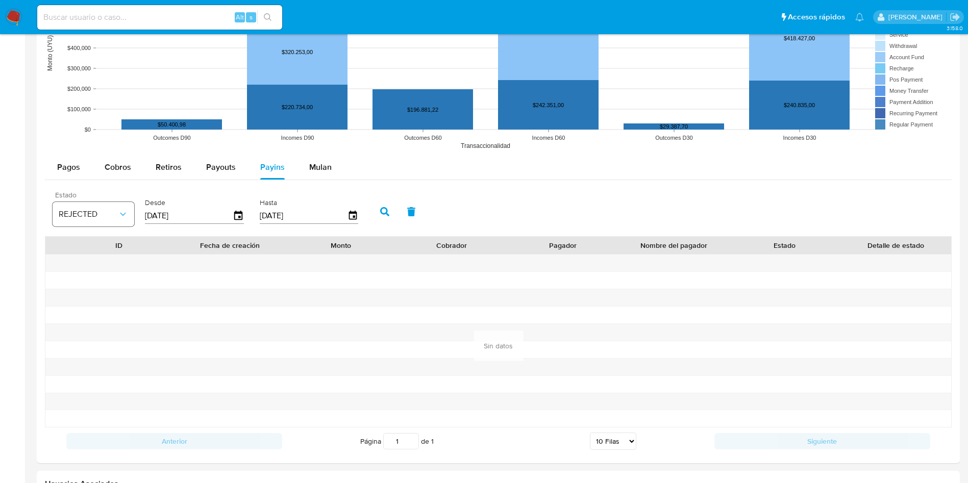
click at [115, 220] on button "REJECTED" at bounding box center [94, 214] width 82 height 25
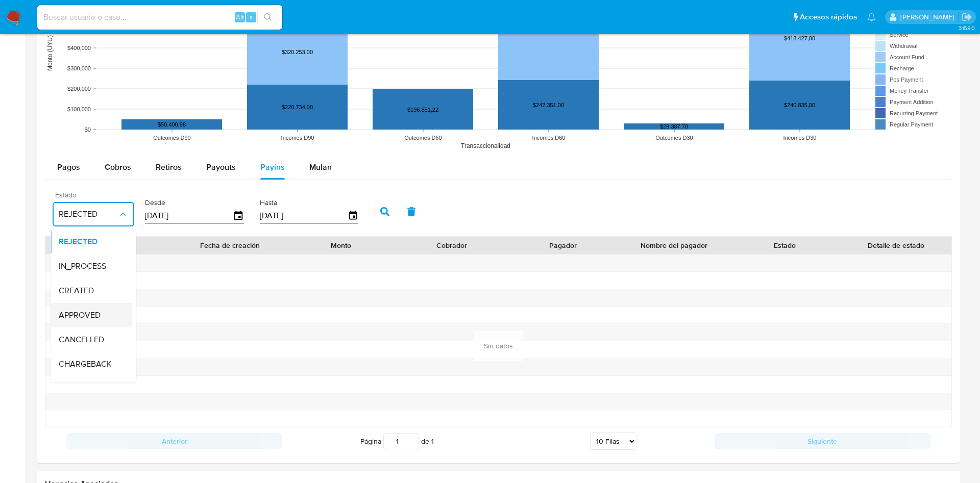
click at [101, 319] on div "APPROVED" at bounding box center [88, 315] width 59 height 25
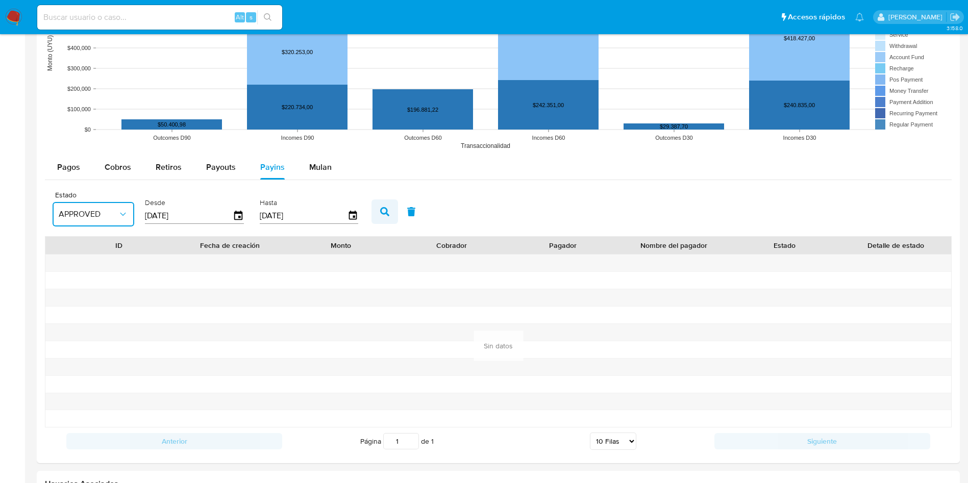
click at [392, 209] on button "button" at bounding box center [385, 212] width 27 height 25
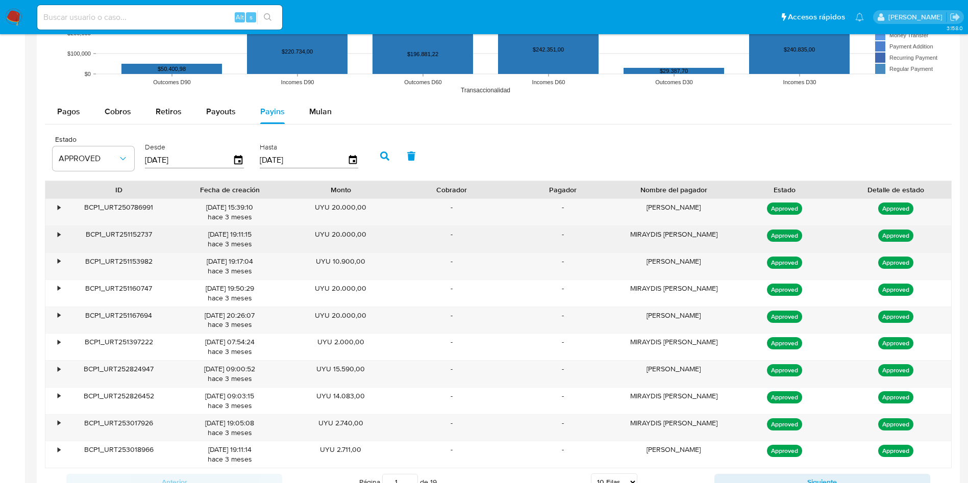
scroll to position [842, 0]
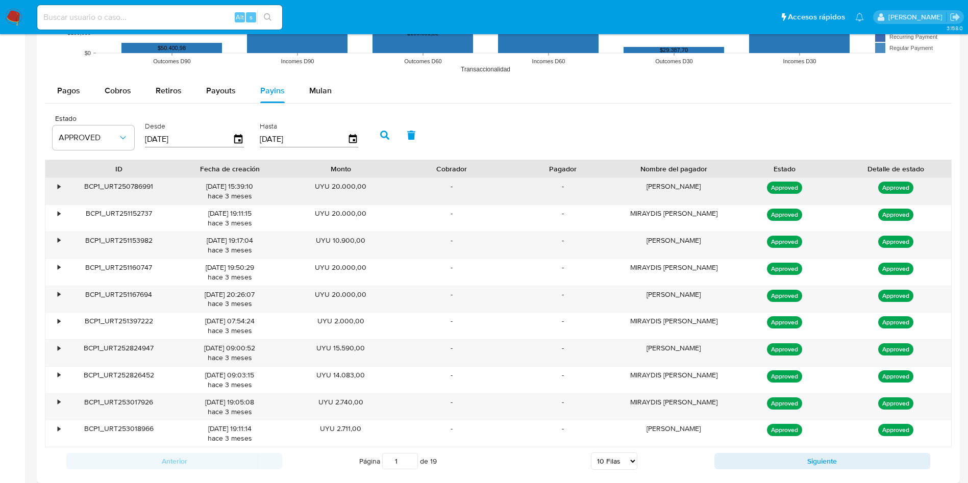
click at [661, 185] on div "[PERSON_NAME]" at bounding box center [674, 191] width 111 height 27
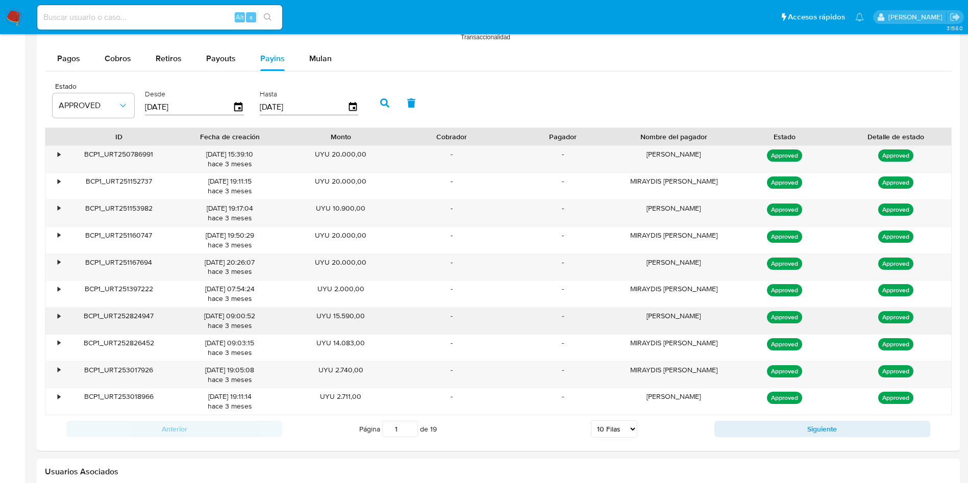
scroll to position [919, 0]
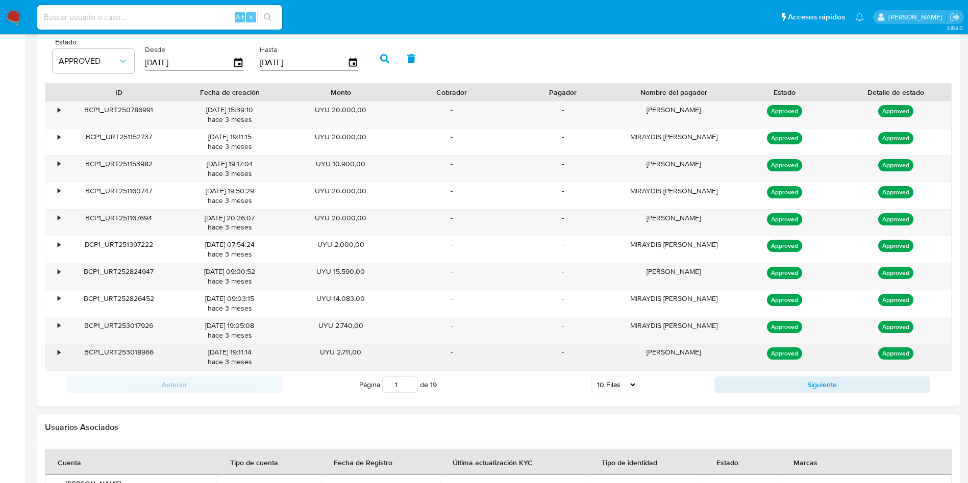
click at [686, 349] on div "[PERSON_NAME]" at bounding box center [674, 357] width 111 height 27
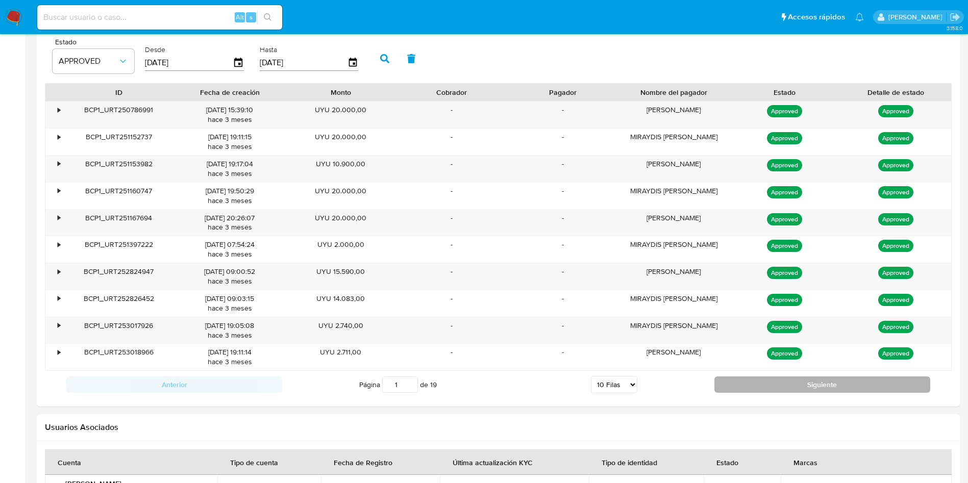
click at [783, 386] on button "Siguiente" at bounding box center [823, 385] width 216 height 16
type input "2"
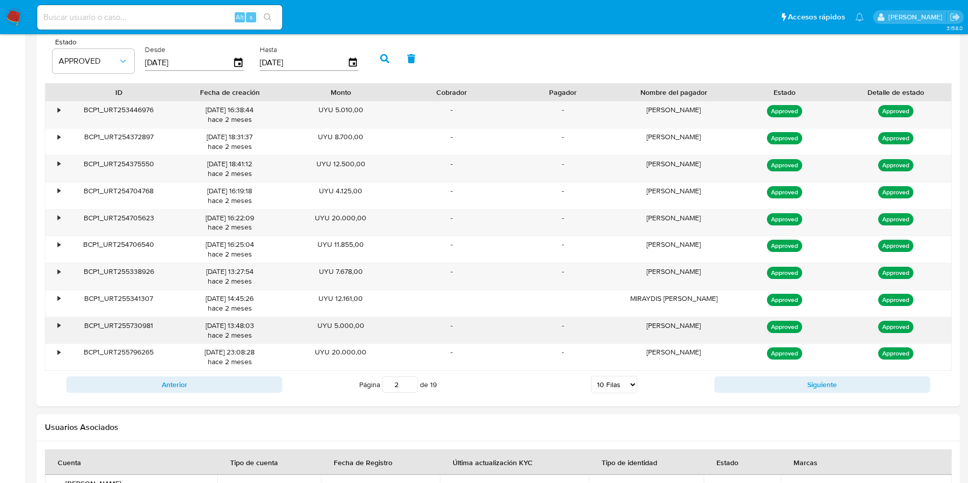
click at [675, 324] on div "[PERSON_NAME]" at bounding box center [674, 331] width 111 height 27
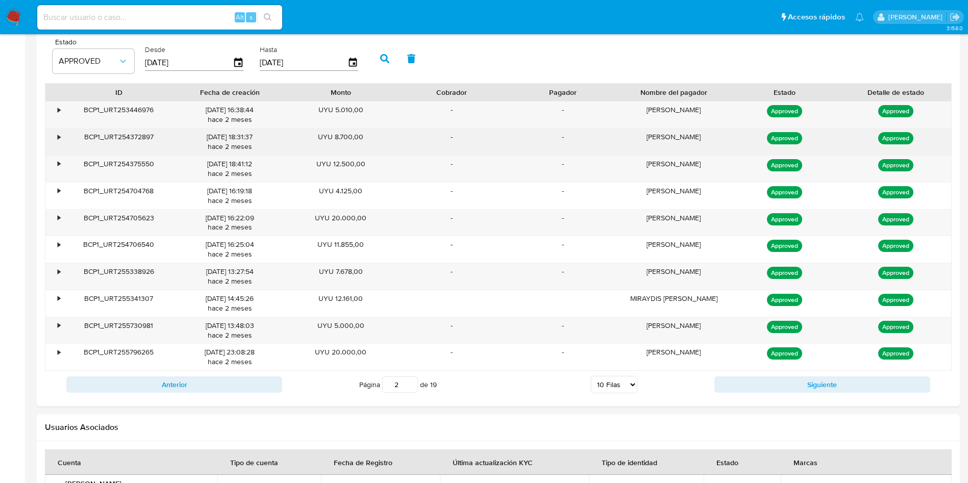
click at [663, 141] on div "[PERSON_NAME]" at bounding box center [674, 142] width 111 height 27
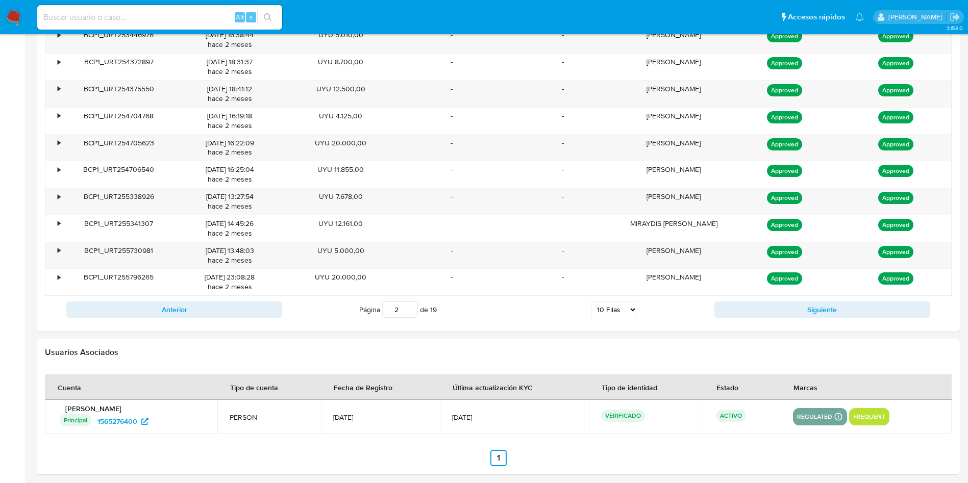
scroll to position [995, 0]
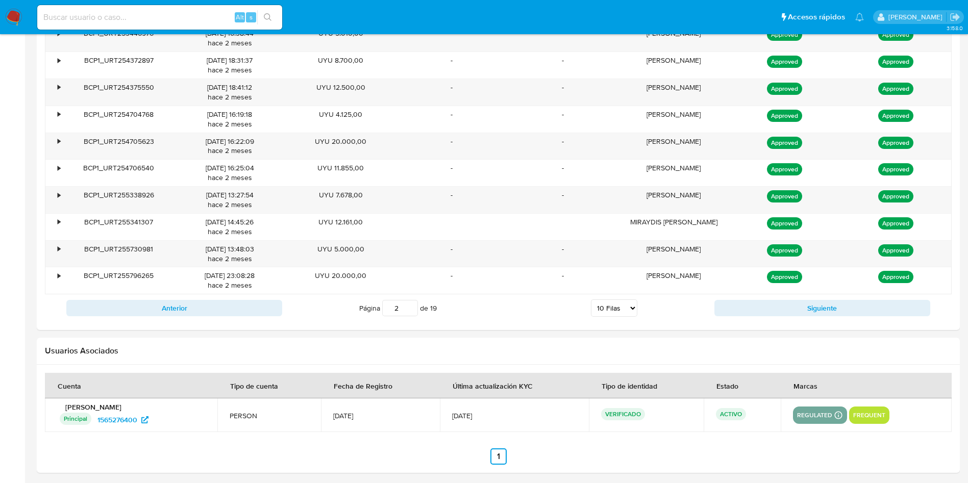
click at [623, 312] on select "5 Filas 10 Filas 20 Filas 25 Filas 50 Filas 100 Filas" at bounding box center [614, 308] width 46 height 17
select select "100"
click at [591, 300] on select "5 Filas 10 Filas 20 Filas 25 Filas 50 Filas 100 Filas" at bounding box center [614, 308] width 46 height 17
type input "1"
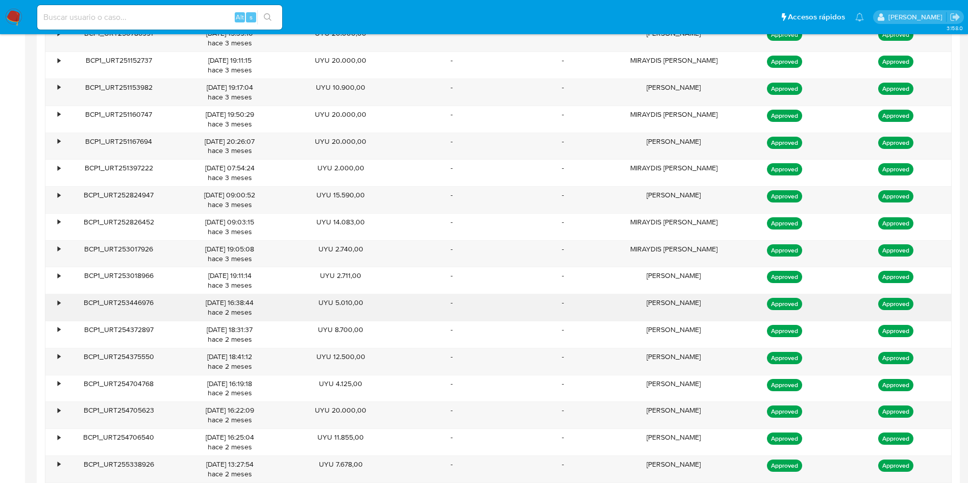
scroll to position [919, 0]
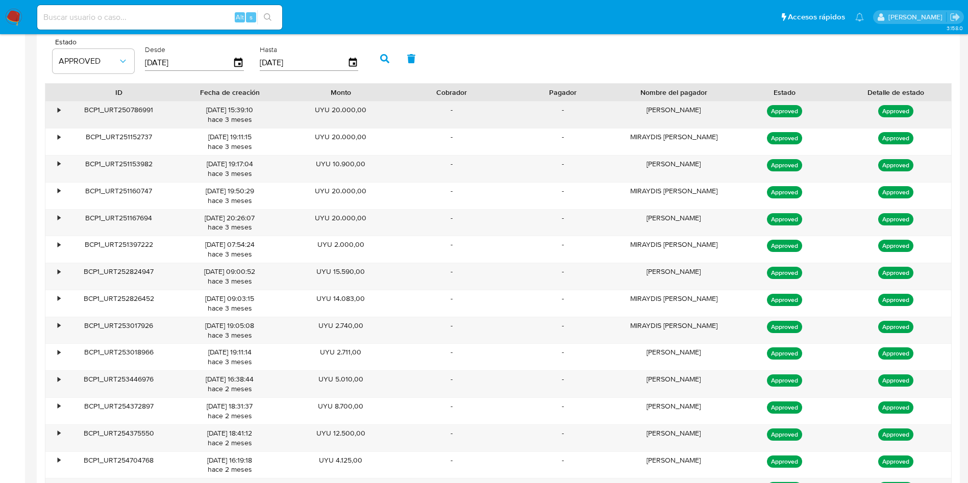
click at [59, 114] on div "•" at bounding box center [59, 110] width 3 height 10
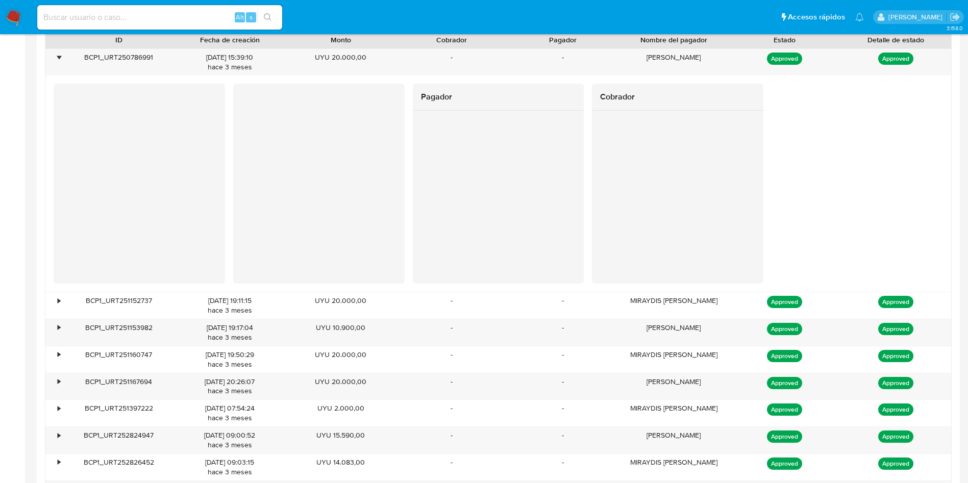
scroll to position [995, 0]
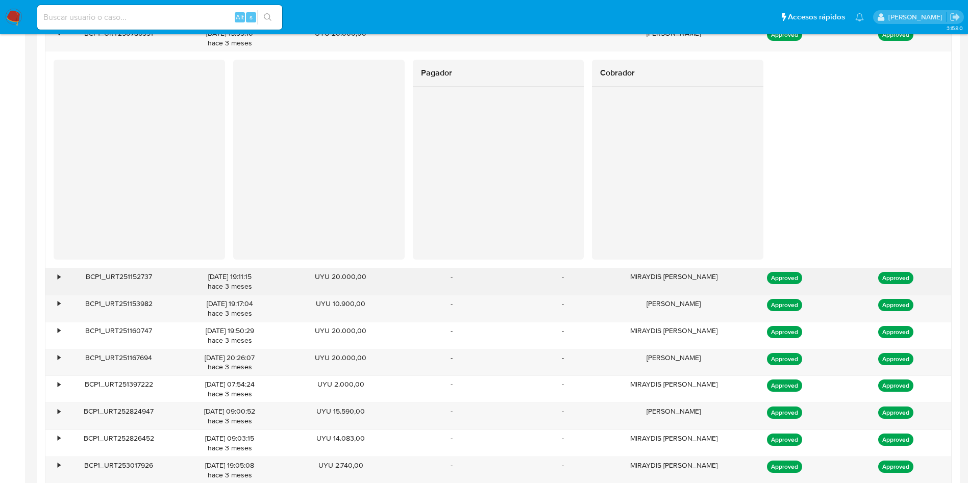
click at [58, 278] on div "•" at bounding box center [59, 277] width 3 height 10
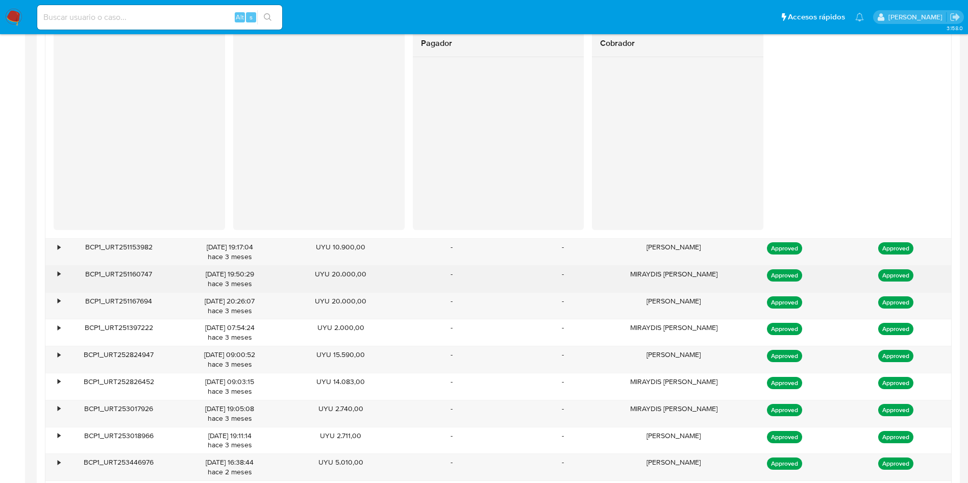
scroll to position [1302, 0]
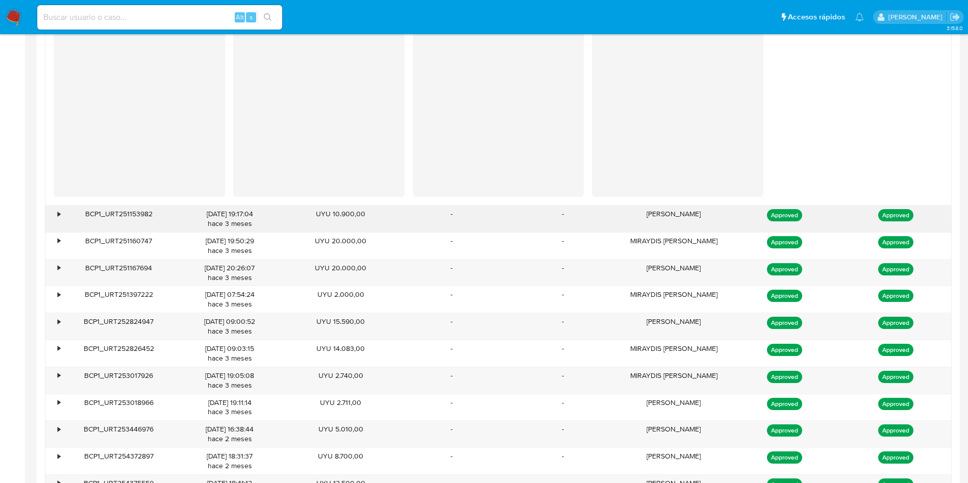
click at [60, 216] on div "•" at bounding box center [59, 214] width 3 height 10
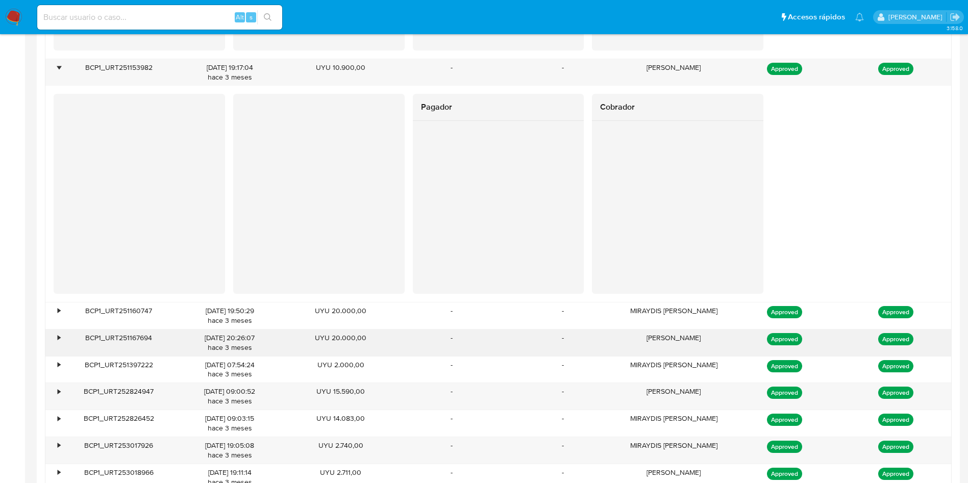
scroll to position [1531, 0]
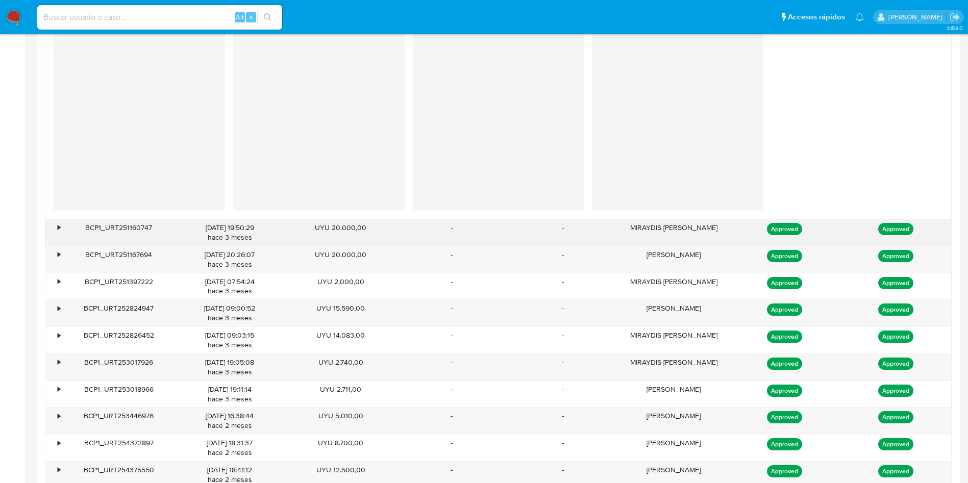
click at [59, 228] on div "•" at bounding box center [59, 228] width 3 height 10
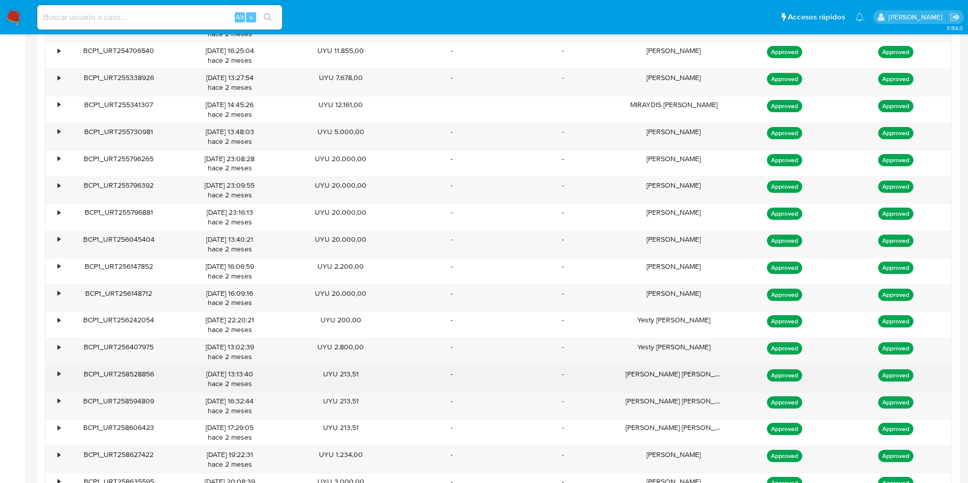
scroll to position [2374, 0]
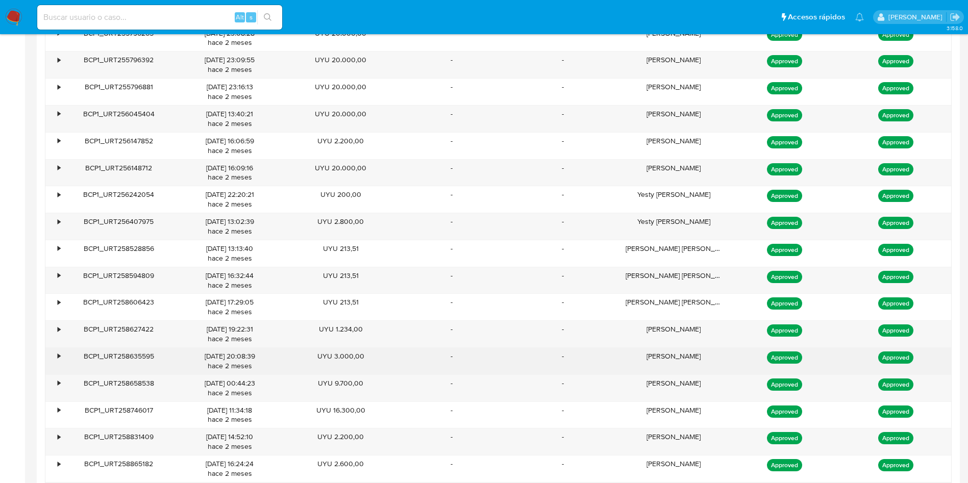
click at [674, 357] on div "[PERSON_NAME]" at bounding box center [674, 361] width 111 height 27
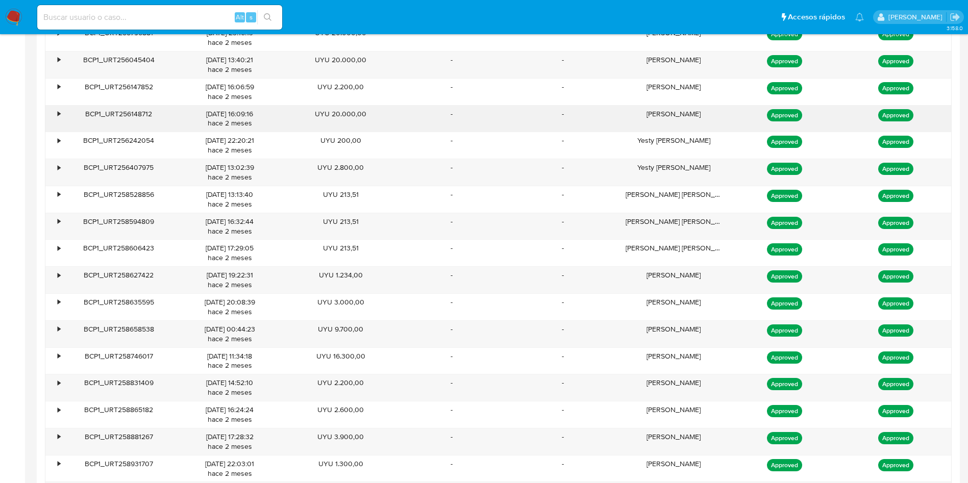
scroll to position [2450, 0]
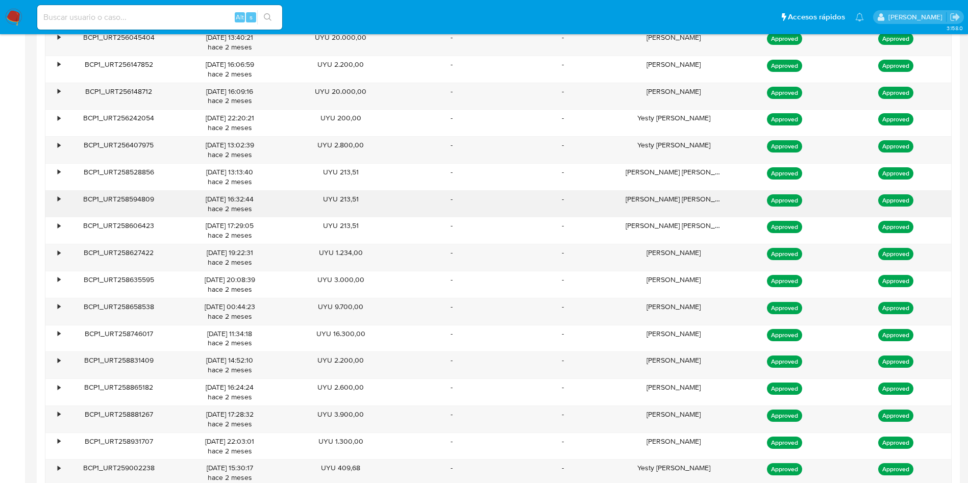
click at [682, 202] on div "[PERSON_NAME] [PERSON_NAME]" at bounding box center [674, 204] width 111 height 27
click at [682, 205] on div "[PERSON_NAME] [PERSON_NAME]" at bounding box center [674, 204] width 111 height 27
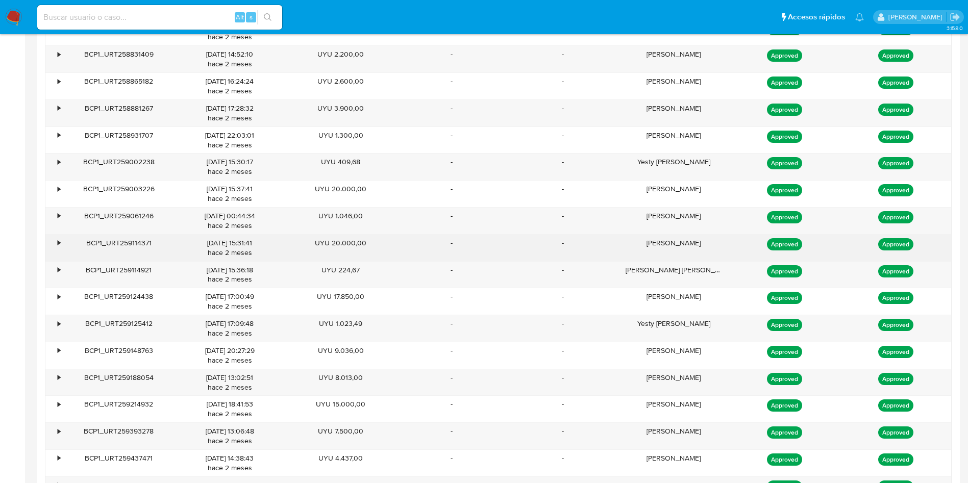
scroll to position [2833, 0]
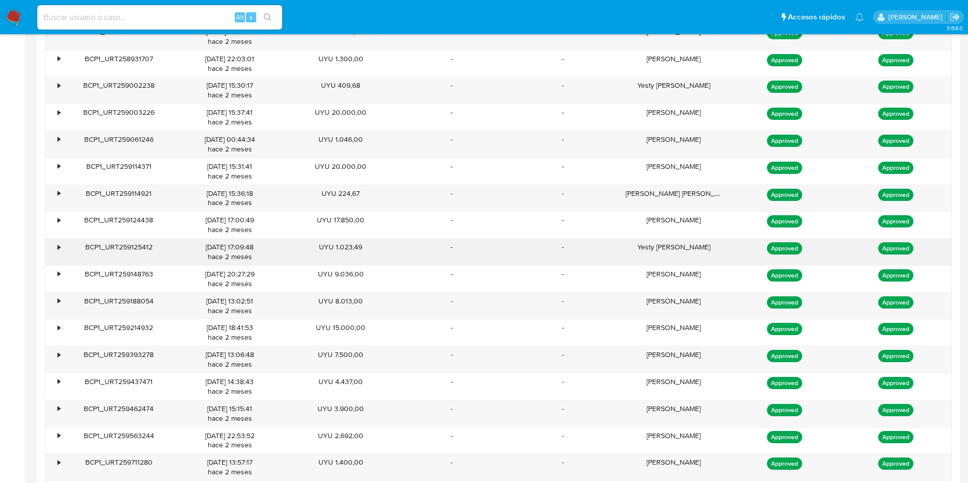
click at [659, 244] on div "Yesty [PERSON_NAME]" at bounding box center [674, 252] width 111 height 27
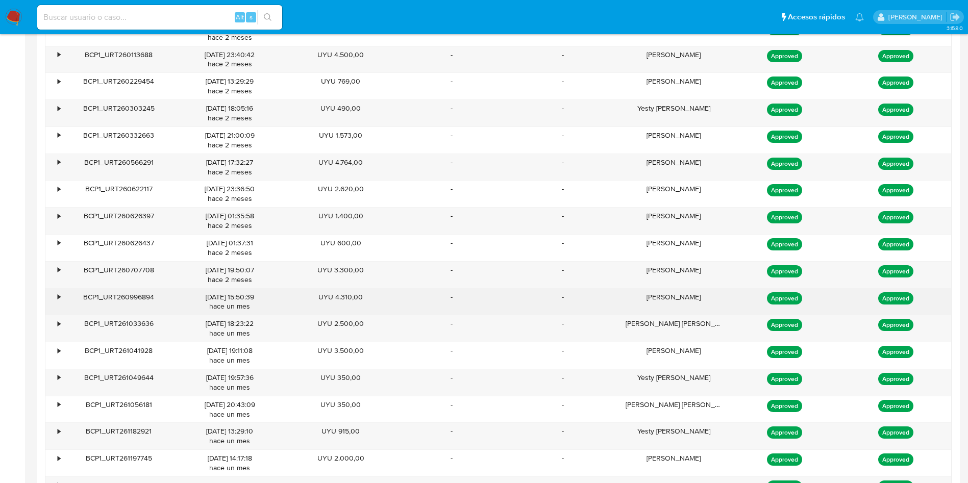
scroll to position [3369, 0]
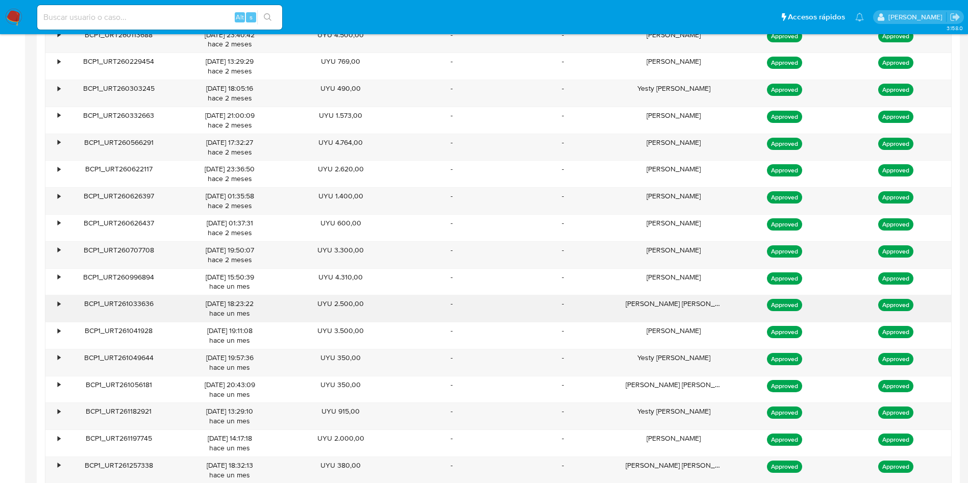
click at [695, 304] on div "[PERSON_NAME] [PERSON_NAME] [PERSON_NAME]" at bounding box center [674, 309] width 111 height 27
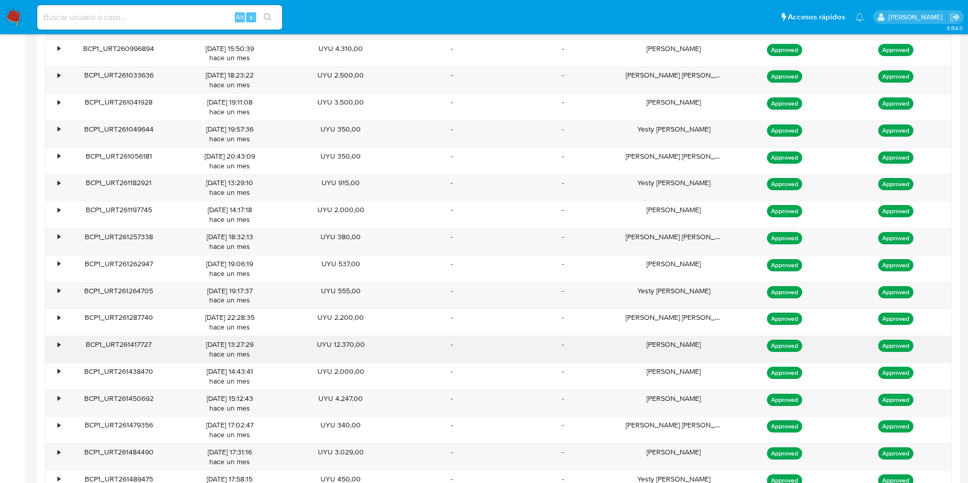
scroll to position [3599, 0]
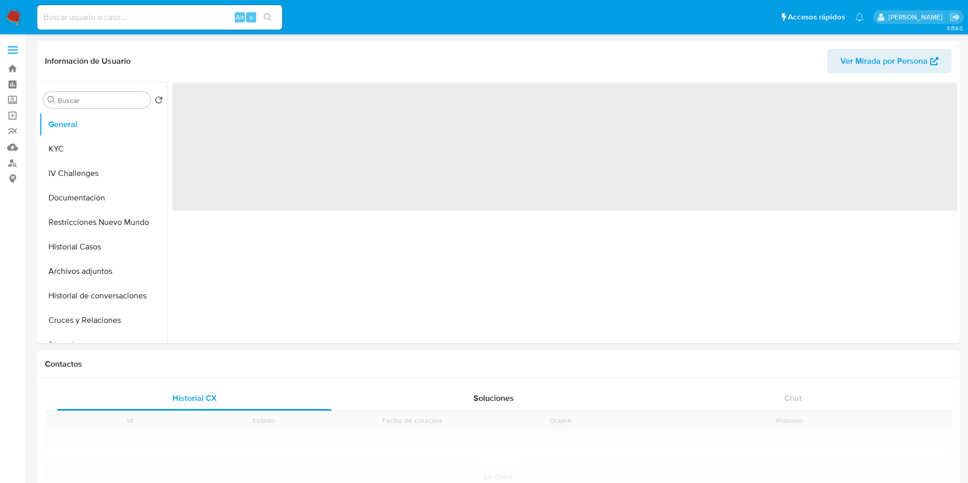
click at [172, 19] on input at bounding box center [159, 17] width 245 height 13
paste input "267676025"
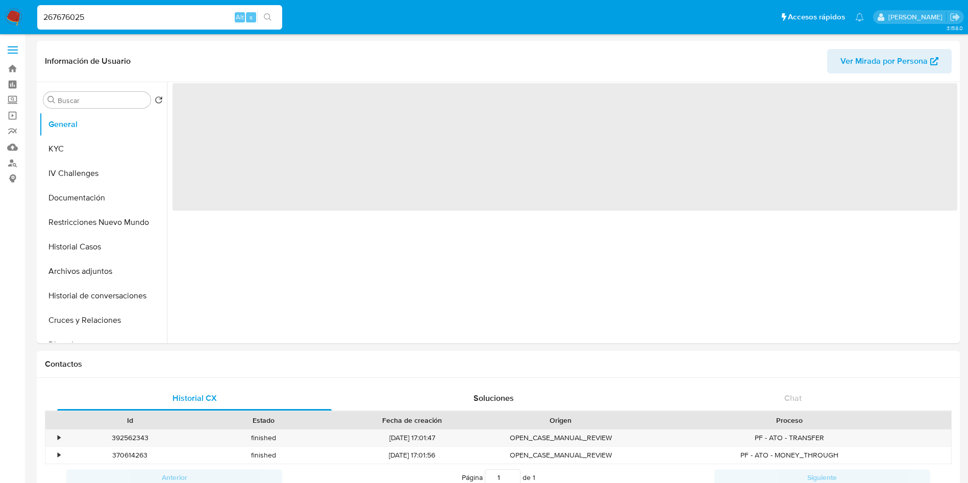
type input "267676025"
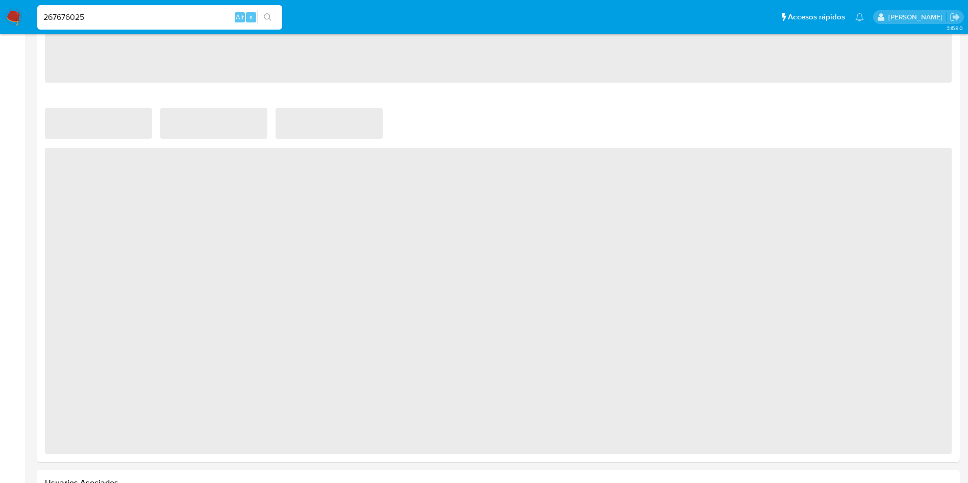
select select "10"
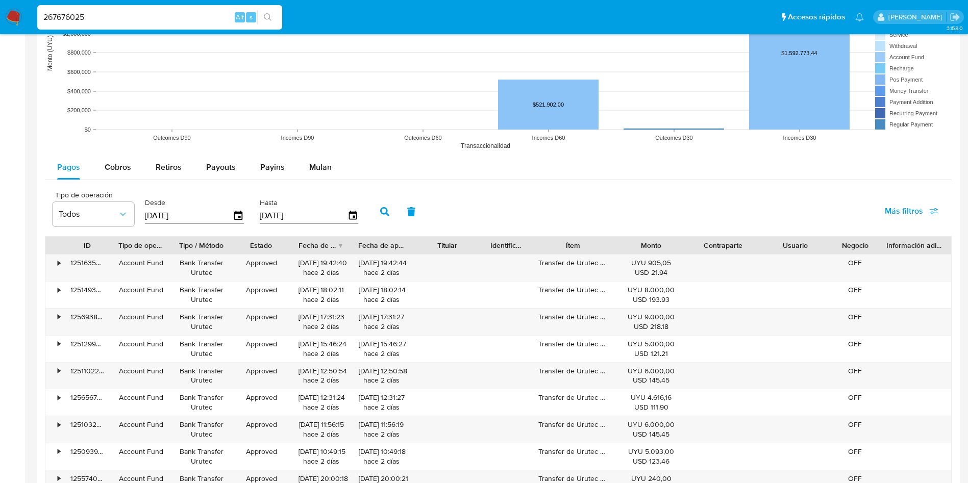
drag, startPoint x: 281, startPoint y: 178, endPoint x: 279, endPoint y: 184, distance: 5.8
click at [279, 178] on div "Payins" at bounding box center [272, 167] width 25 height 25
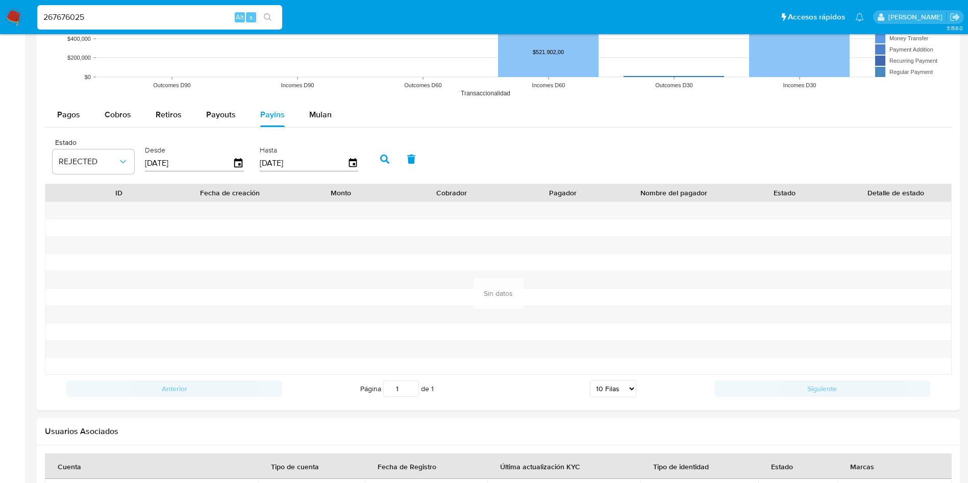
scroll to position [842, 0]
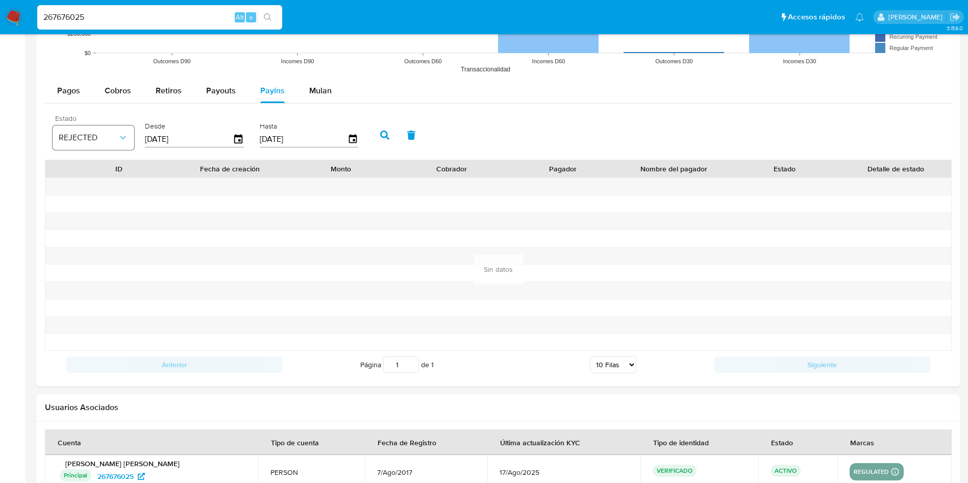
click at [96, 139] on span "REJECTED" at bounding box center [88, 138] width 59 height 10
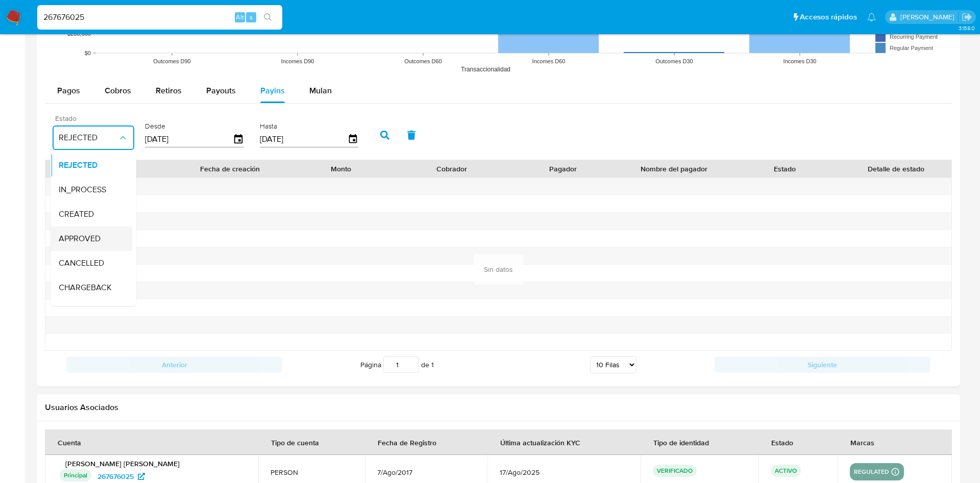
click at [89, 231] on div "APPROVED" at bounding box center [88, 239] width 59 height 25
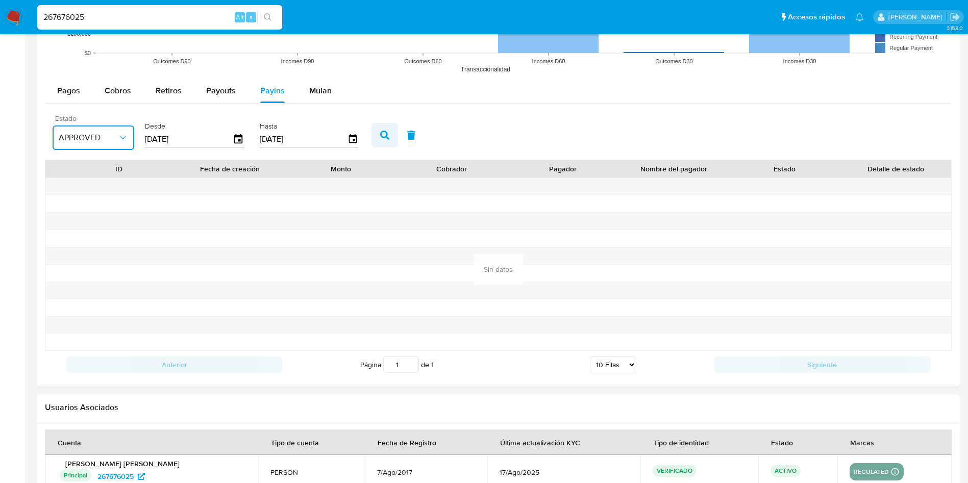
click at [390, 137] on icon "button" at bounding box center [384, 135] width 9 height 9
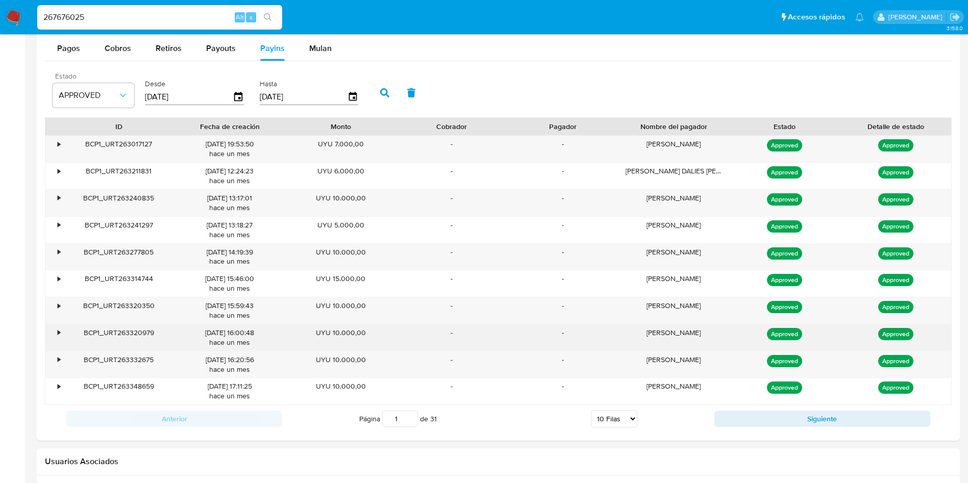
scroll to position [919, 0]
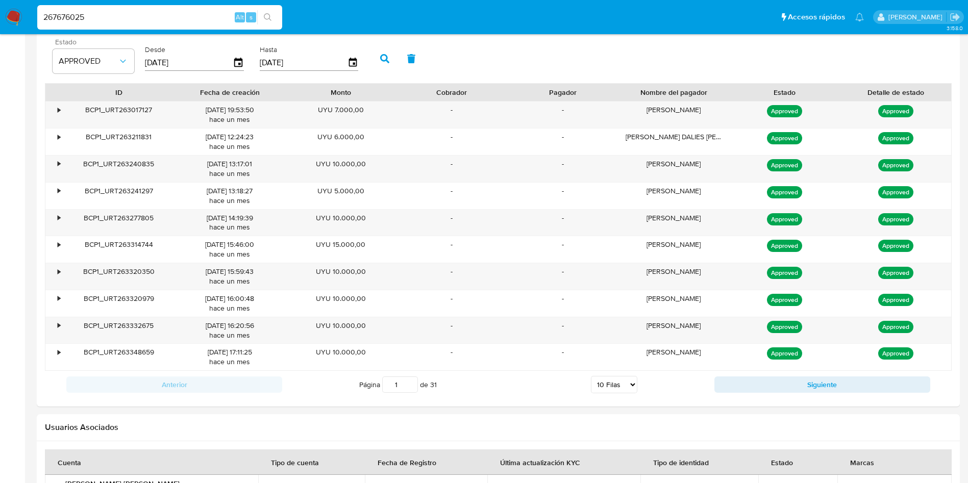
click at [640, 385] on div "Página 1 de 31 5 [PERSON_NAME] 10 [PERSON_NAME] 20 [PERSON_NAME] 25 [PERSON_NAM…" at bounding box center [498, 385] width 432 height 20
click at [625, 383] on select "5 Filas 10 Filas 20 Filas 25 Filas 50 Filas 100 Filas" at bounding box center [614, 384] width 46 height 17
select select "100"
click at [591, 376] on select "5 Filas 10 Filas 20 Filas 25 Filas 50 Filas 100 Filas" at bounding box center [614, 384] width 46 height 17
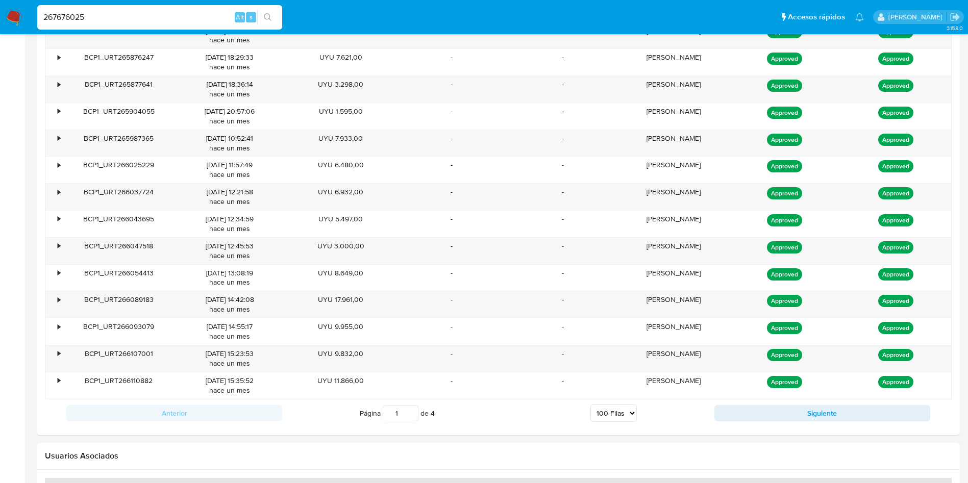
scroll to position [3369, 0]
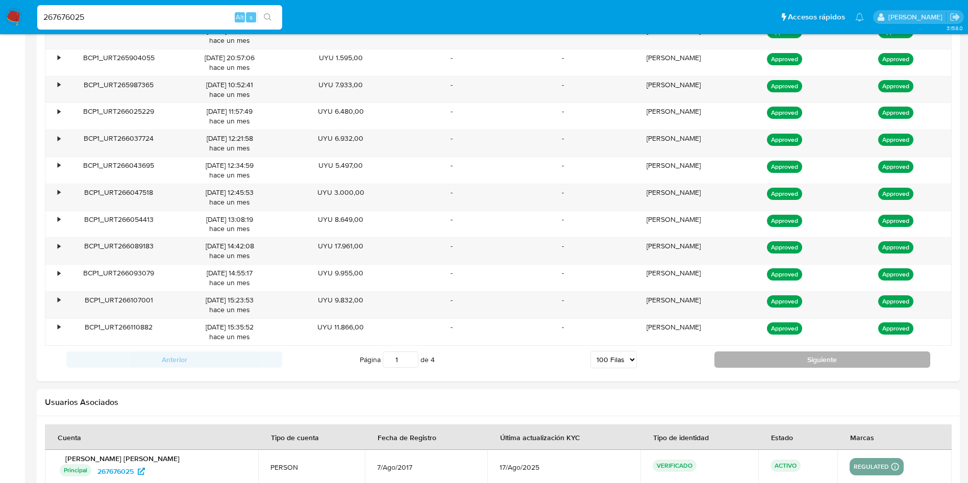
click at [738, 360] on button "Siguiente" at bounding box center [823, 360] width 216 height 16
type input "2"
click at [742, 356] on button "Siguiente" at bounding box center [823, 360] width 216 height 16
click at [745, 359] on button "Siguiente" at bounding box center [823, 360] width 216 height 16
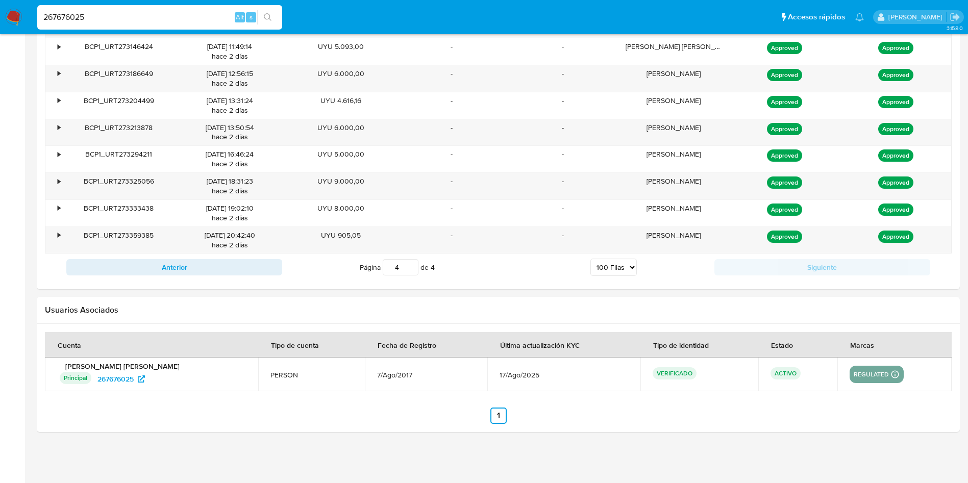
scroll to position [933, 0]
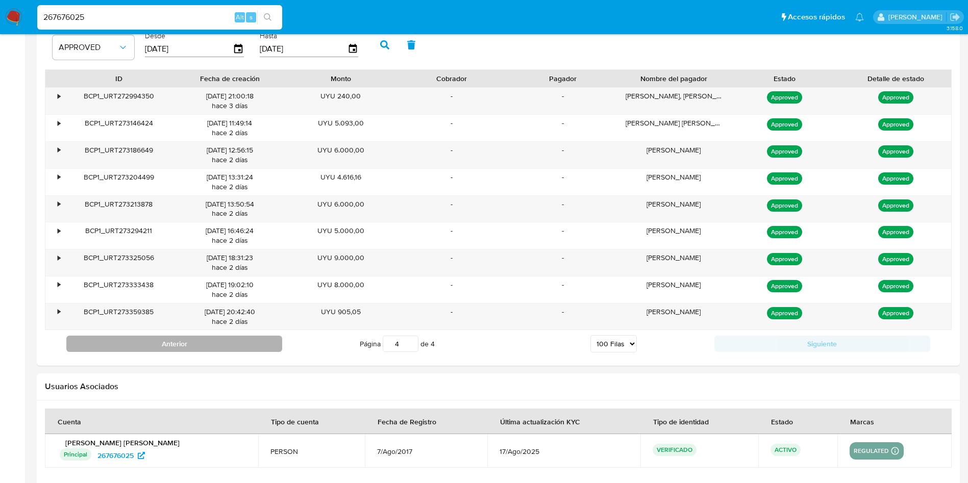
click at [243, 348] on button "Anterior" at bounding box center [174, 344] width 216 height 16
type input "3"
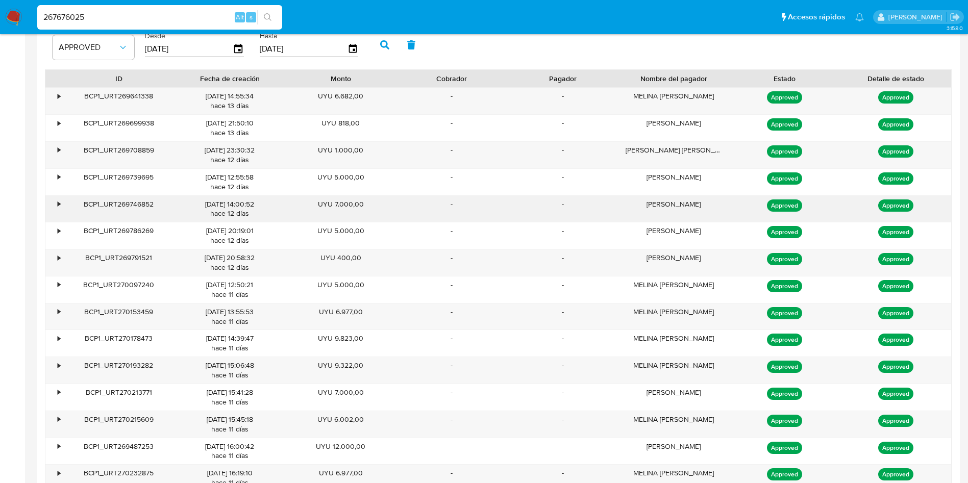
click at [399, 199] on div "-" at bounding box center [452, 209] width 111 height 27
